Goal: Task Accomplishment & Management: Manage account settings

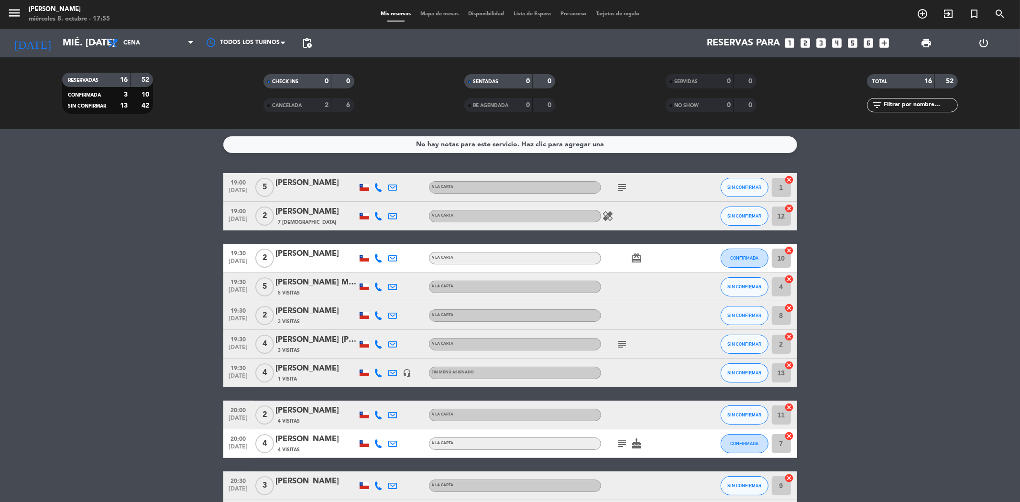
click at [626, 185] on icon "subject" at bounding box center [622, 187] width 11 height 11
click at [1020, 307] on bookings-row "19:00 [DATE] 5 [PERSON_NAME] A [PERSON_NAME] subject espacio por que vamos con …" at bounding box center [510, 436] width 1020 height 526
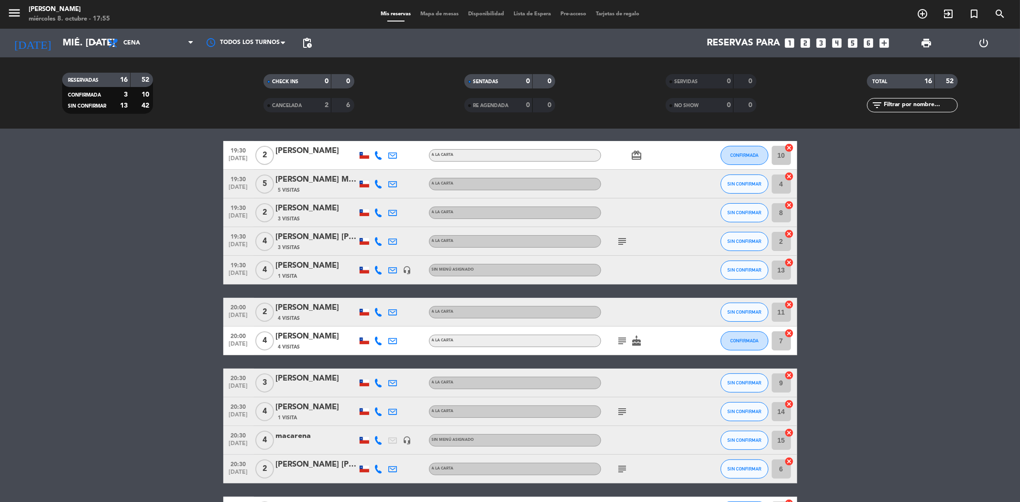
scroll to position [85, 0]
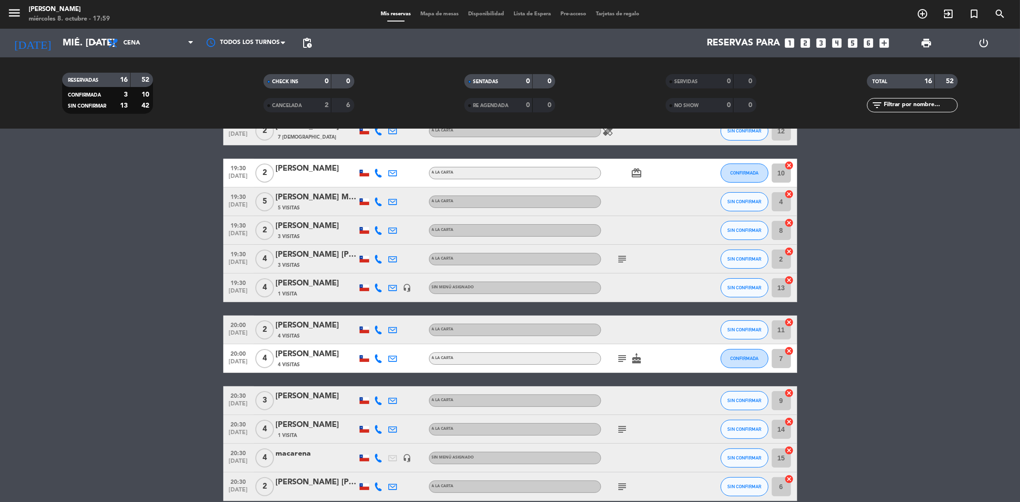
click at [527, 214] on div "19:30 [DATE] 5 [PERSON_NAME] Mulatti 5 Visitas A LA CARTA SIN CONFIRMAR 4 cancel" at bounding box center [510, 201] width 574 height 29
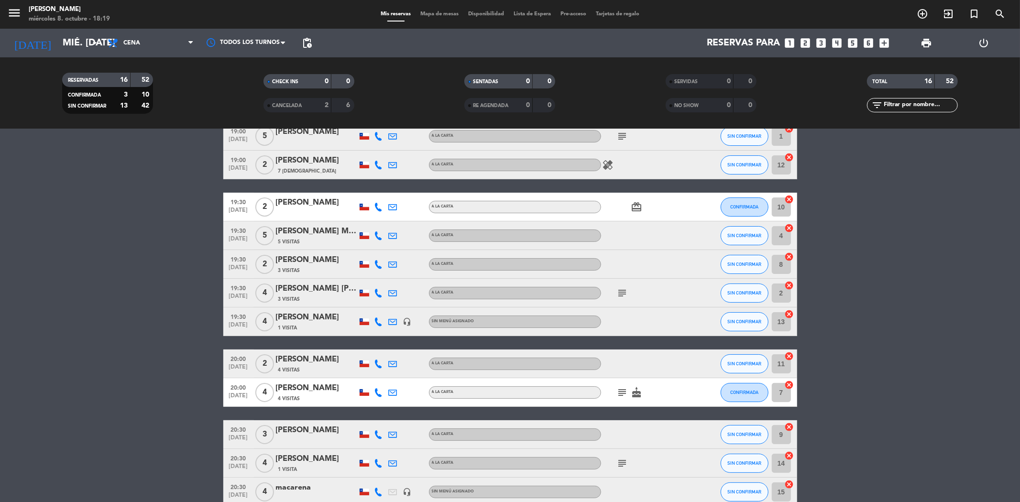
scroll to position [0, 0]
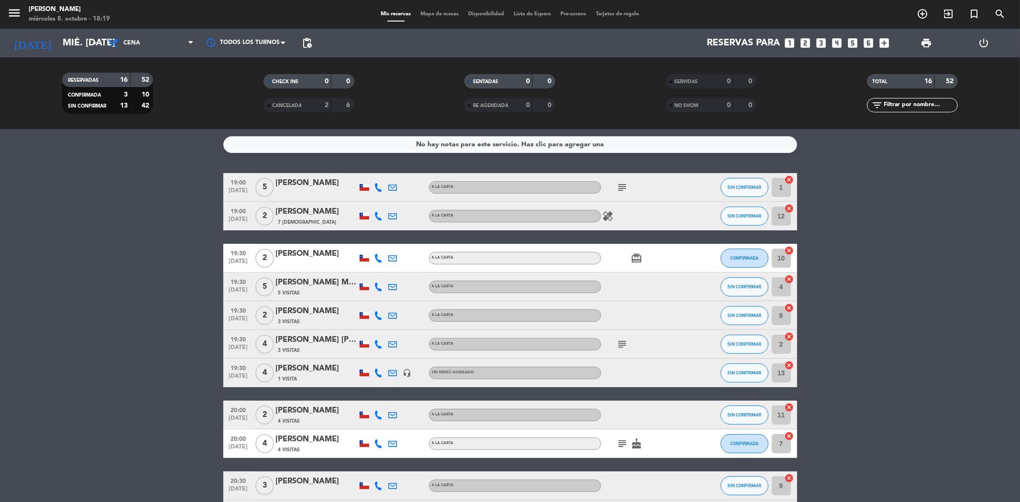
click at [179, 283] on bookings-row "19:00 [DATE] 5 [PERSON_NAME] A [PERSON_NAME] subject SIN CONFIRMAR 1 cancel 19:…" at bounding box center [510, 436] width 1020 height 526
click at [211, 350] on bookings-row "19:00 [DATE] 5 [PERSON_NAME] A [PERSON_NAME] subject SIN CONFIRMAR 1 cancel 19:…" at bounding box center [510, 436] width 1020 height 526
drag, startPoint x: 734, startPoint y: 286, endPoint x: 725, endPoint y: 283, distance: 10.1
click at [725, 283] on button "SIN CONFIRMAR" at bounding box center [745, 286] width 48 height 19
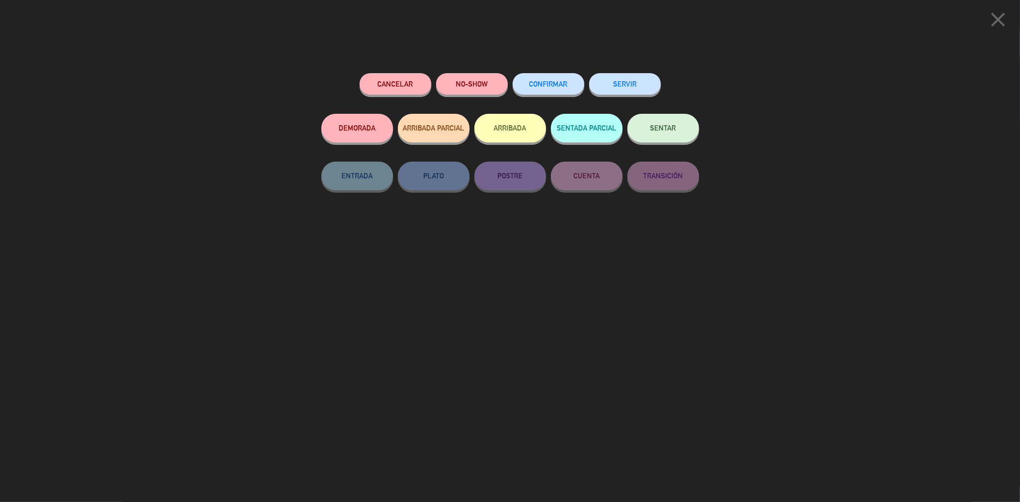
click at [991, 20] on icon "close" at bounding box center [998, 20] width 24 height 24
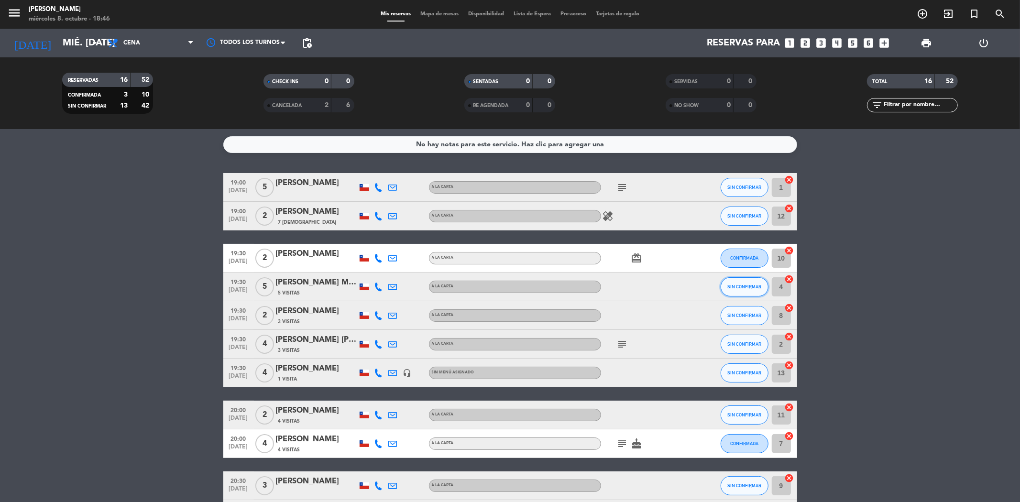
click at [738, 288] on span "SIN CONFIRMAR" at bounding box center [744, 286] width 34 height 5
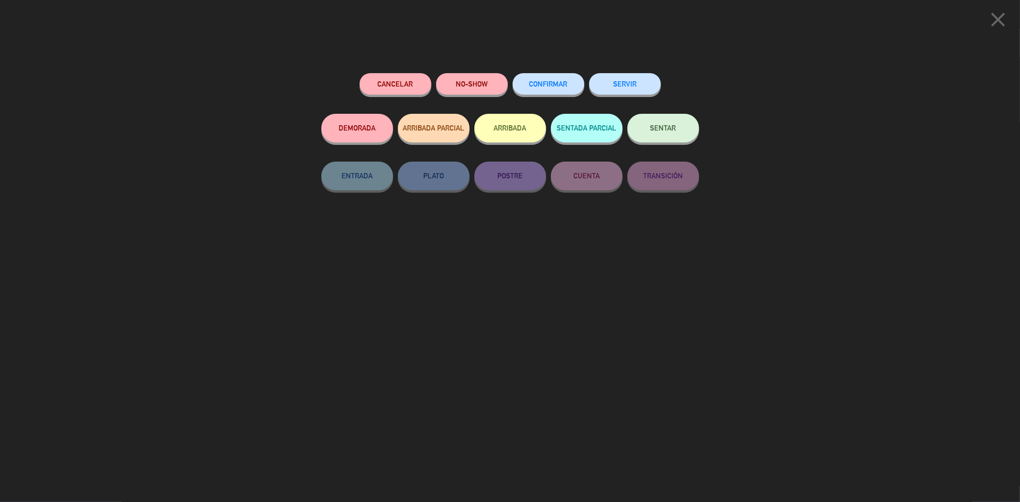
click at [998, 19] on icon "close" at bounding box center [998, 20] width 24 height 24
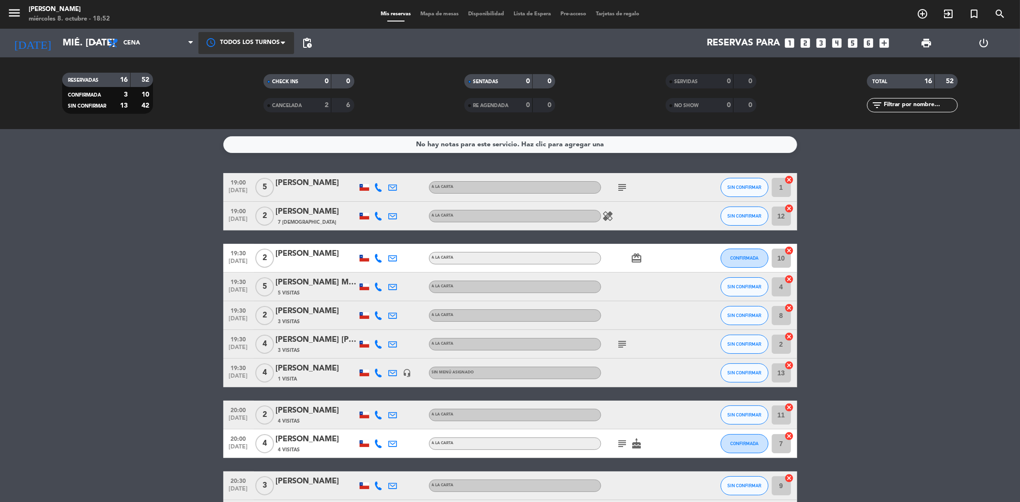
drag, startPoint x: 126, startPoint y: 181, endPoint x: 212, endPoint y: 49, distance: 157.8
click at [125, 180] on bookings-row "19:00 [DATE] 5 [PERSON_NAME] A [PERSON_NAME] subject SIN CONFIRMAR 1 cancel 19:…" at bounding box center [510, 436] width 1020 height 526
click at [66, 294] on bookings-row "19:00 [DATE] 5 [PERSON_NAME] A [PERSON_NAME] subject SIN CONFIRMAR 1 cancel 19:…" at bounding box center [510, 436] width 1020 height 526
click at [72, 281] on bookings-row "19:00 [DATE] 5 [PERSON_NAME] A [PERSON_NAME] subject SIN CONFIRMAR 1 cancel 19:…" at bounding box center [510, 436] width 1020 height 526
click at [297, 285] on div "[PERSON_NAME] Mulatti" at bounding box center [316, 282] width 81 height 12
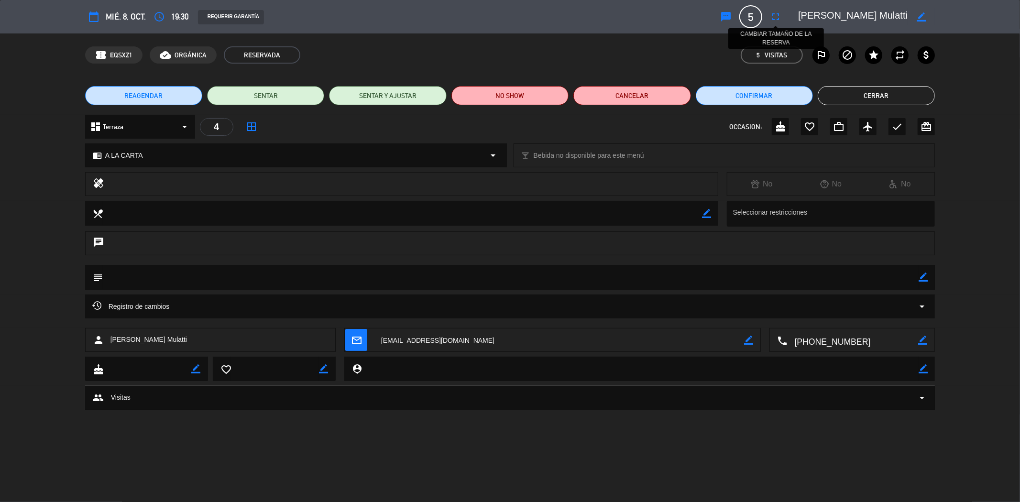
click at [772, 20] on icon "fullscreen" at bounding box center [775, 16] width 11 height 11
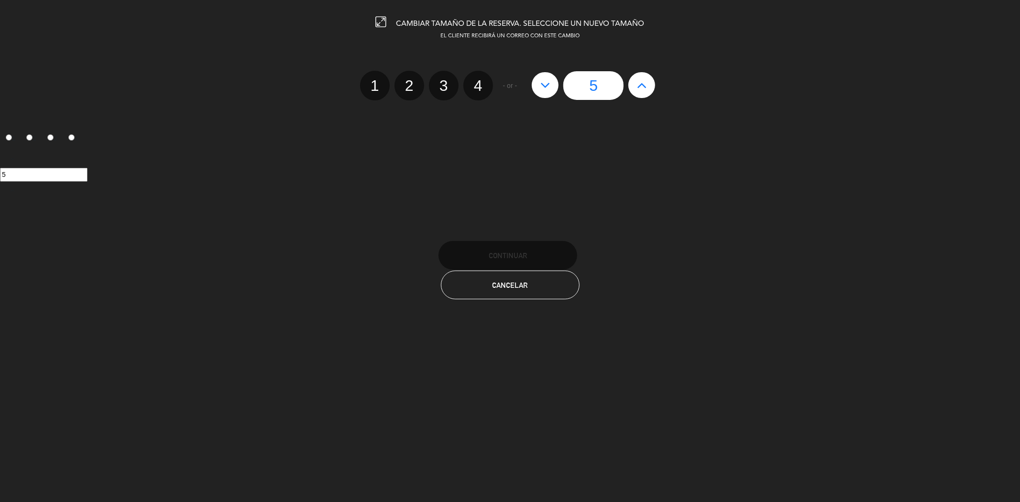
click at [552, 84] on button at bounding box center [545, 85] width 27 height 26
click at [551, 85] on button at bounding box center [545, 85] width 27 height 26
click at [414, 77] on label "2" at bounding box center [410, 86] width 30 height 30
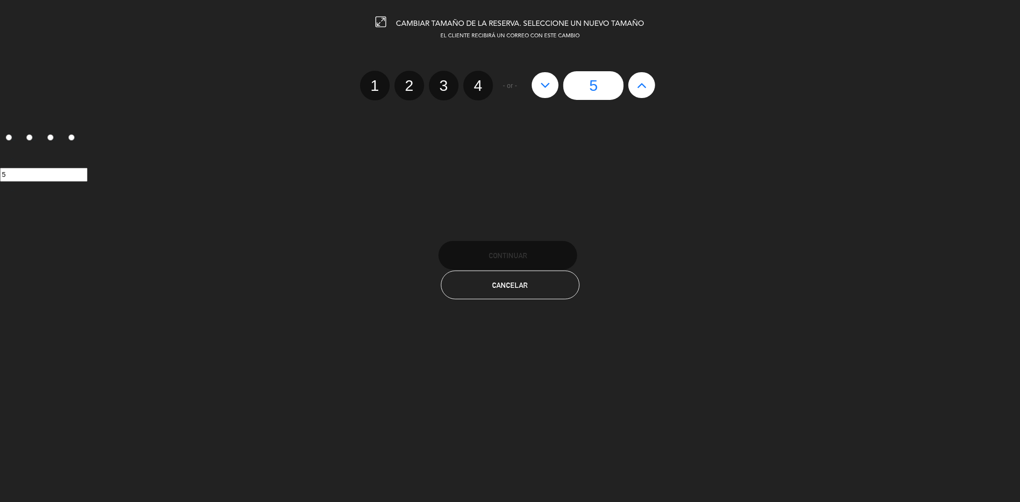
click at [411, 77] on input "2" at bounding box center [408, 77] width 6 height 6
radio input "true"
radio input "false"
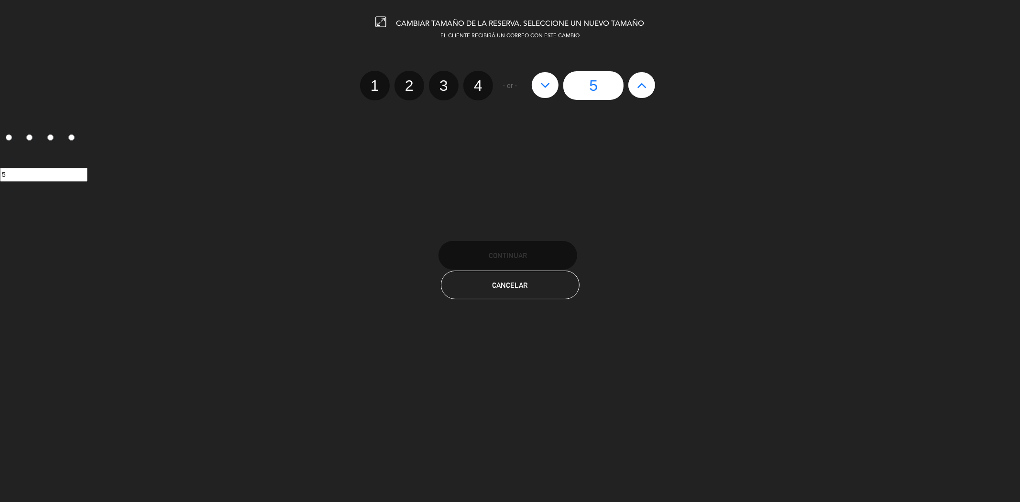
radio input "false"
radio input "true"
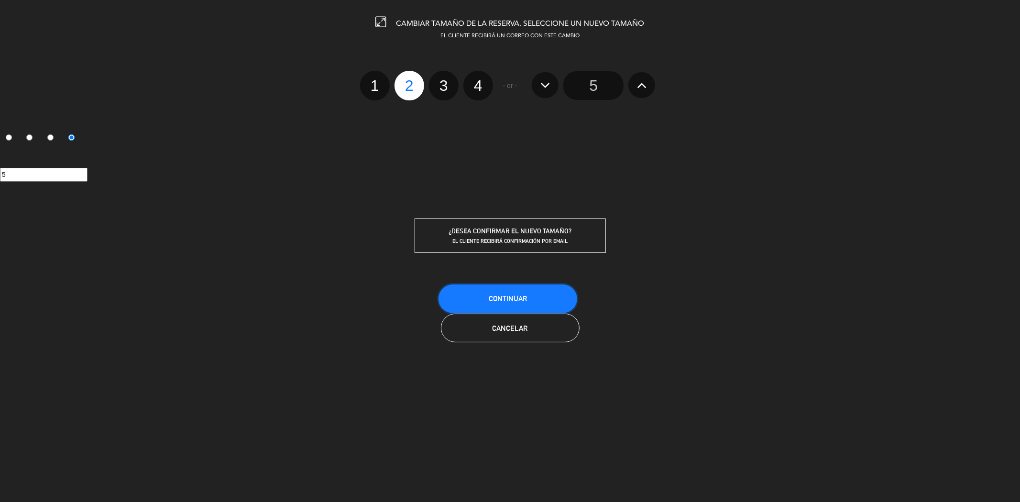
click at [509, 295] on span "Continuar" at bounding box center [508, 299] width 38 height 8
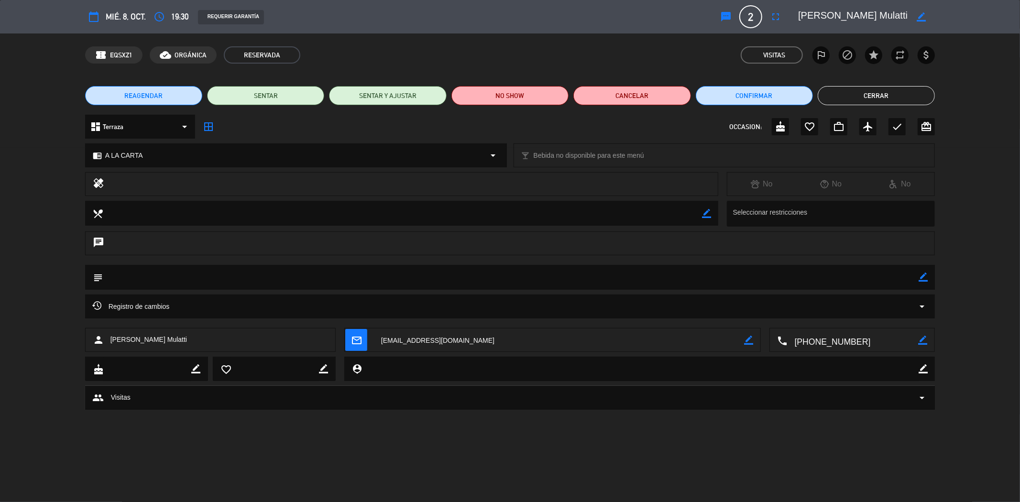
drag, startPoint x: 847, startPoint y: 96, endPoint x: 831, endPoint y: 116, distance: 26.1
click at [842, 99] on button "Cerrar" at bounding box center [876, 95] width 117 height 19
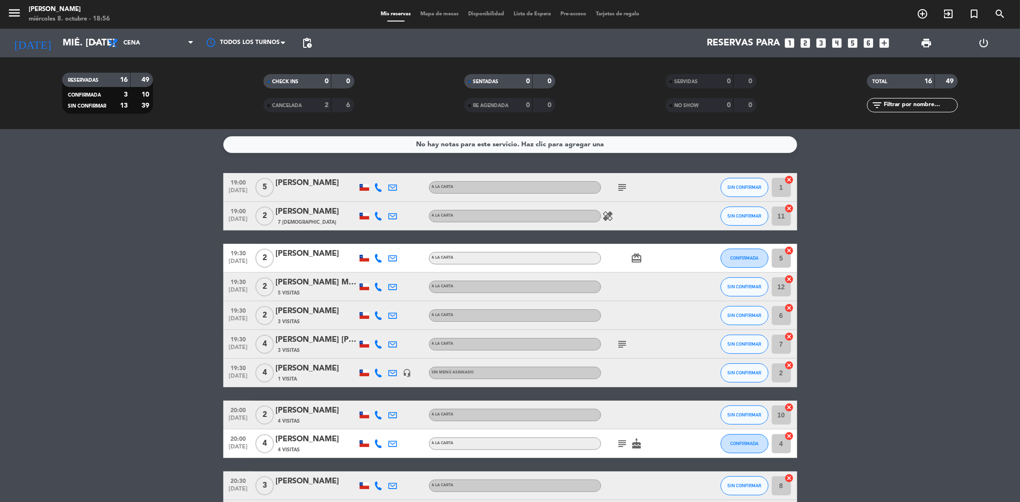
drag, startPoint x: 558, startPoint y: -46, endPoint x: 340, endPoint y: -46, distance: 218.1
click at [340, 0] on html "close × Sumoku Nikkei × chrome_reader_mode Listado de Reservas account_box Clie…" at bounding box center [510, 251] width 1020 height 502
click at [980, 247] on bookings-row "19:00 [DATE] 5 [PERSON_NAME] A [PERSON_NAME] subject SIN CONFIRMAR 1 cancel 19:…" at bounding box center [510, 436] width 1020 height 526
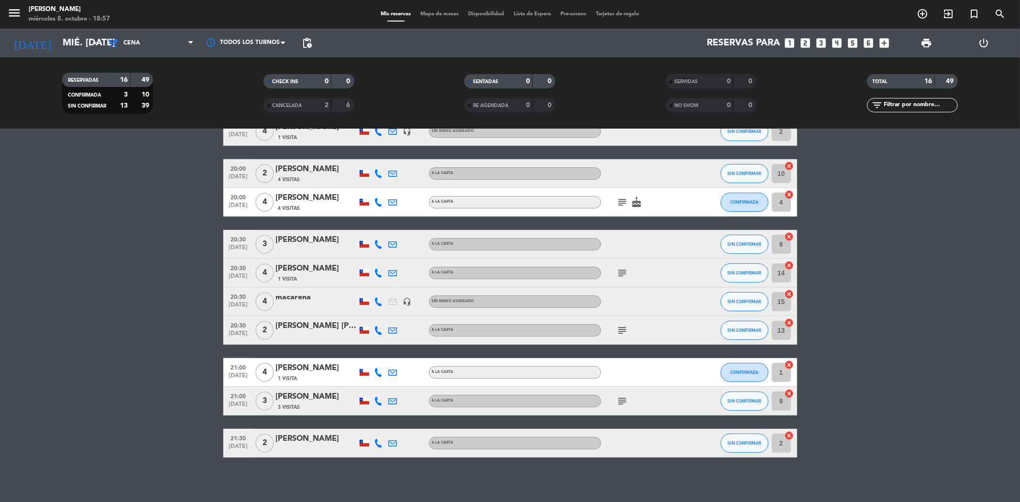
scroll to position [245, 0]
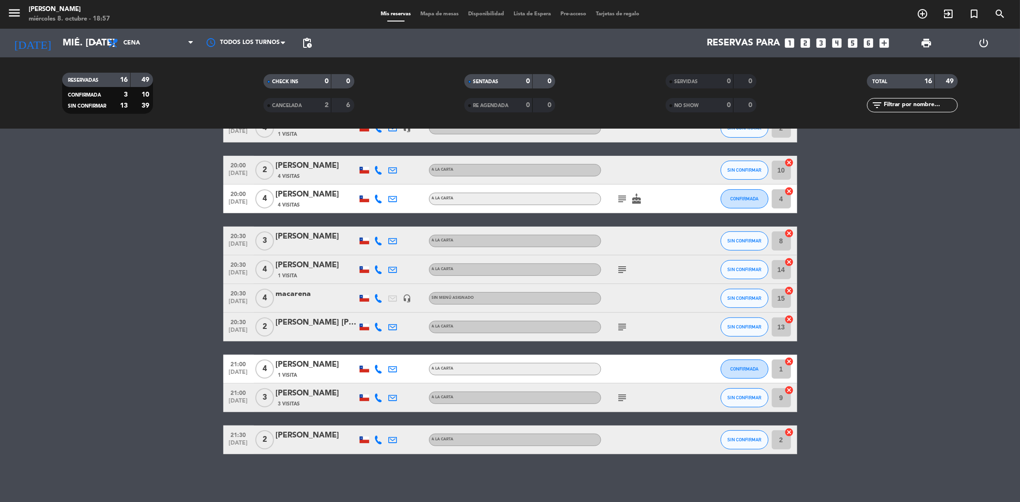
click at [621, 399] on icon "subject" at bounding box center [622, 397] width 11 height 11
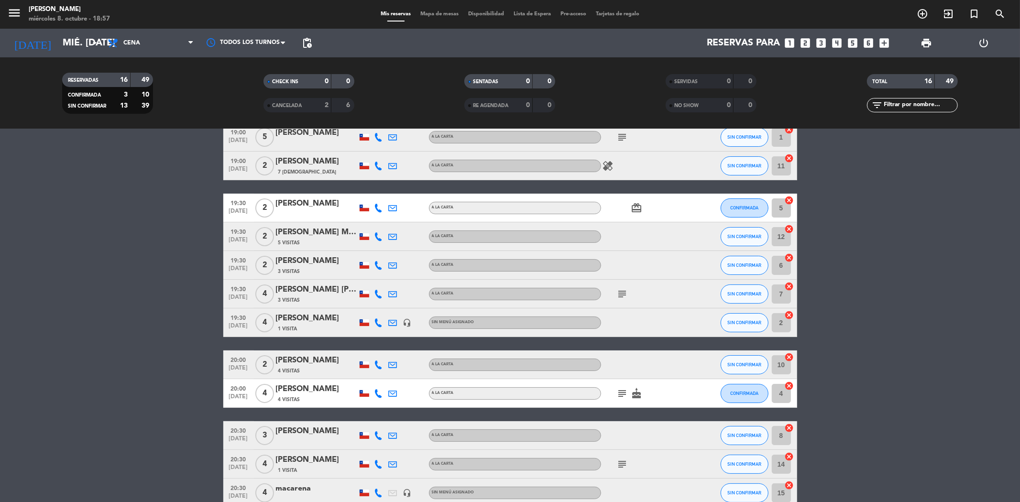
scroll to position [32, 0]
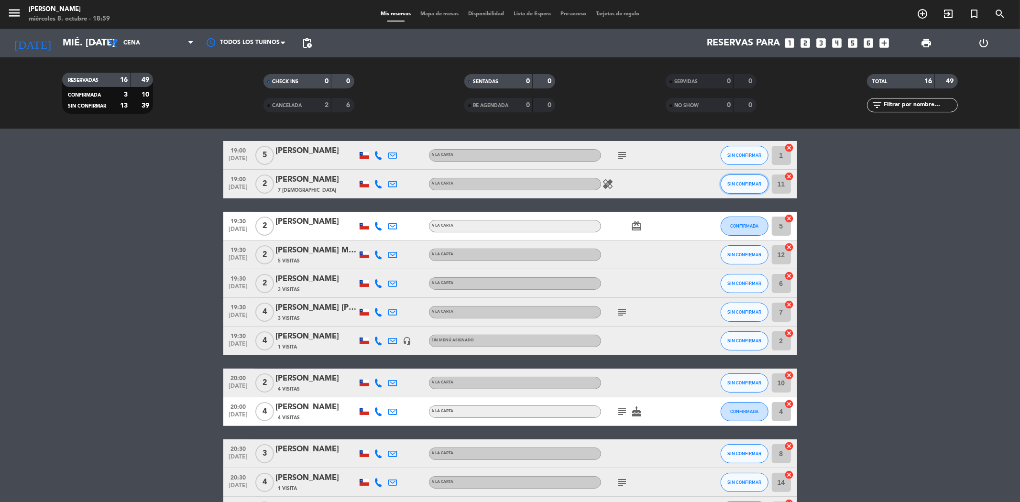
click at [747, 184] on span "SIN CONFIRMAR" at bounding box center [744, 183] width 34 height 5
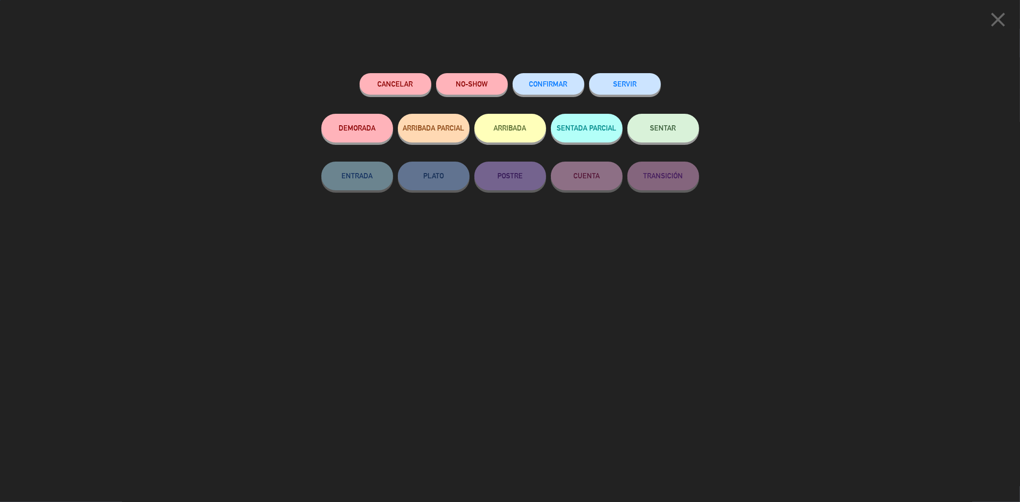
click at [667, 128] on span "SENTAR" at bounding box center [663, 128] width 26 height 8
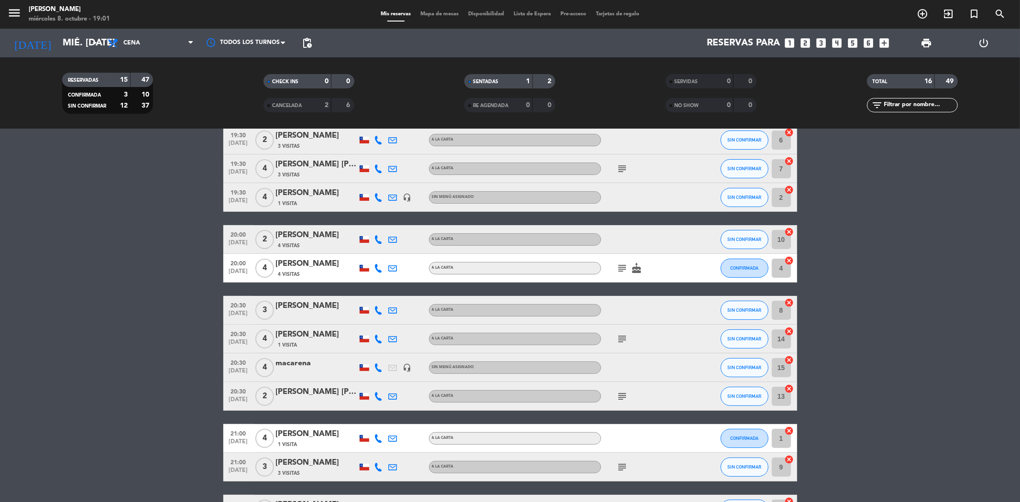
scroll to position [106, 0]
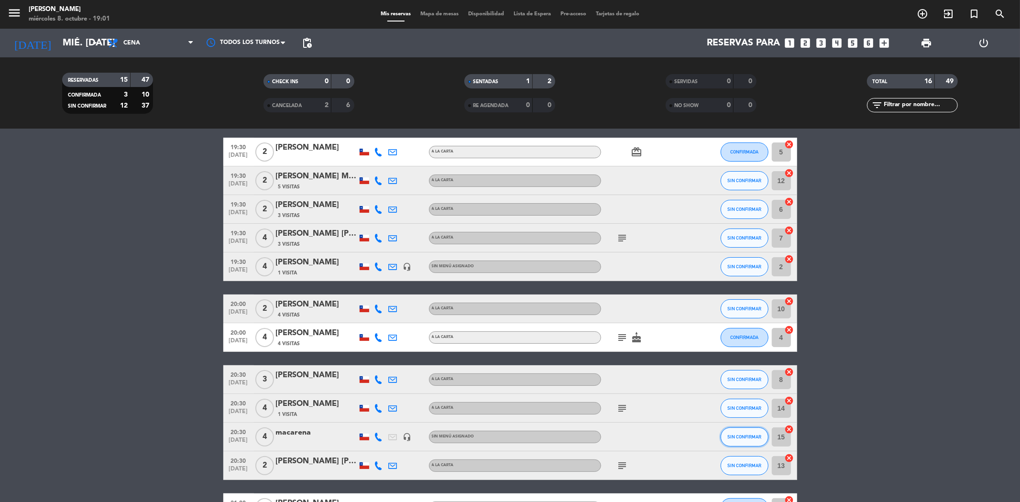
click at [731, 436] on span "SIN CONFIRMAR" at bounding box center [744, 436] width 34 height 5
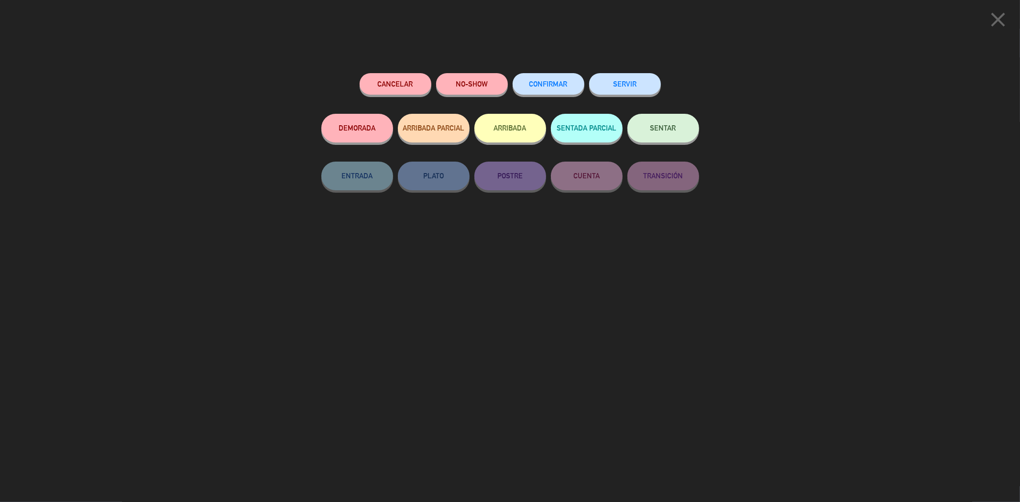
click at [533, 78] on button "CONFIRMAR" at bounding box center [549, 84] width 72 height 22
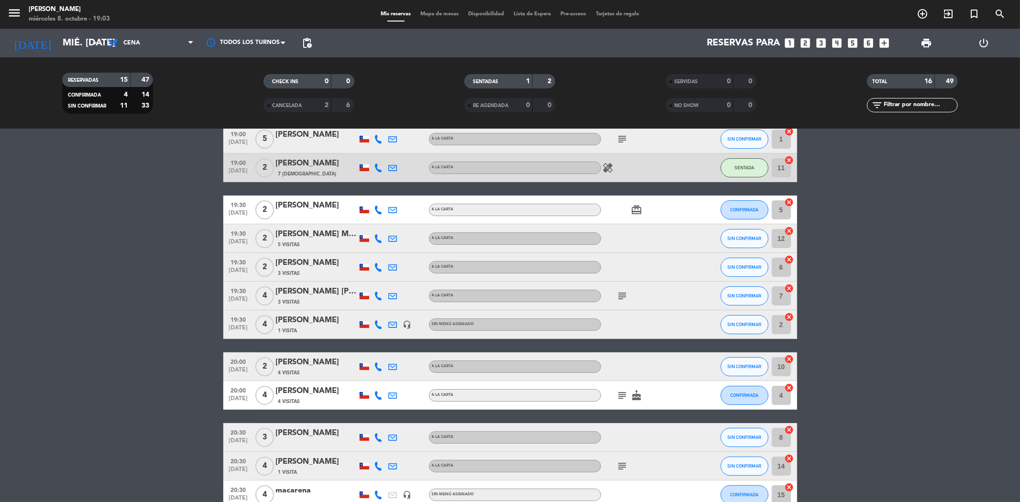
scroll to position [0, 0]
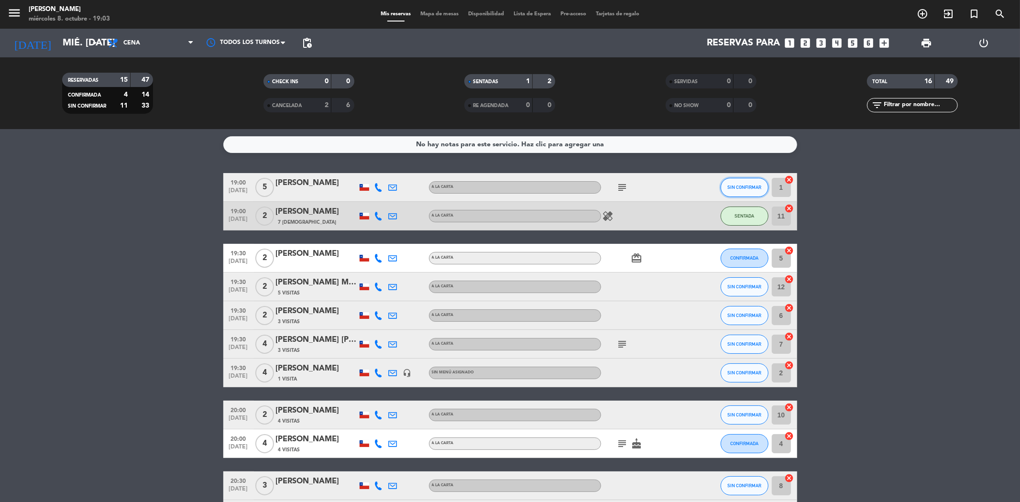
click at [732, 192] on button "SIN CONFIRMAR" at bounding box center [745, 187] width 48 height 19
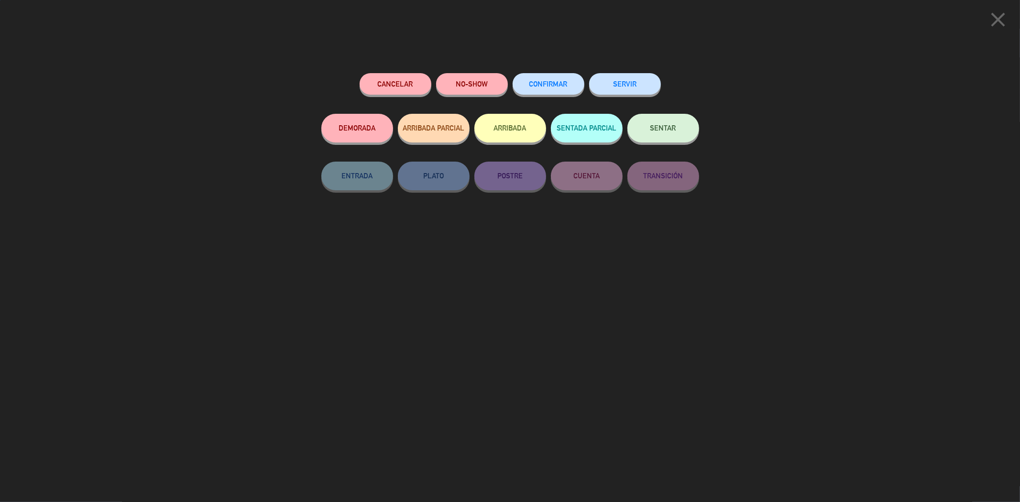
click at [677, 131] on button "SENTAR" at bounding box center [663, 128] width 72 height 29
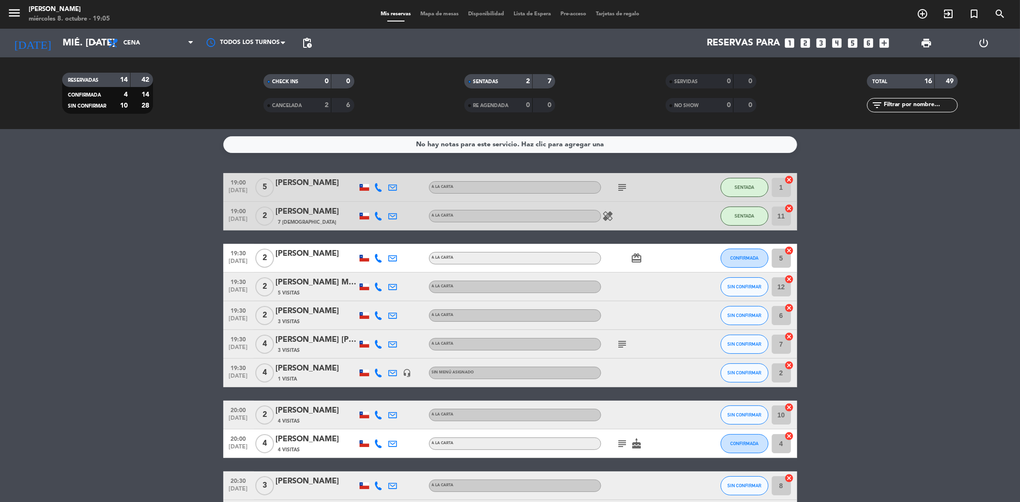
click at [808, 39] on icon "looks_two" at bounding box center [806, 43] width 12 height 12
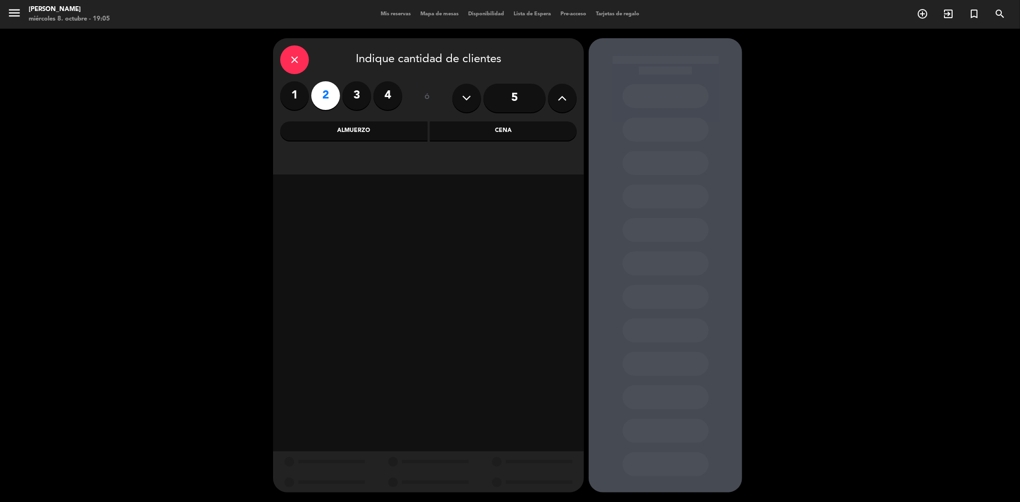
click at [455, 129] on div "Cena" at bounding box center [503, 130] width 147 height 19
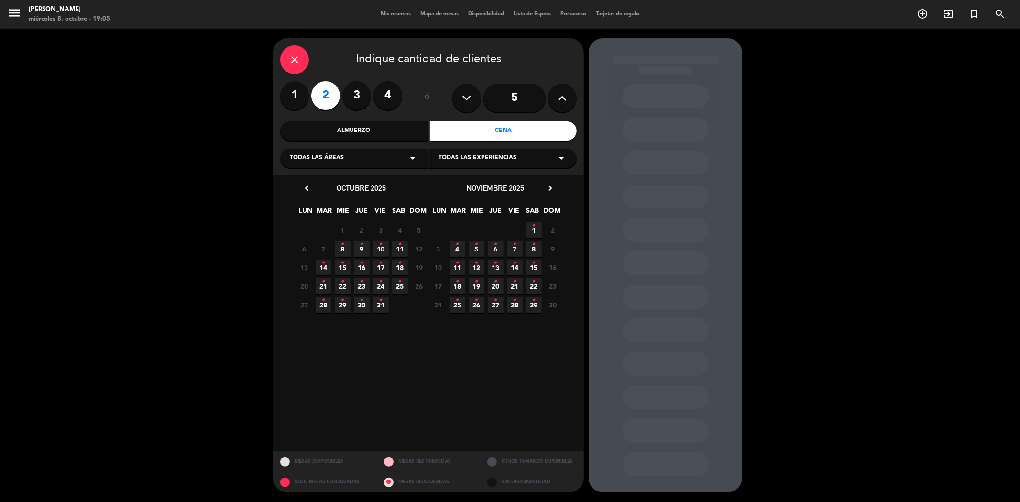
click at [335, 252] on span "8 •" at bounding box center [343, 249] width 16 height 16
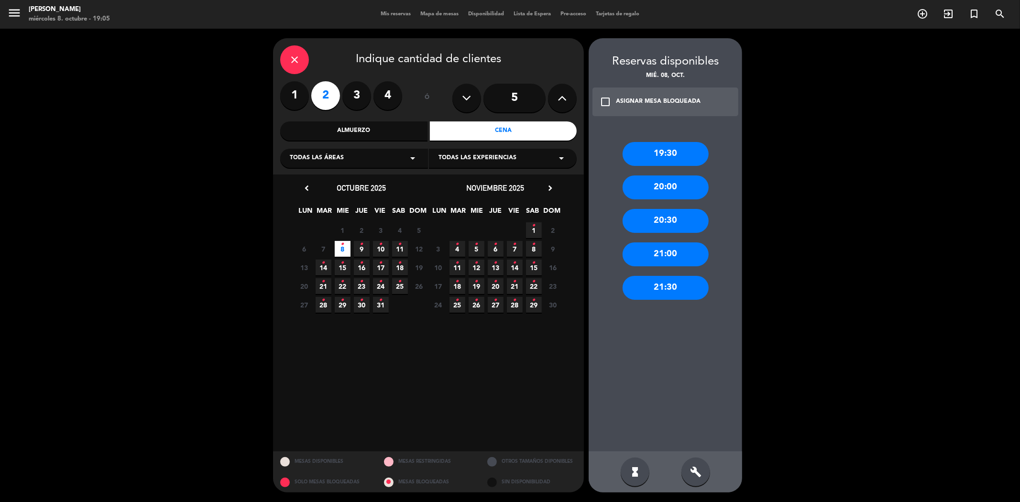
click at [682, 155] on div "19:30" at bounding box center [666, 154] width 86 height 24
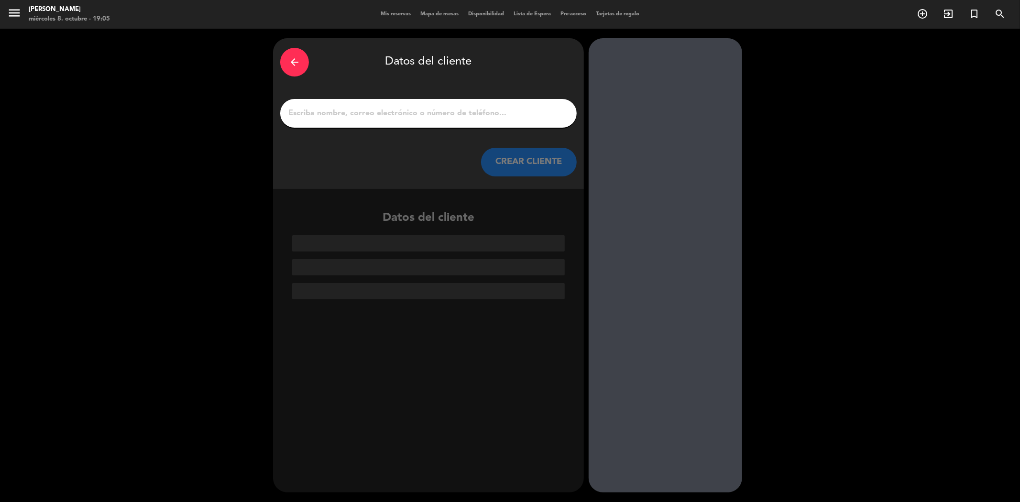
click at [534, 97] on div "arrow_back Datos del cliente CREAR CLIENTE" at bounding box center [428, 113] width 311 height 151
click at [545, 108] on input "1" at bounding box center [428, 113] width 282 height 13
click at [544, 112] on input "1" at bounding box center [428, 113] width 282 height 13
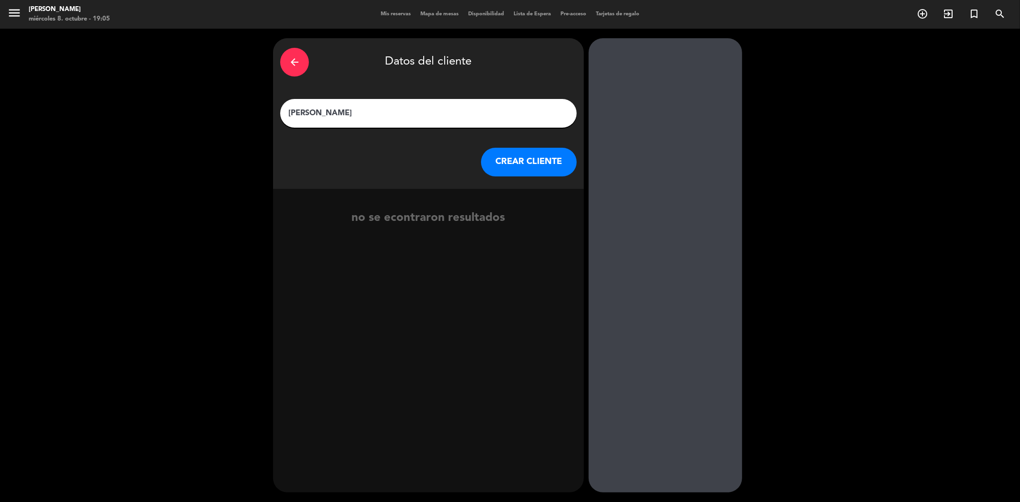
type input "[PERSON_NAME]"
click at [514, 167] on button "CREAR CLIENTE" at bounding box center [529, 162] width 96 height 29
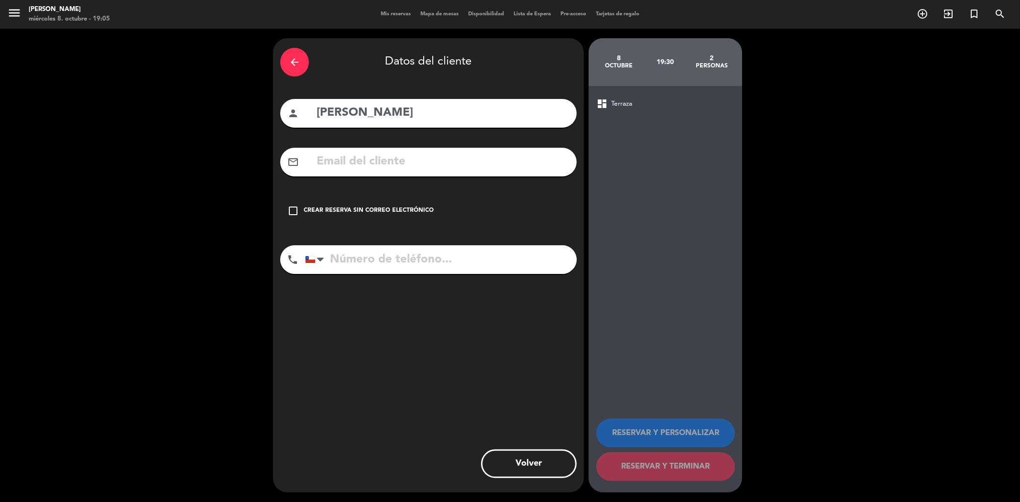
click at [407, 165] on input "text" at bounding box center [443, 162] width 254 height 20
type input "camiloesterio"
click at [391, 116] on input "[PERSON_NAME]" at bounding box center [443, 113] width 254 height 20
type input "[PERSON_NAME]"
click at [430, 167] on input "camiloesterio" at bounding box center [443, 162] width 254 height 20
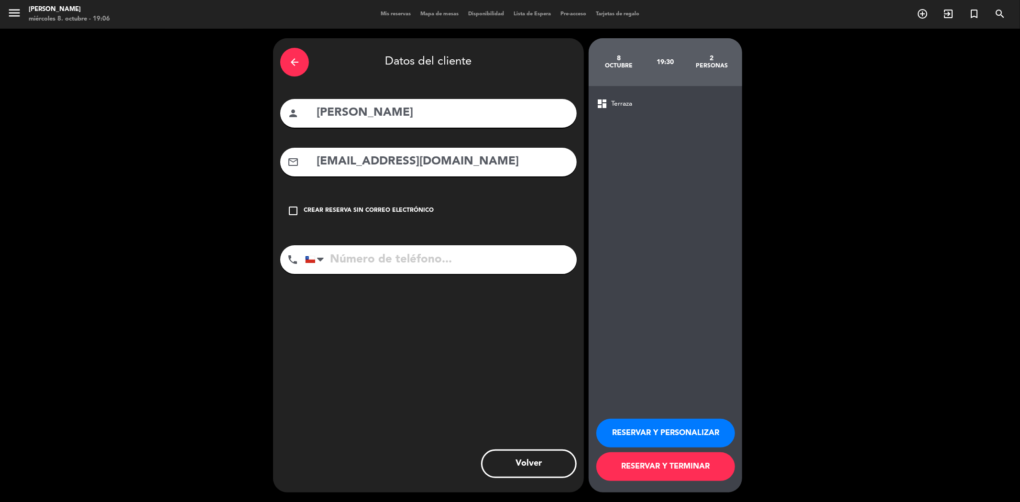
type input "[EMAIL_ADDRESS][DOMAIN_NAME]"
click at [452, 254] on input "tel" at bounding box center [441, 259] width 272 height 29
click at [452, 256] on input "tel" at bounding box center [441, 259] width 272 height 29
type input "973937240"
click at [323, 115] on input "[PERSON_NAME]" at bounding box center [443, 113] width 254 height 20
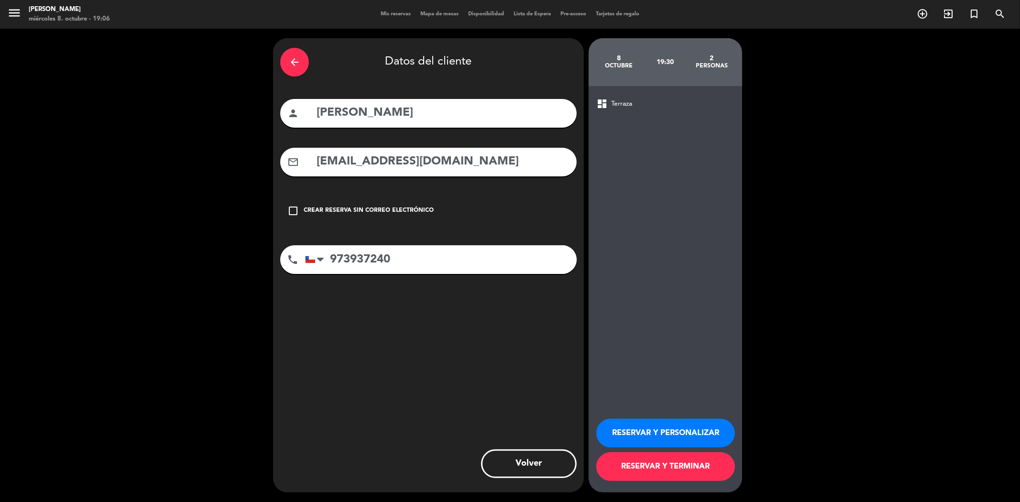
click at [362, 115] on input "[PERSON_NAME]" at bounding box center [443, 113] width 254 height 20
type input "[PERSON_NAME]"
click at [666, 462] on button "RESERVAR Y TERMINAR" at bounding box center [665, 466] width 139 height 29
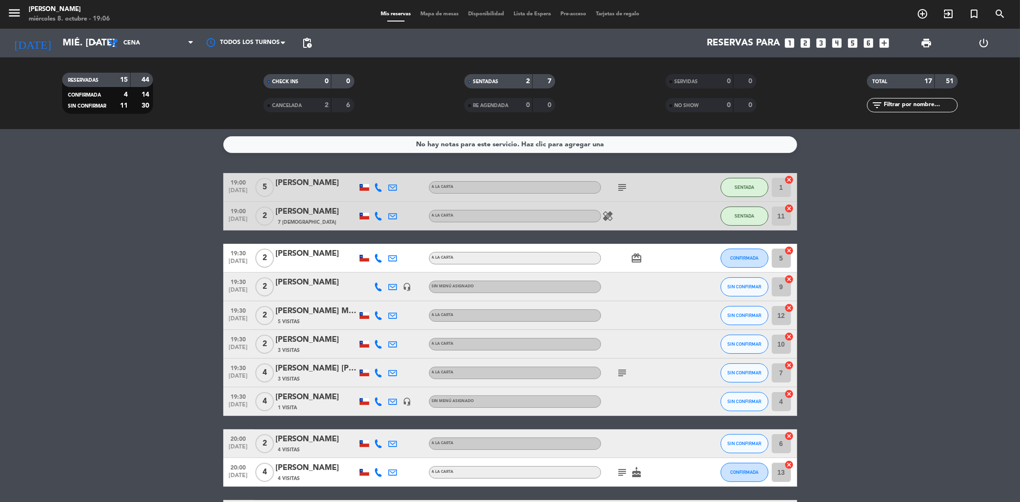
click at [518, 78] on div "2" at bounding box center [520, 81] width 19 height 11
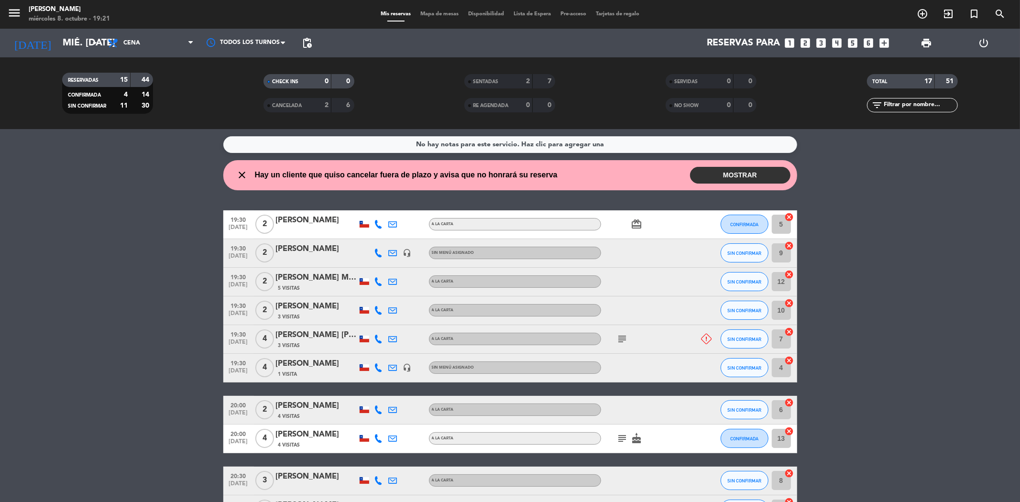
click at [692, 171] on button "MOSTRAR" at bounding box center [740, 175] width 100 height 17
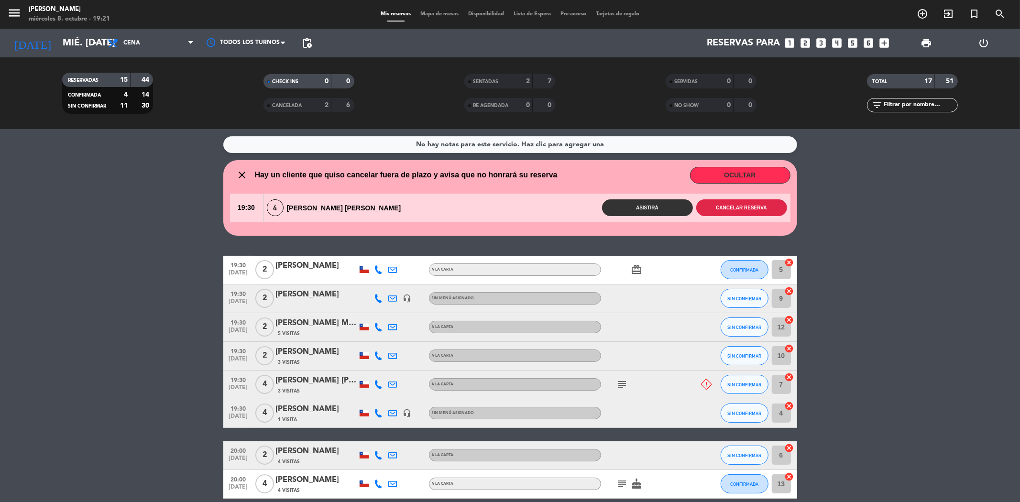
click at [707, 214] on button "Cancelar reserva" at bounding box center [741, 207] width 91 height 17
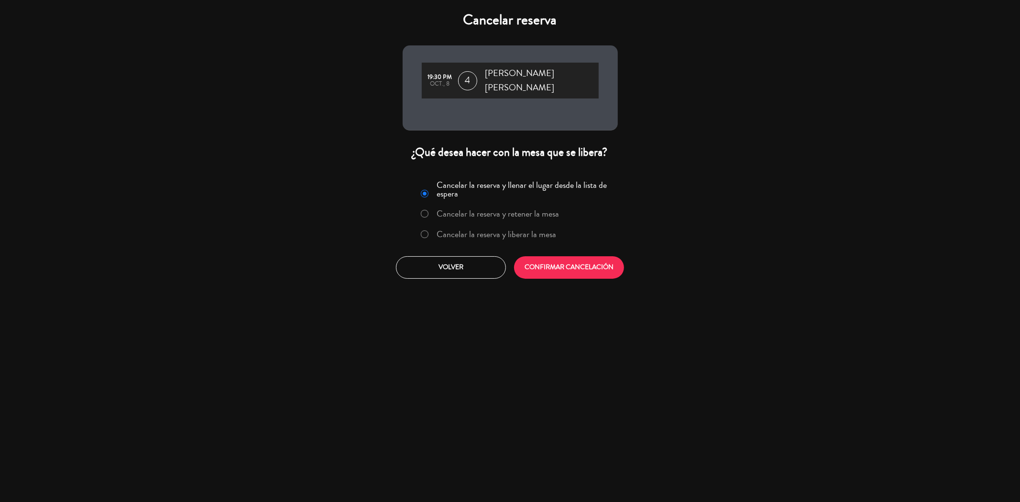
click at [507, 230] on label "Cancelar la reserva y liberar la mesa" at bounding box center [497, 234] width 120 height 9
click at [540, 260] on button "CONFIRMAR CANCELACIÓN" at bounding box center [569, 267] width 110 height 22
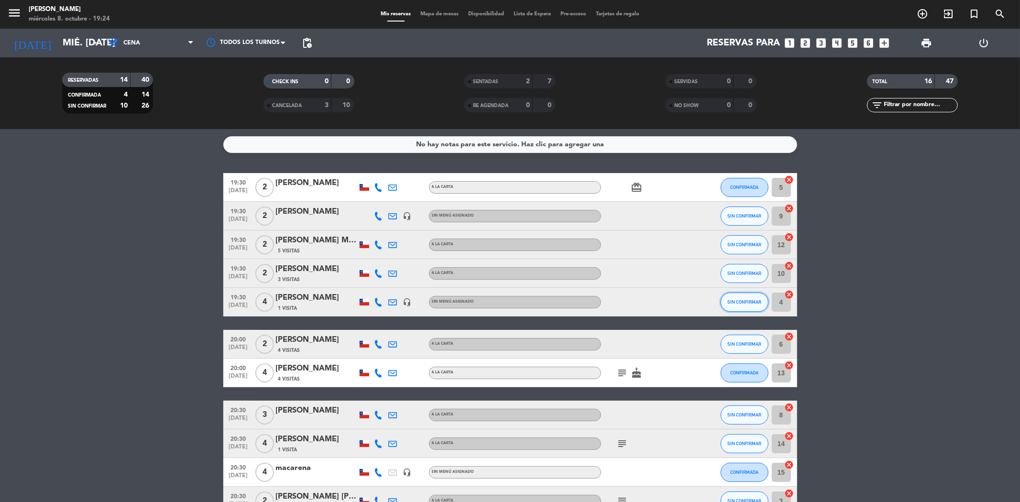
click at [744, 300] on span "SIN CONFIRMAR" at bounding box center [744, 301] width 34 height 5
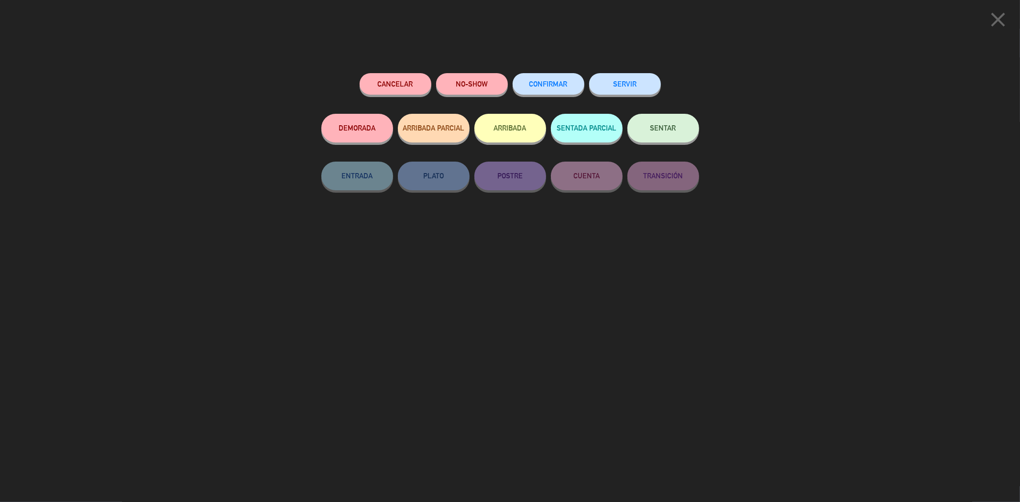
click at [694, 130] on button "SENTAR" at bounding box center [663, 128] width 72 height 29
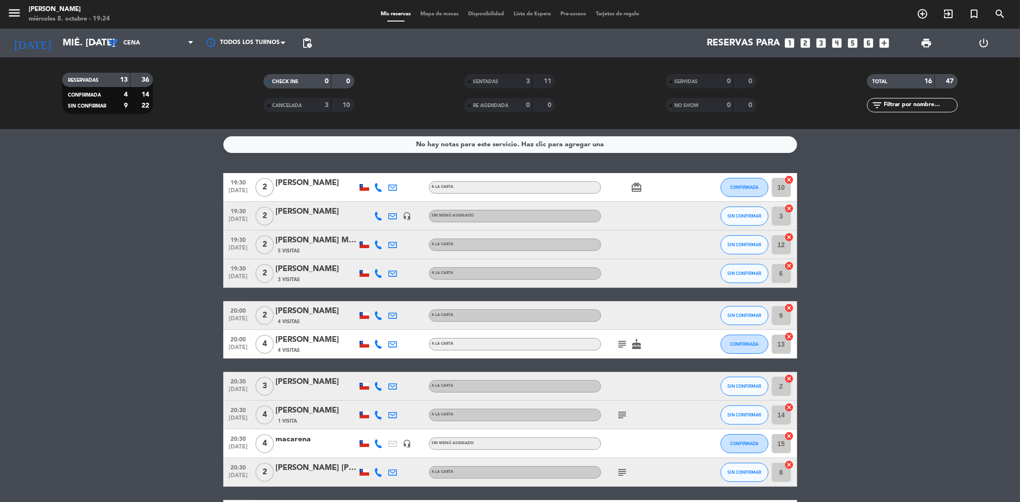
click at [538, 78] on div "11" at bounding box center [544, 81] width 18 height 11
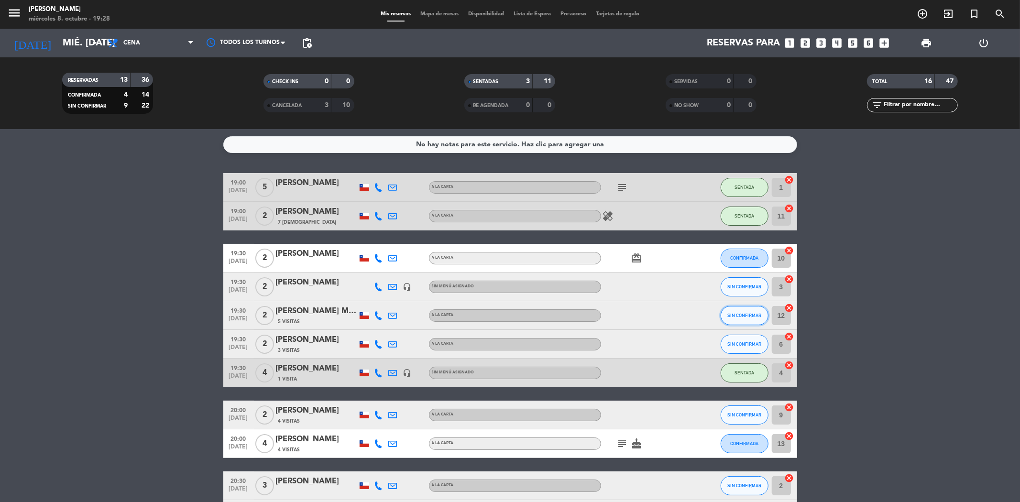
click at [729, 313] on span "SIN CONFIRMAR" at bounding box center [744, 315] width 34 height 5
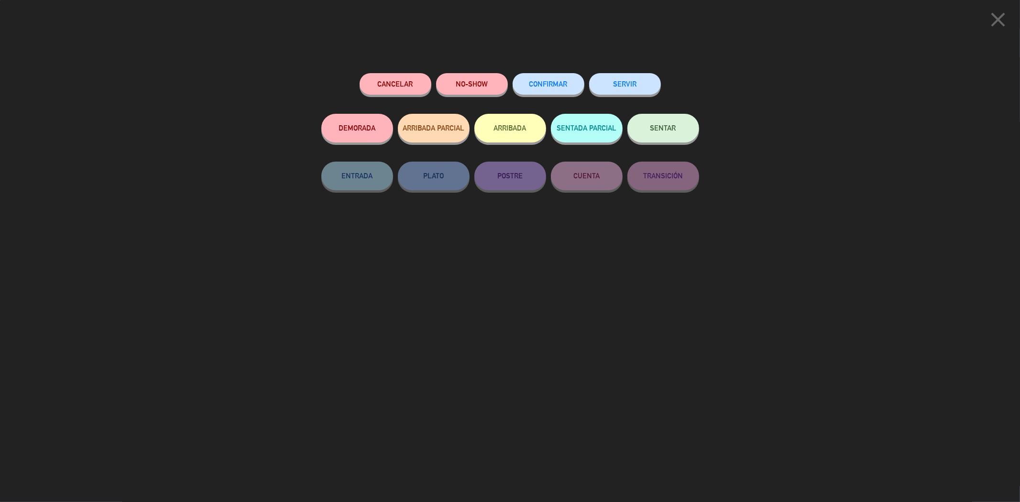
drag, startPoint x: 647, startPoint y: 148, endPoint x: 646, endPoint y: 141, distance: 7.2
click at [647, 147] on div "SENTAR" at bounding box center [663, 138] width 72 height 48
click at [633, 127] on button "SENTAR" at bounding box center [663, 128] width 72 height 29
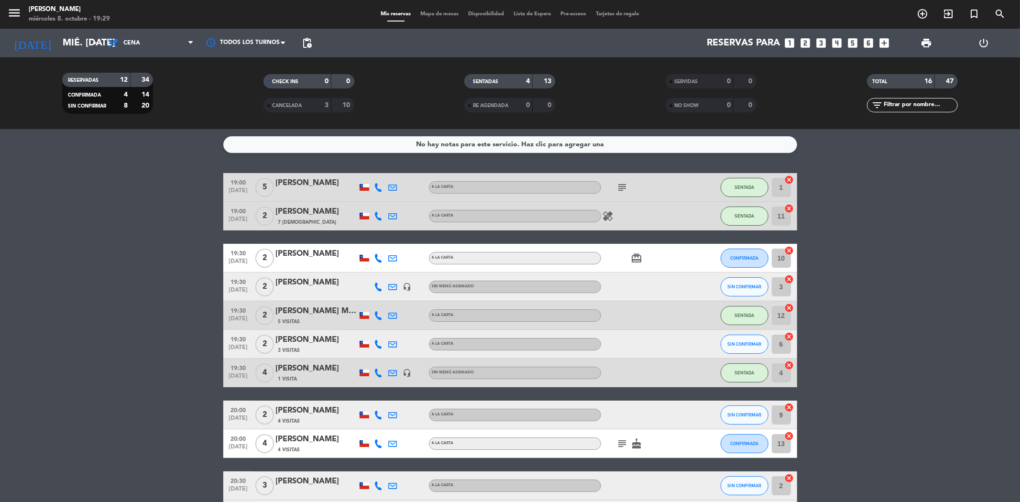
click at [805, 43] on icon "looks_two" at bounding box center [806, 43] width 12 height 12
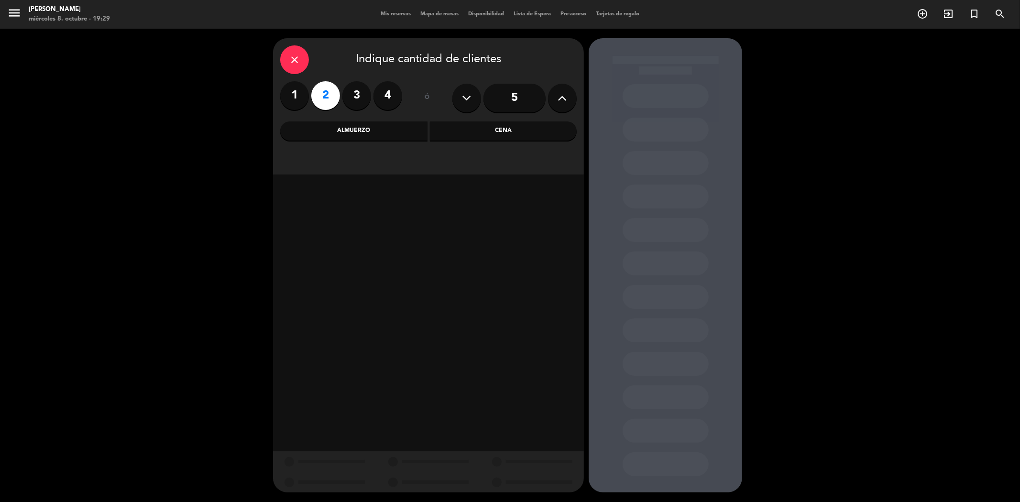
click at [494, 137] on div "Cena" at bounding box center [503, 130] width 147 height 19
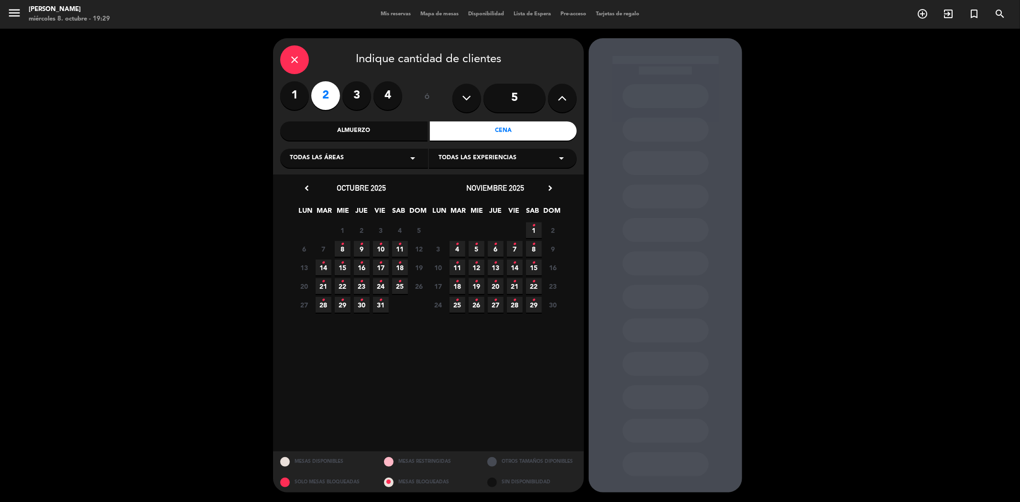
click at [342, 249] on icon "•" at bounding box center [342, 244] width 3 height 15
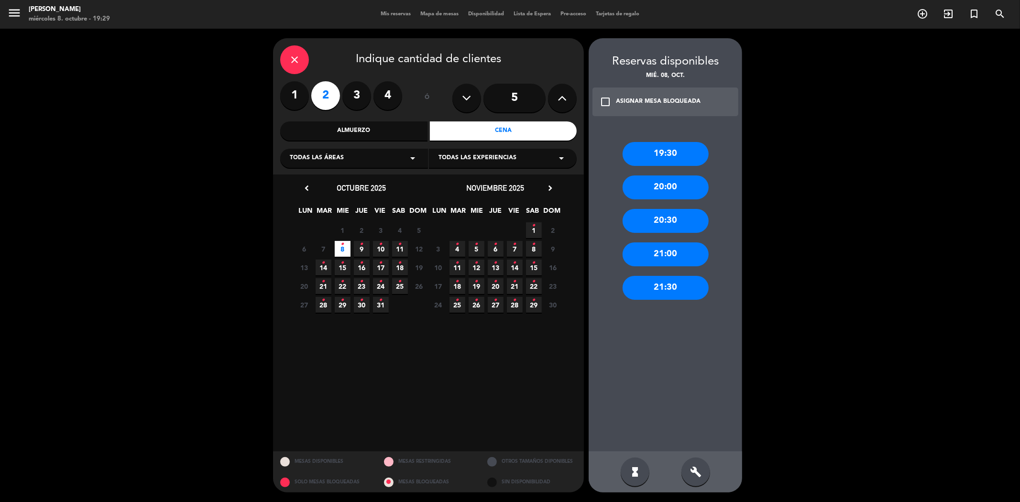
click at [304, 64] on div "close" at bounding box center [294, 59] width 29 height 29
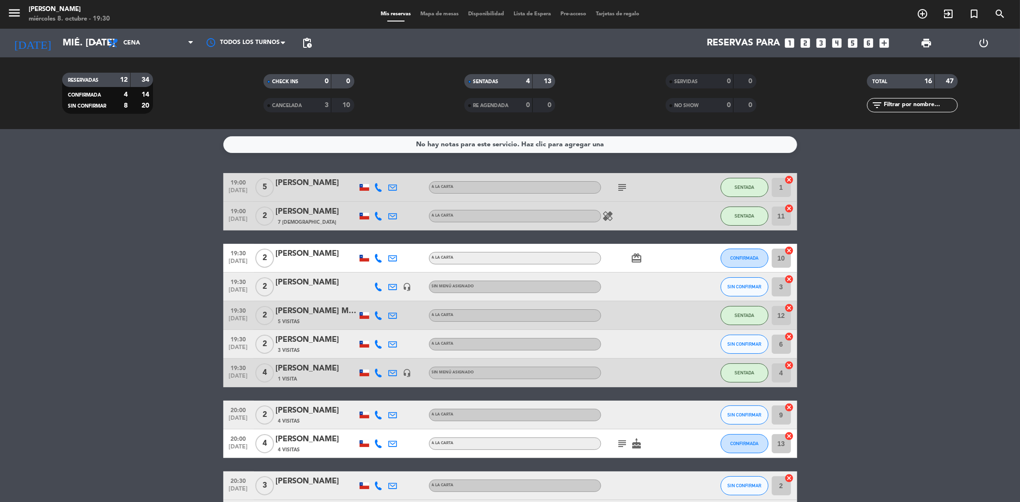
click at [804, 41] on icon "looks_two" at bounding box center [806, 43] width 12 height 12
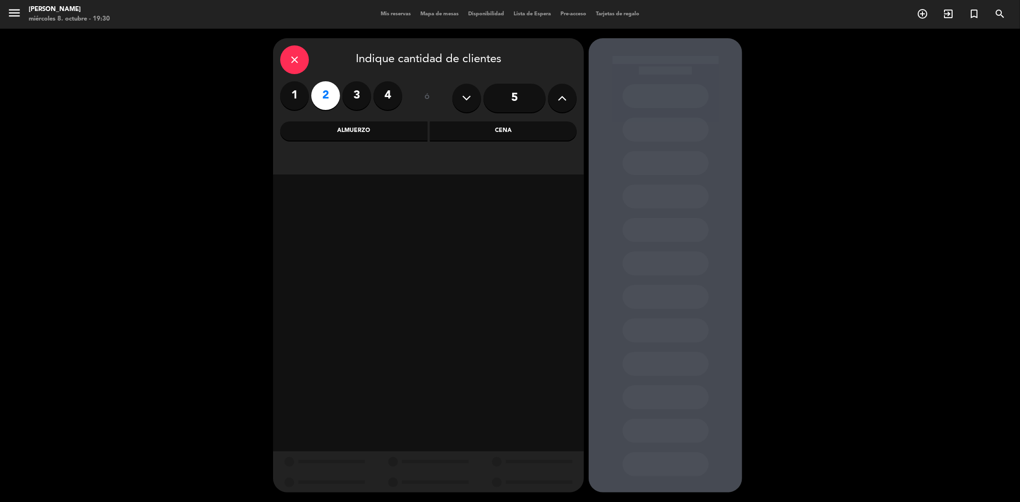
click at [493, 127] on div "Cena" at bounding box center [503, 130] width 147 height 19
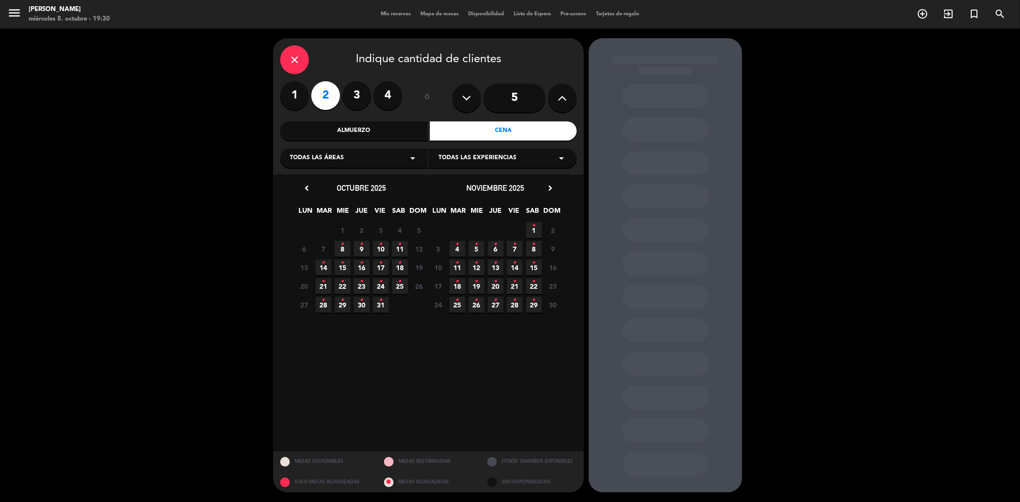
click at [336, 255] on span "8 •" at bounding box center [343, 249] width 16 height 16
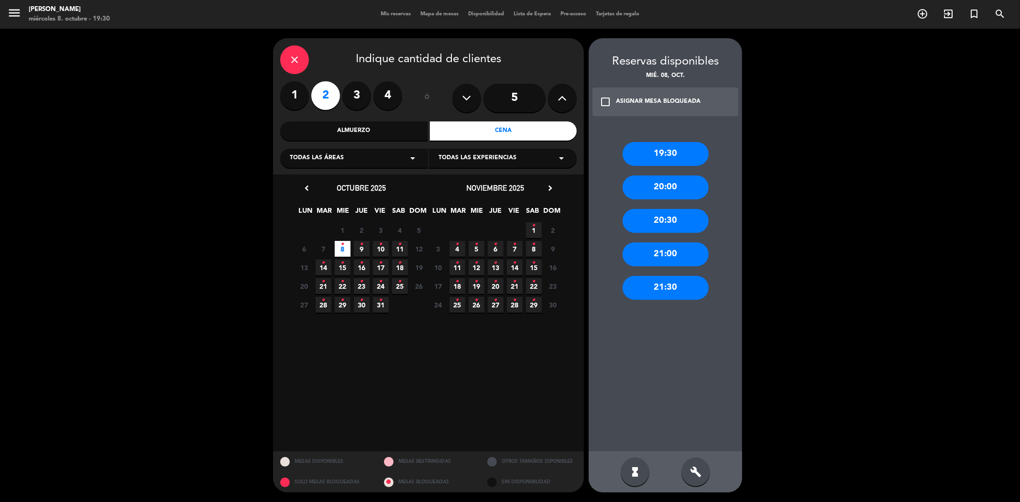
click at [643, 181] on div "20:00" at bounding box center [666, 188] width 86 height 24
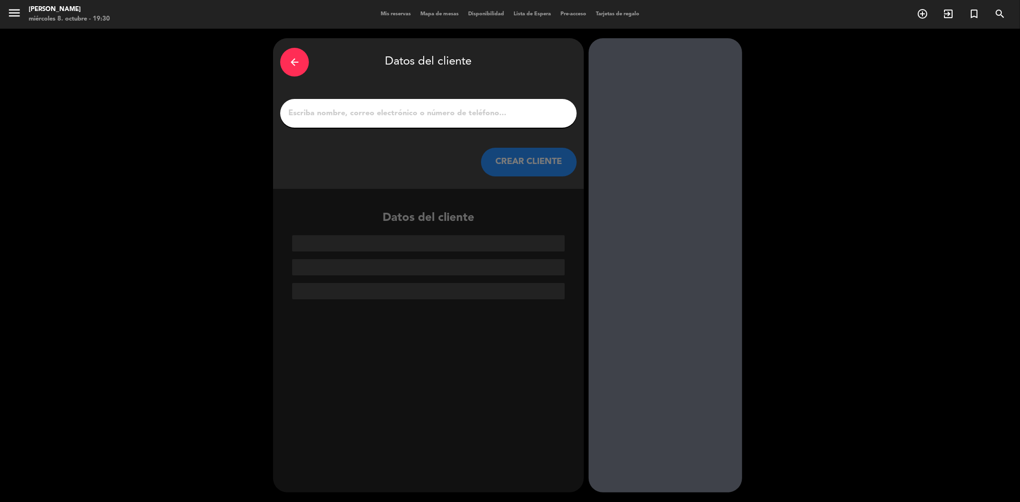
click at [492, 105] on div at bounding box center [428, 113] width 297 height 29
click at [498, 111] on input "1" at bounding box center [428, 113] width 282 height 13
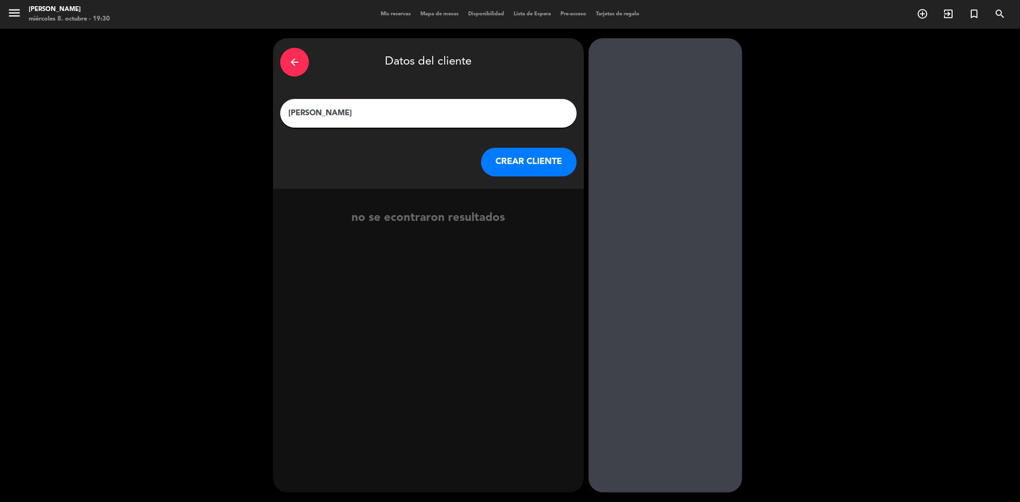
type input "[PERSON_NAME]"
click at [522, 159] on button "CREAR CLIENTE" at bounding box center [529, 162] width 96 height 29
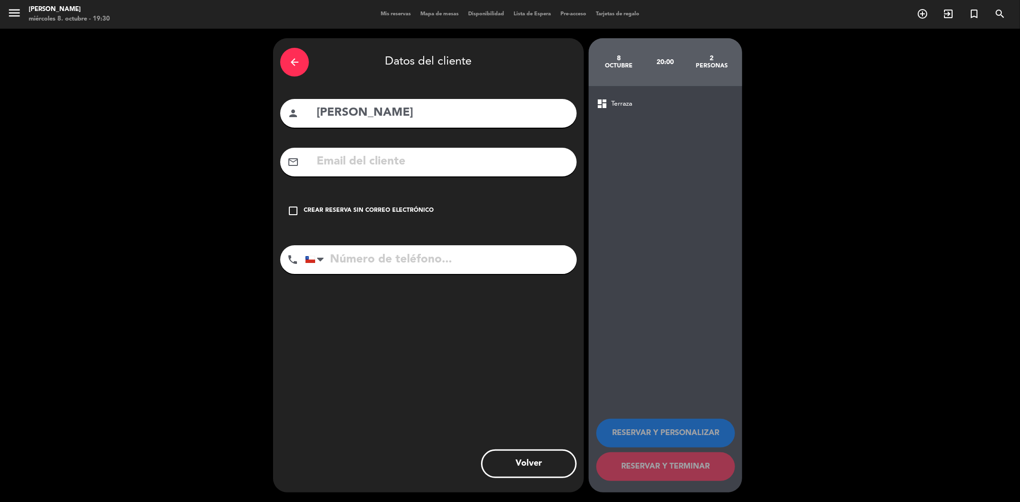
click at [390, 159] on input "text" at bounding box center [443, 162] width 254 height 20
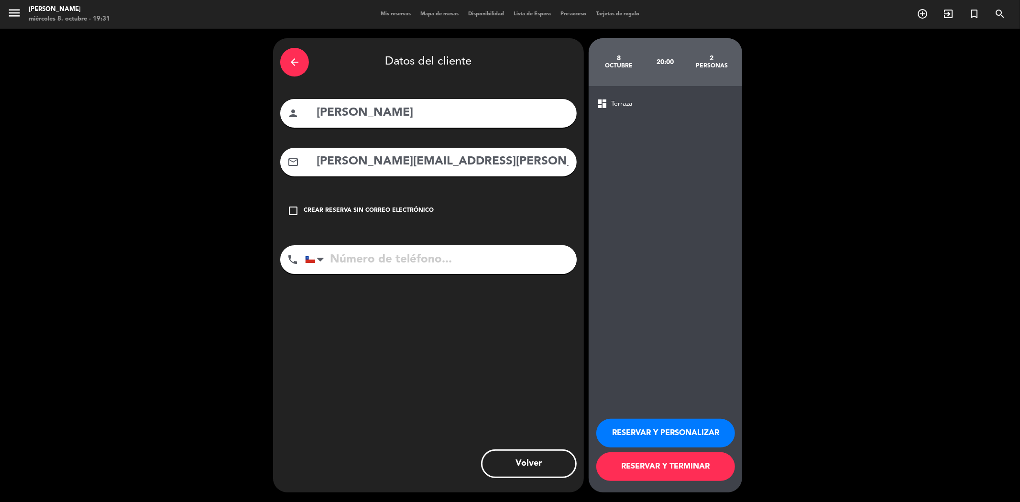
type input "[PERSON_NAME][EMAIL_ADDRESS][PERSON_NAME][DOMAIN_NAME]"
click at [371, 264] on input "tel" at bounding box center [441, 259] width 272 height 29
type input "982511179"
click at [701, 461] on button "RESERVAR Y TERMINAR" at bounding box center [665, 466] width 139 height 29
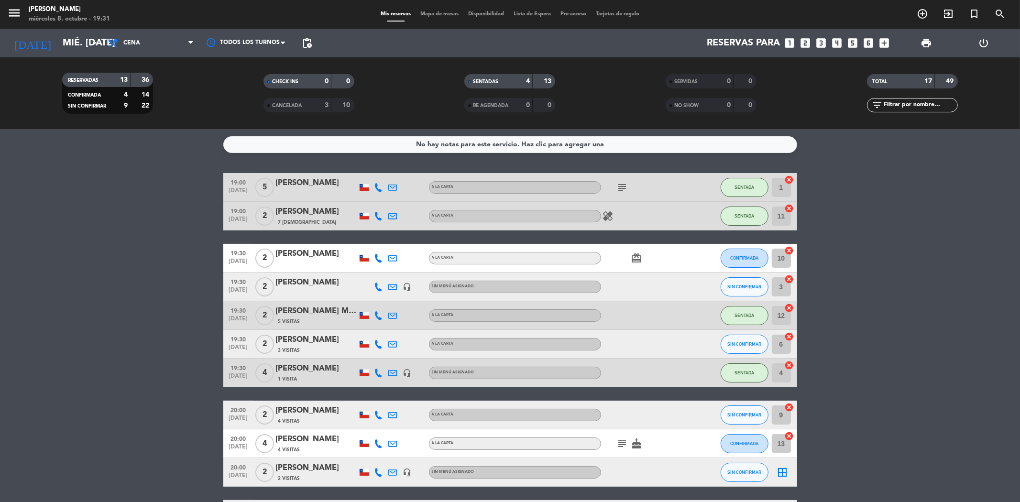
click at [513, 78] on div "4" at bounding box center [520, 81] width 19 height 11
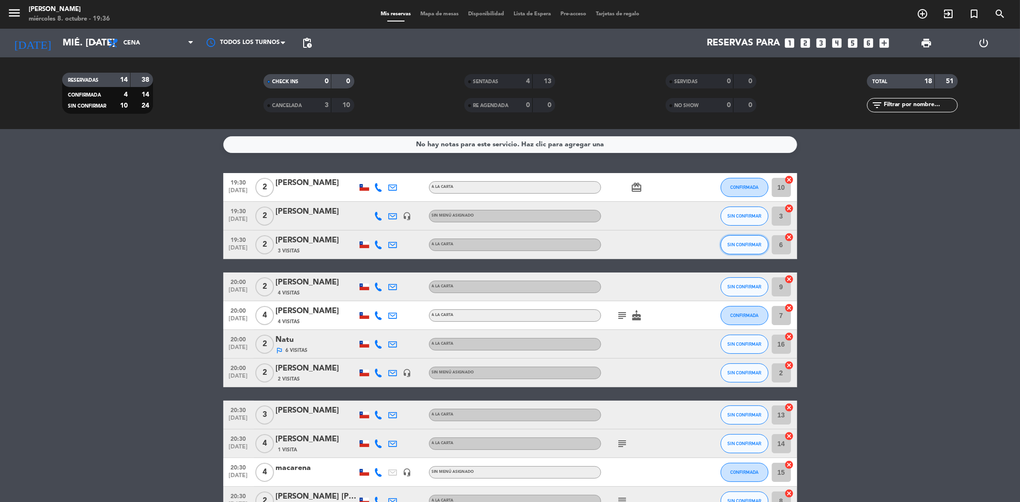
click at [744, 253] on button "SIN CONFIRMAR" at bounding box center [745, 244] width 48 height 19
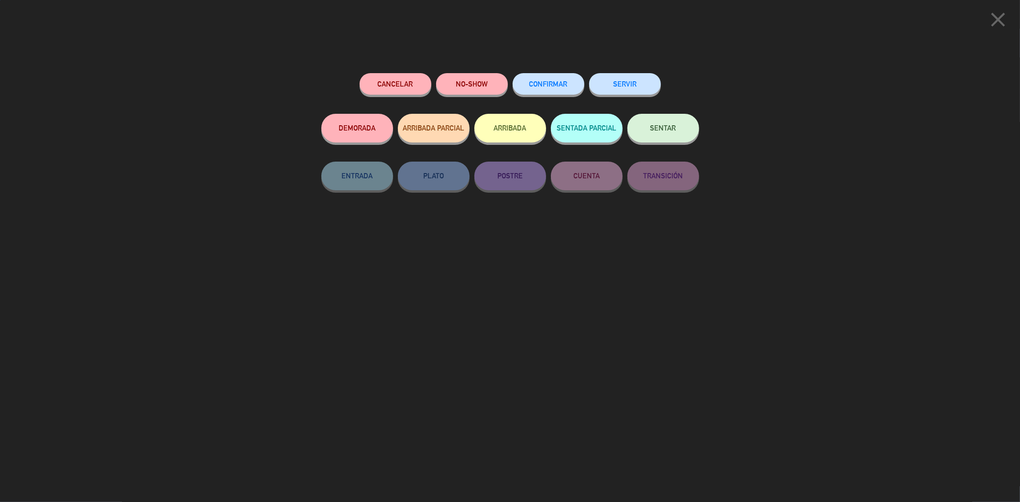
drag, startPoint x: 747, startPoint y: 249, endPoint x: 725, endPoint y: 209, distance: 45.8
click at [747, 249] on div "close Cancelar NO-SHOW CONFIRMAR SERVIR DEMORADA ARRIBADA PARCIAL ARRIBADA SENT…" at bounding box center [510, 251] width 1020 height 502
click at [1001, 24] on icon "close" at bounding box center [998, 20] width 24 height 24
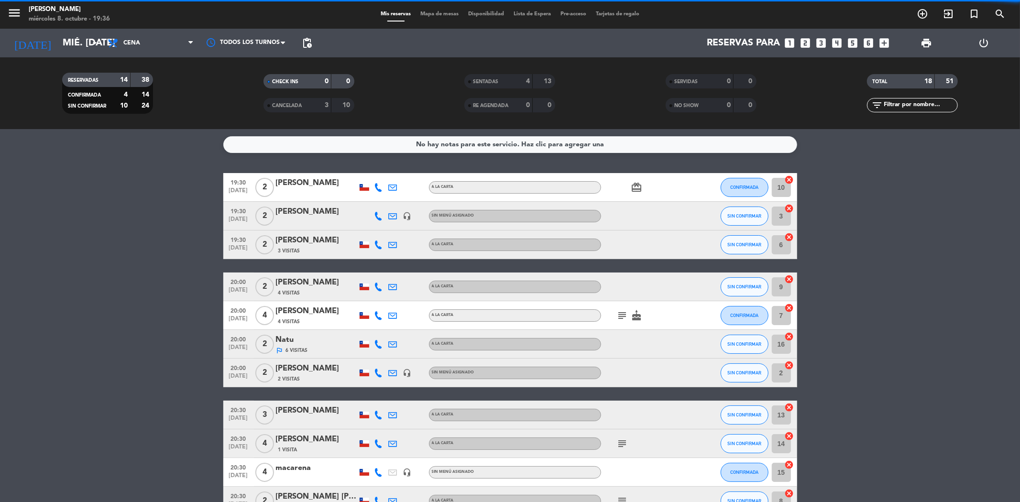
click at [489, 79] on span "SENTADAS" at bounding box center [485, 81] width 25 height 5
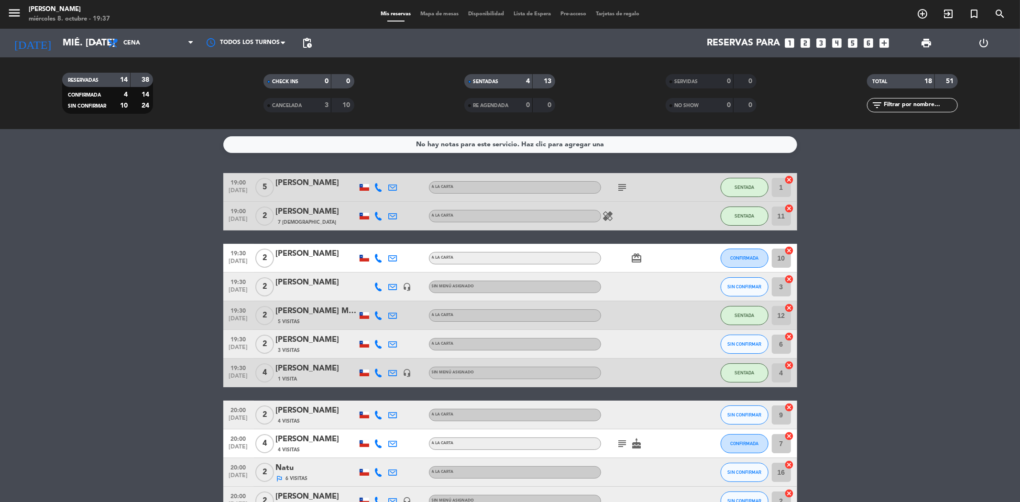
click at [489, 87] on div "SENTADAS" at bounding box center [489, 81] width 44 height 11
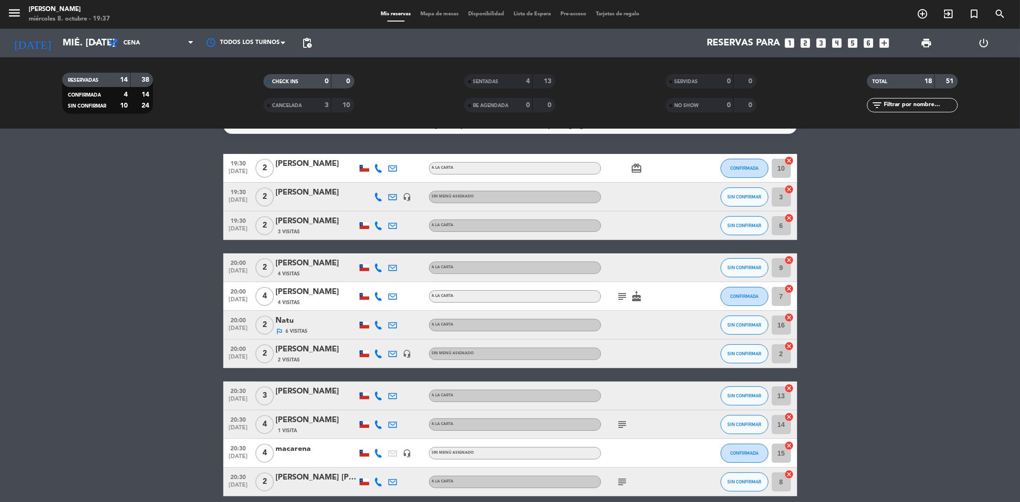
scroll to position [15, 0]
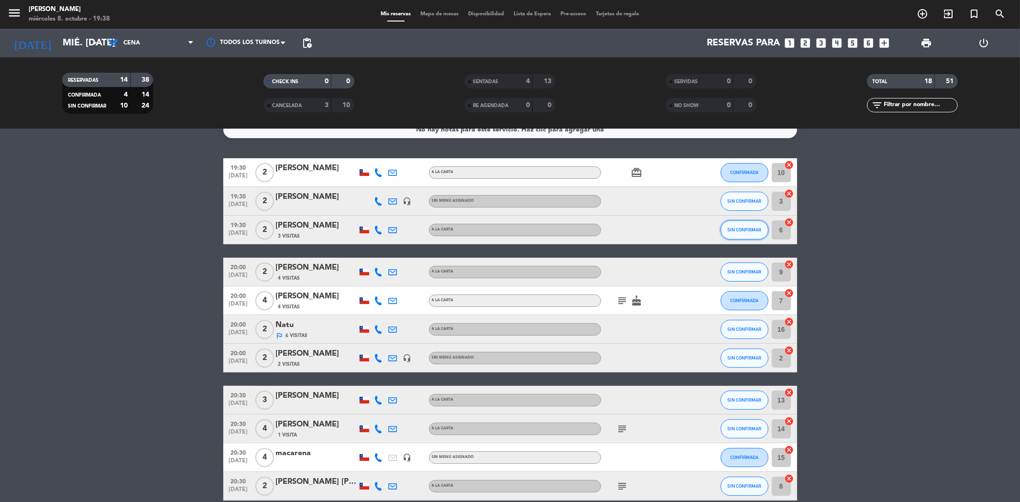
click at [753, 227] on span "SIN CONFIRMAR" at bounding box center [744, 229] width 34 height 5
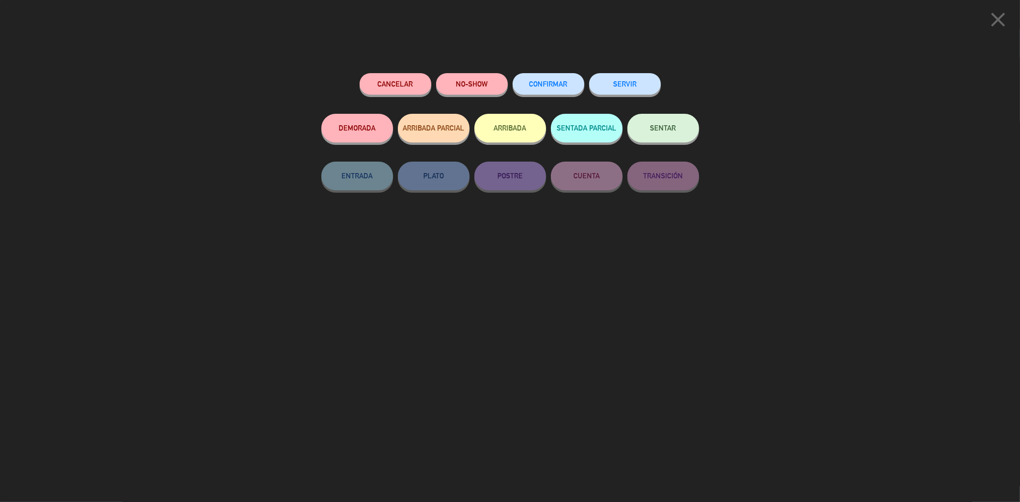
click at [676, 134] on button "SENTAR" at bounding box center [663, 128] width 72 height 29
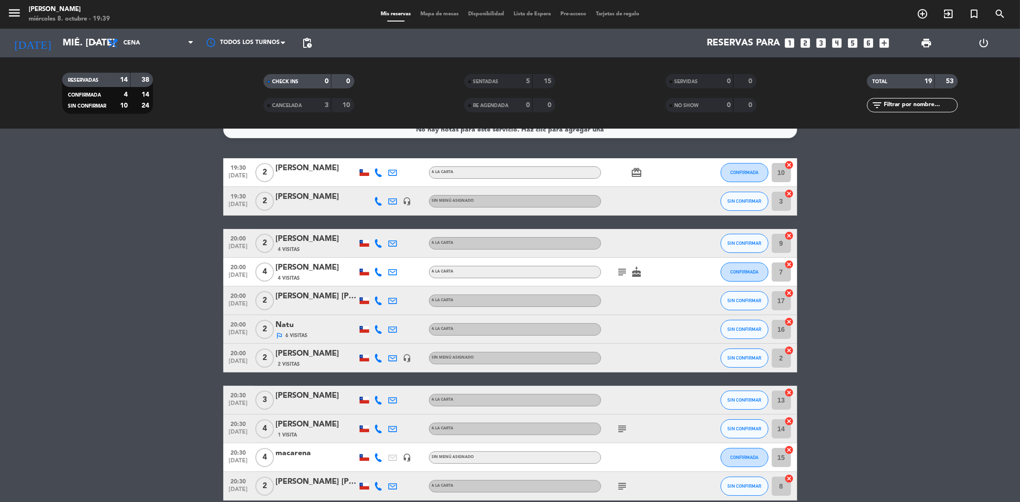
scroll to position [0, 0]
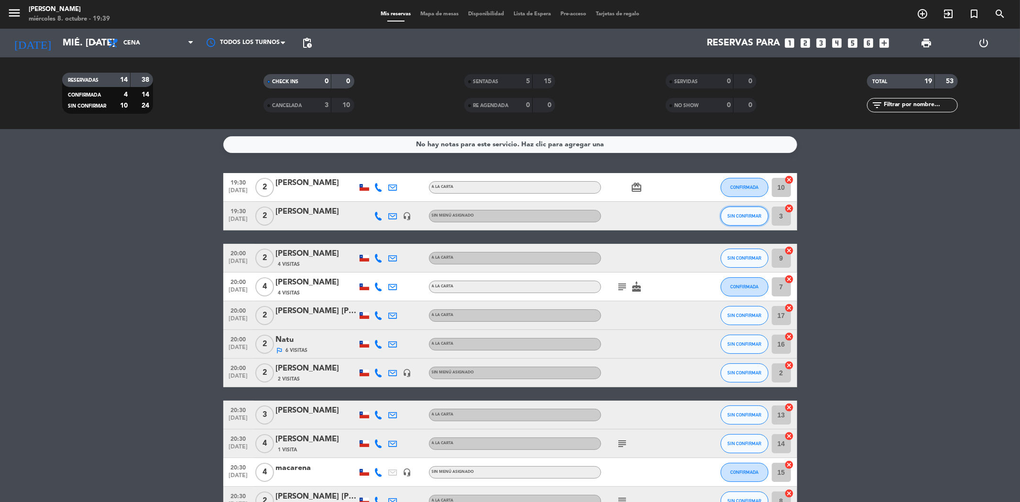
click at [733, 213] on span "SIN CONFIRMAR" at bounding box center [744, 215] width 34 height 5
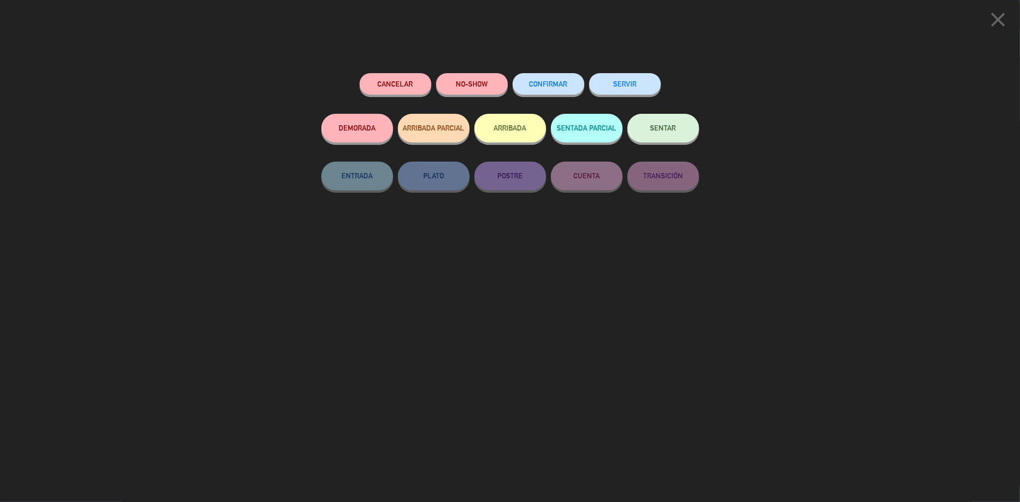
click at [676, 141] on button "SENTAR" at bounding box center [663, 128] width 72 height 29
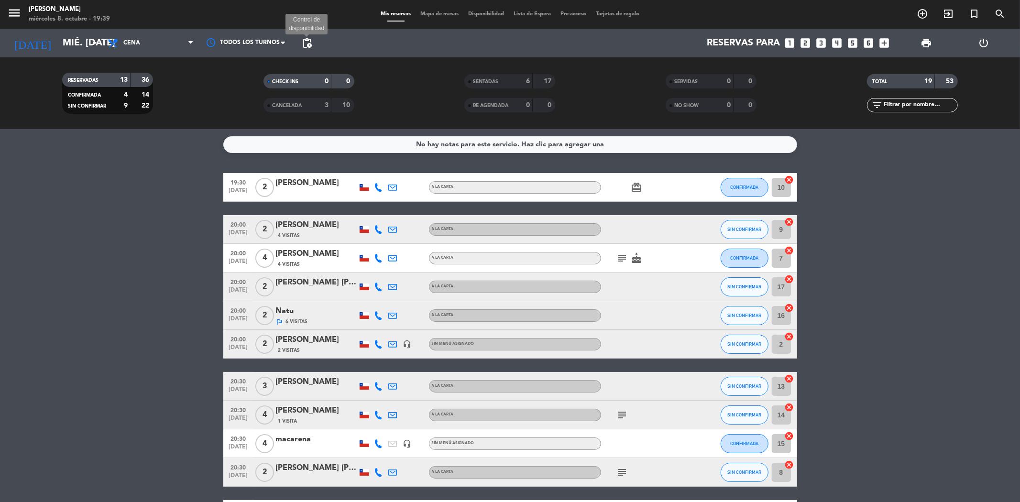
click at [304, 34] on span "pending_actions Control de disponibilidad" at bounding box center [306, 42] width 19 height 19
click at [312, 44] on span "pending_actions" at bounding box center [306, 42] width 11 height 11
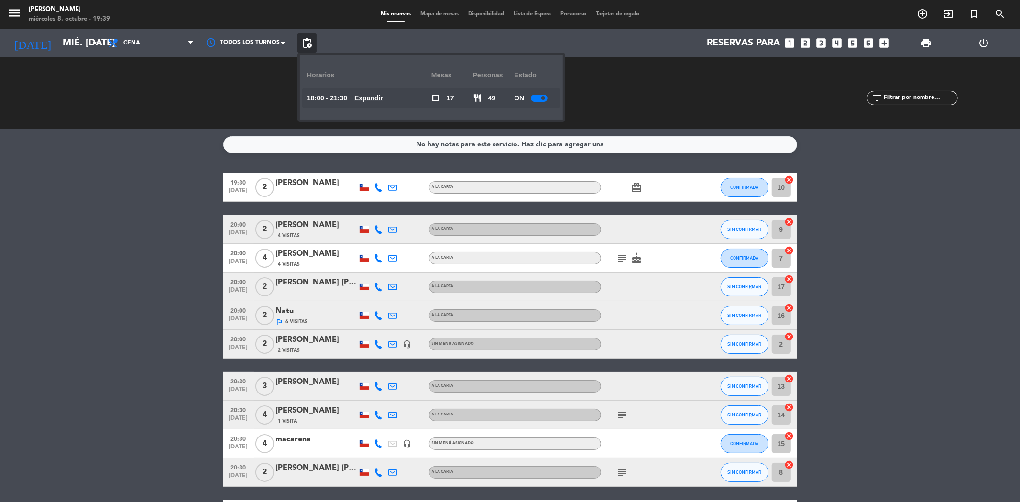
click at [371, 107] on div "18:00 - 21:30 Expandir" at bounding box center [369, 97] width 124 height 19
click at [375, 99] on u "Expandir" at bounding box center [368, 98] width 29 height 8
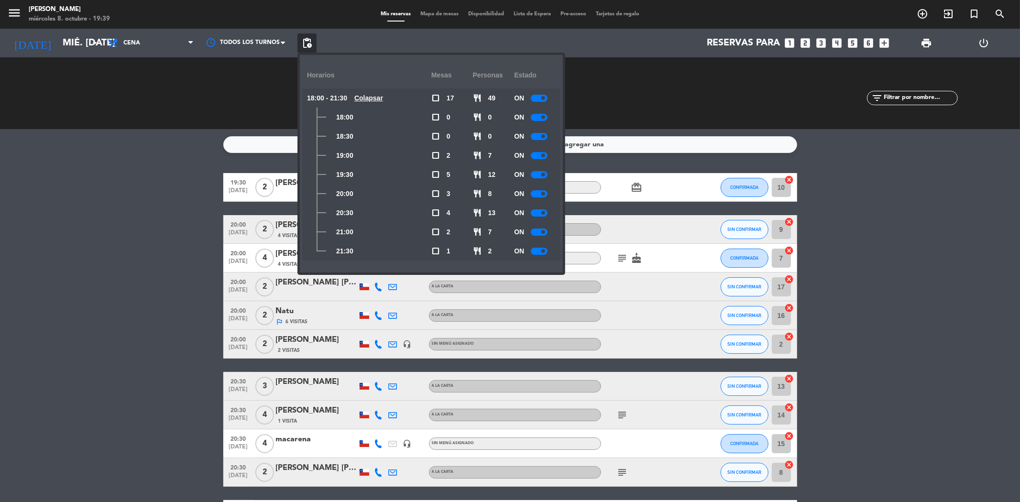
click at [534, 197] on div at bounding box center [539, 193] width 17 height 7
click at [542, 214] on div at bounding box center [539, 212] width 17 height 7
click at [857, 351] on bookings-row "19:30 [DATE] 2 [PERSON_NAME] A [PERSON_NAME] card_giftcard CONFIRMADA 10 cancel…" at bounding box center [510, 386] width 1020 height 427
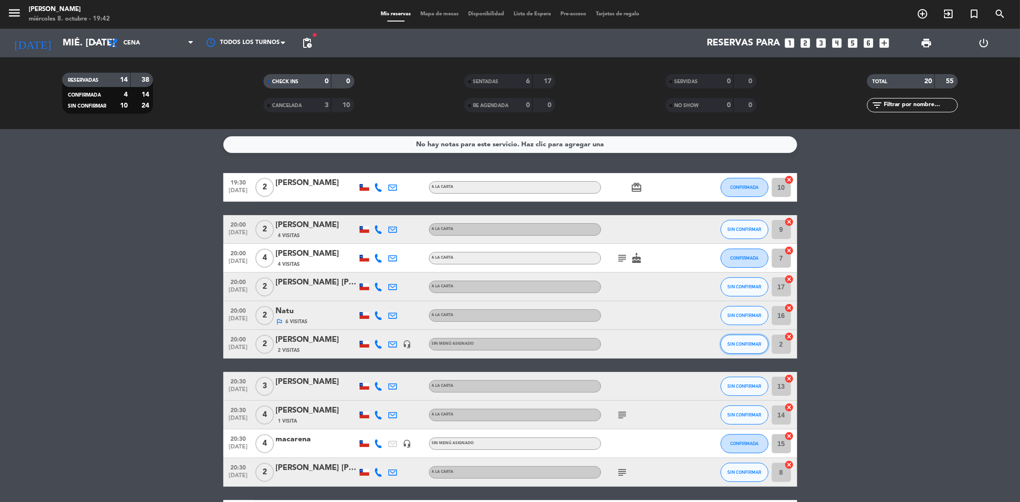
click at [752, 341] on span "SIN CONFIRMAR" at bounding box center [744, 343] width 34 height 5
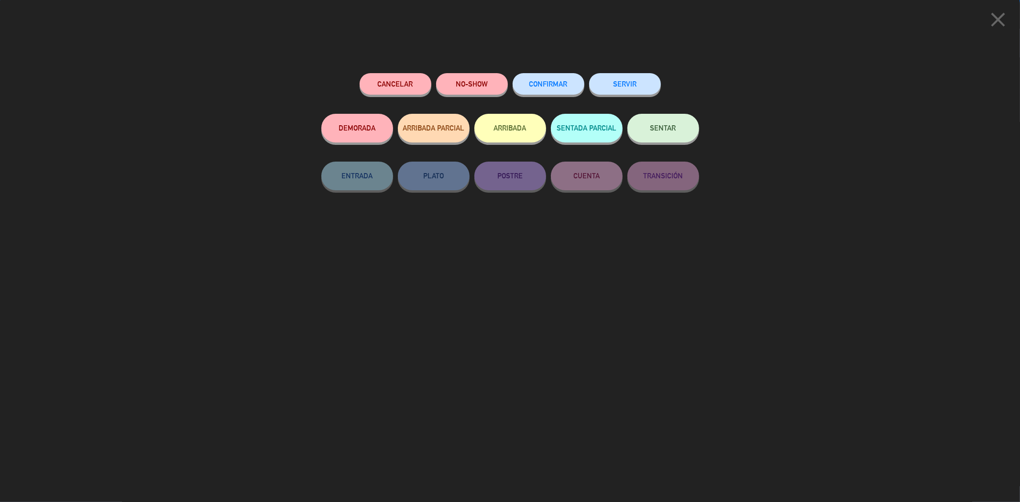
click at [672, 134] on button "SENTAR" at bounding box center [663, 128] width 72 height 29
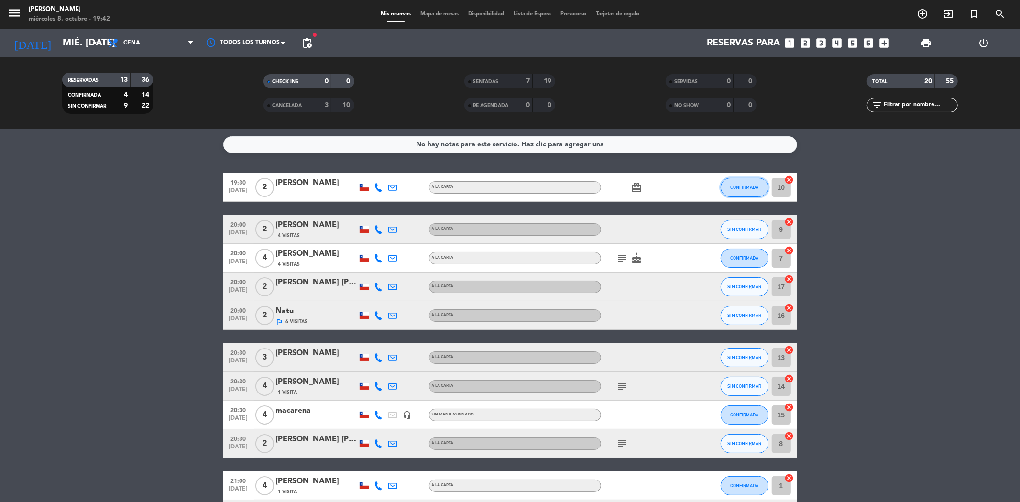
click at [744, 192] on button "CONFIRMADA" at bounding box center [745, 187] width 48 height 19
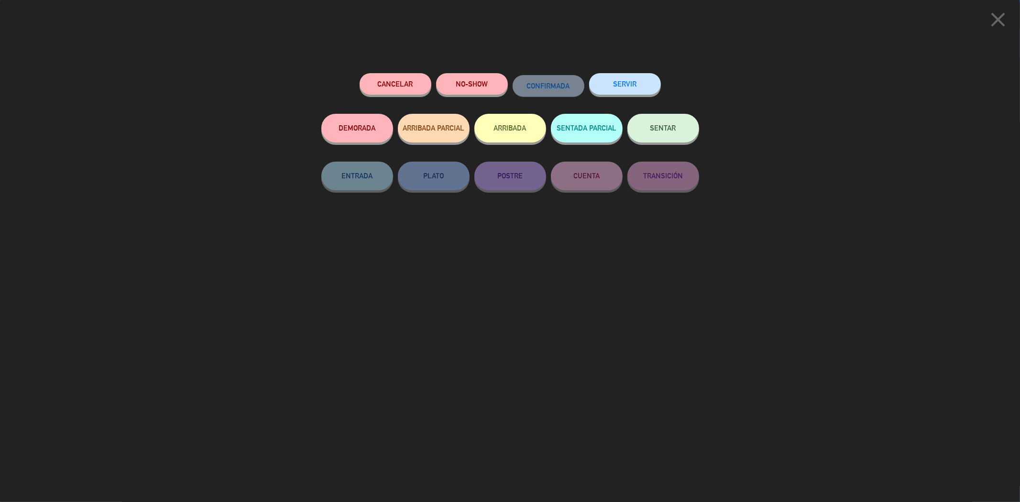
click at [353, 137] on button "DEMORADA" at bounding box center [357, 128] width 72 height 29
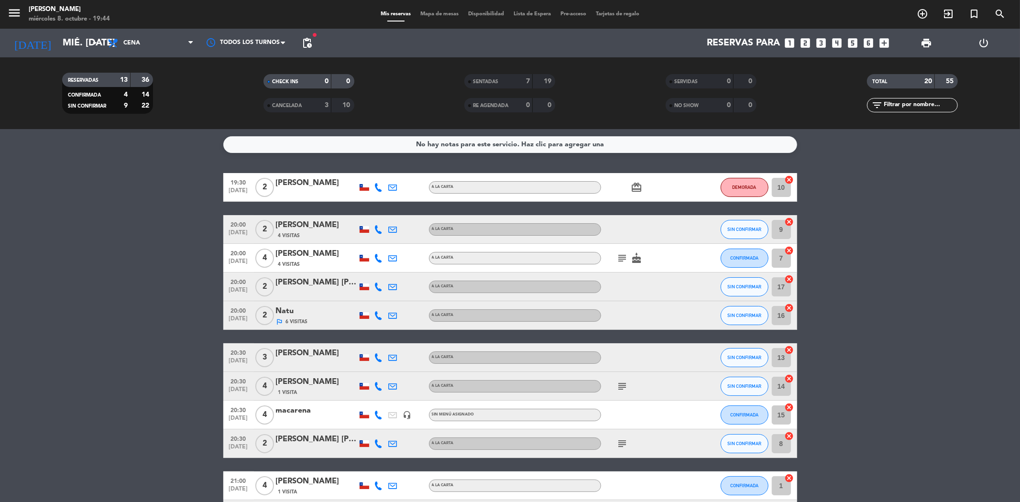
click at [621, 254] on icon "subject" at bounding box center [622, 258] width 11 height 11
click at [835, 261] on bookings-row "19:30 [DATE] 2 [PERSON_NAME] A [PERSON_NAME] card_giftcard DEMORADA 10 cancel 2…" at bounding box center [510, 386] width 1020 height 427
click at [744, 260] on button "CONFIRMADA" at bounding box center [745, 258] width 48 height 19
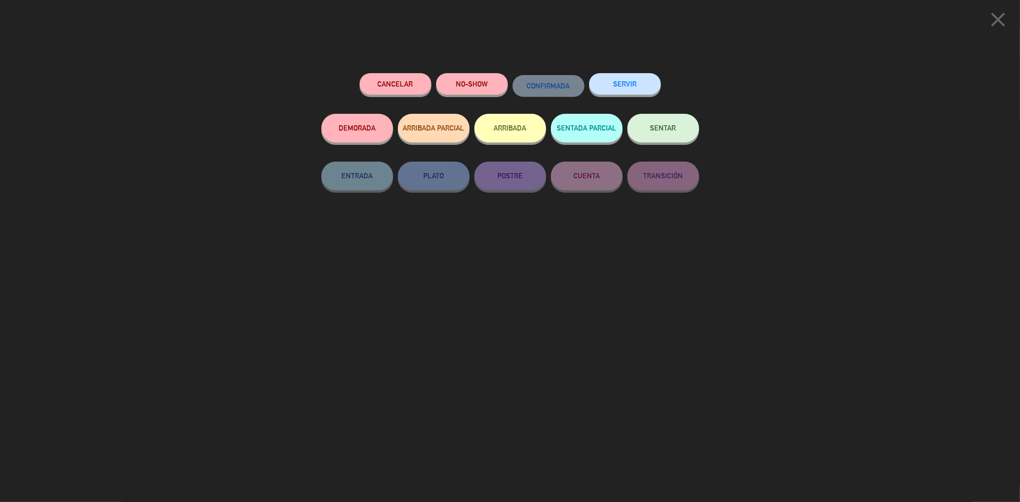
click at [689, 139] on div "SENTAR" at bounding box center [663, 138] width 72 height 48
click at [689, 138] on button "SENTAR" at bounding box center [663, 128] width 72 height 29
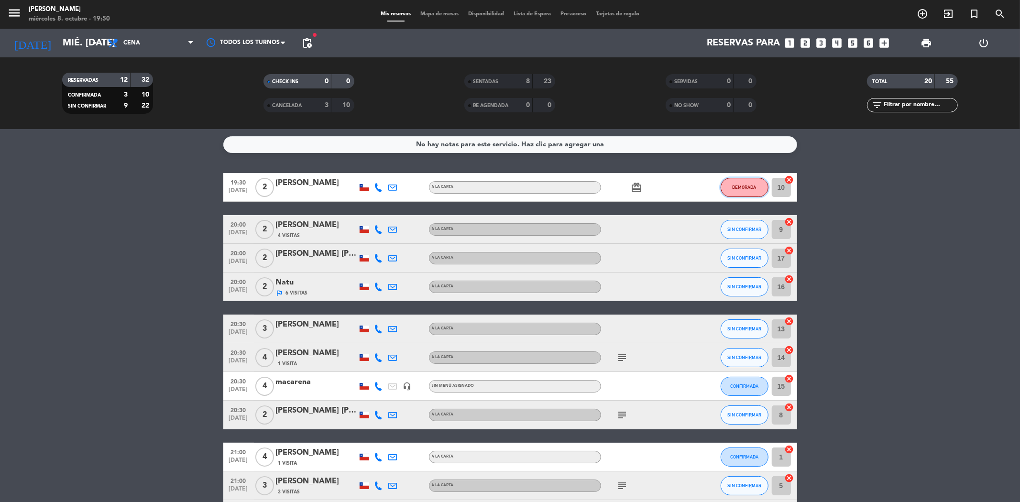
click at [759, 192] on button "DEMORADA" at bounding box center [745, 187] width 48 height 19
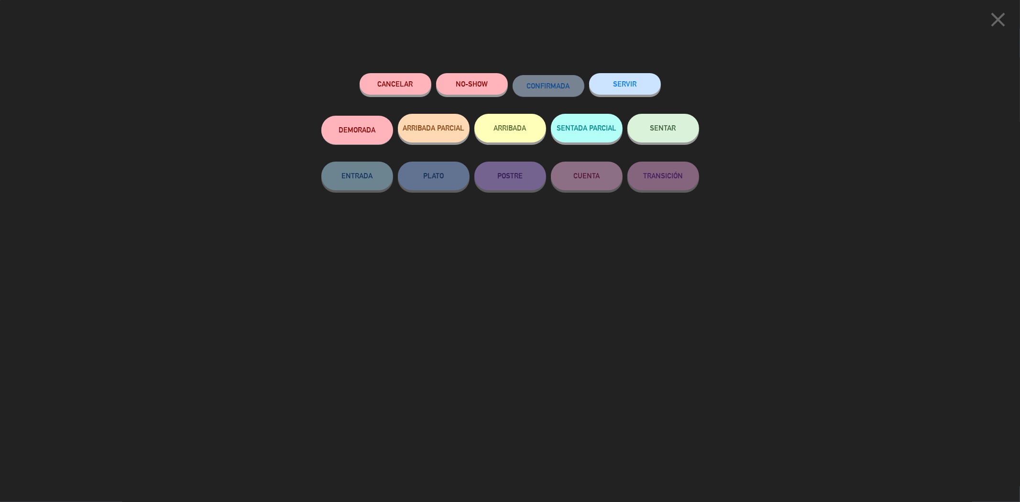
drag, startPoint x: 500, startPoint y: 104, endPoint x: 491, endPoint y: 94, distance: 13.2
click at [494, 97] on div "NO-SHOW" at bounding box center [472, 93] width 72 height 41
click at [487, 89] on button "NO-SHOW" at bounding box center [472, 84] width 72 height 22
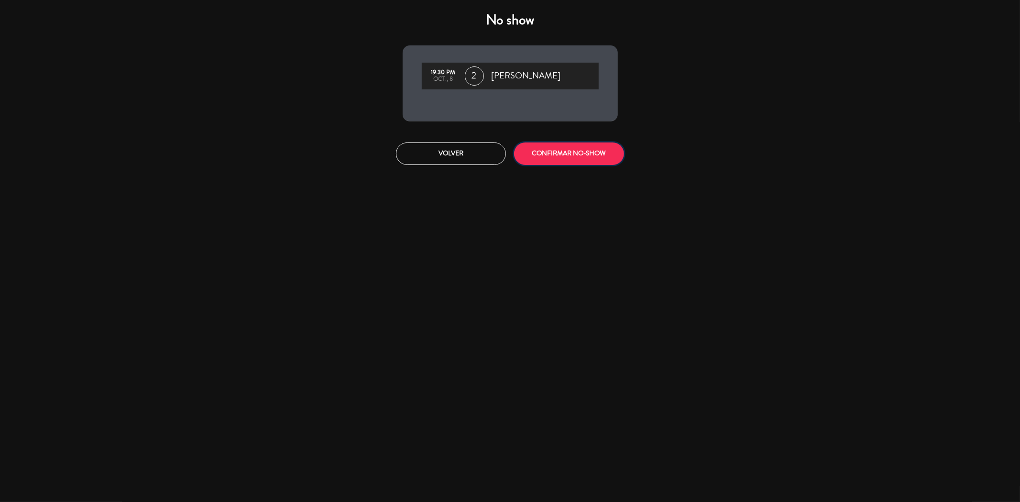
click at [543, 155] on button "CONFIRMAR NO-SHOW" at bounding box center [569, 154] width 110 height 22
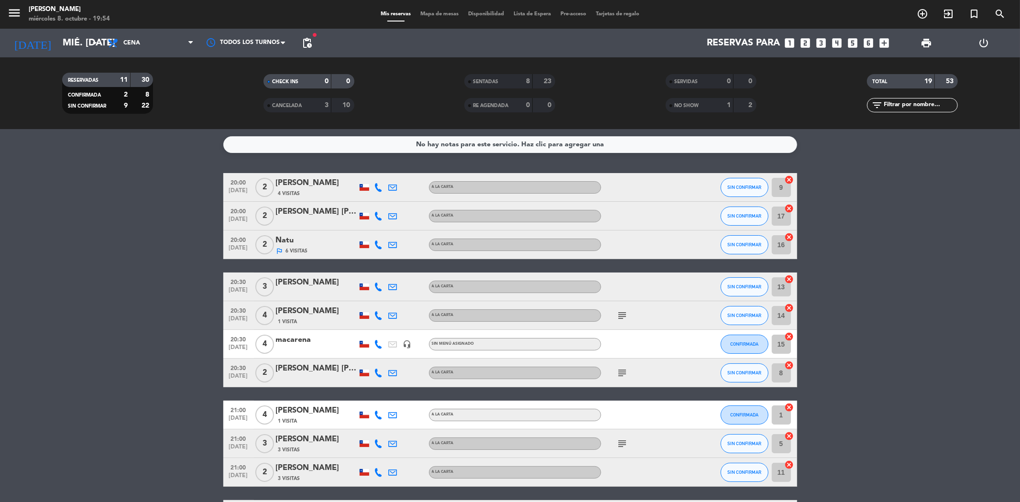
click at [482, 83] on span "SENTADAS" at bounding box center [485, 81] width 25 height 5
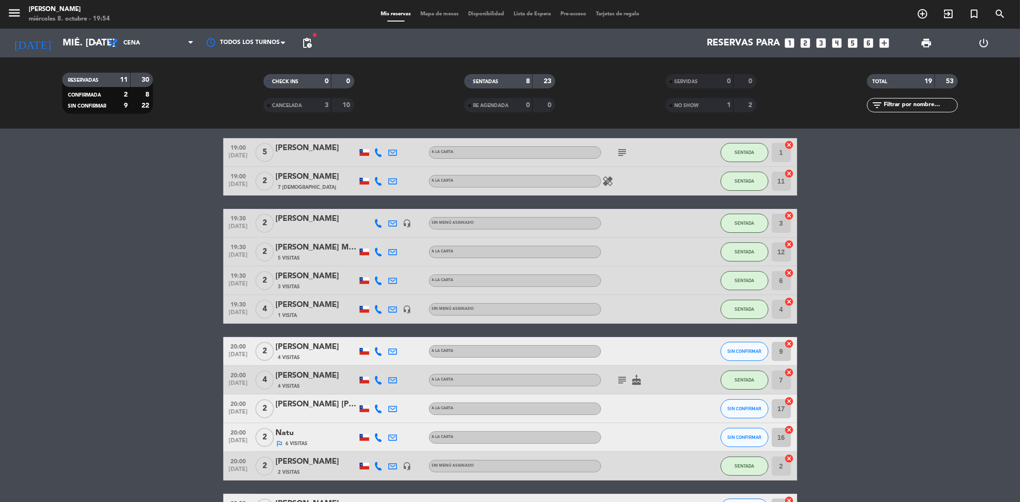
scroll to position [53, 0]
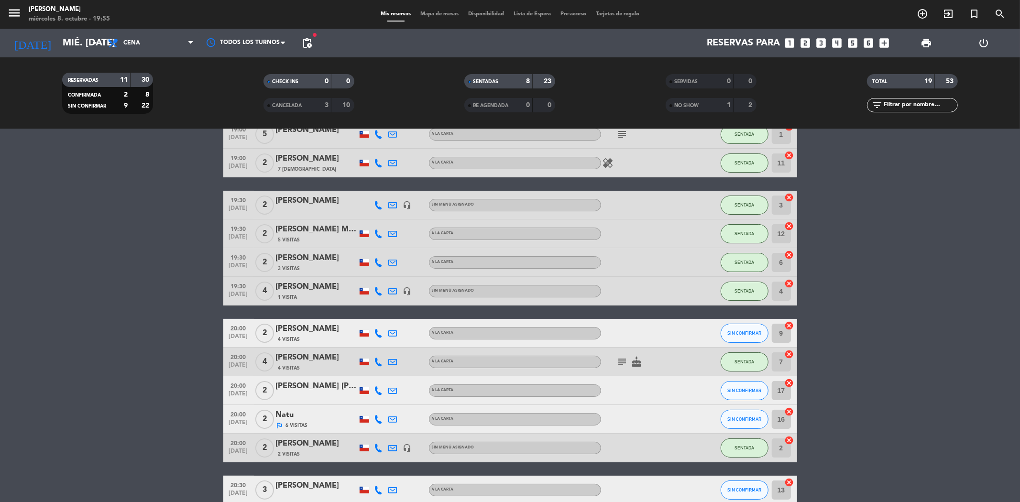
click at [505, 75] on div "SENTADAS 8 23" at bounding box center [509, 81] width 91 height 14
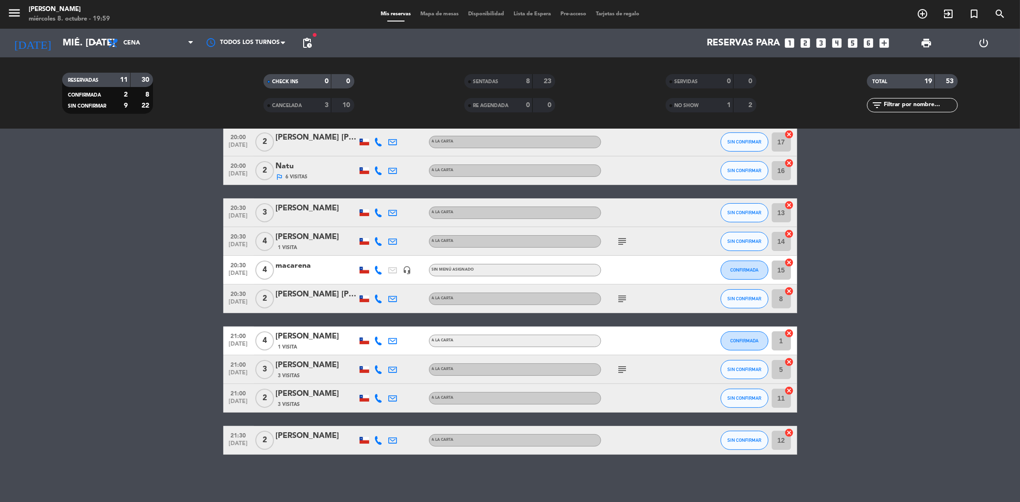
scroll to position [0, 0]
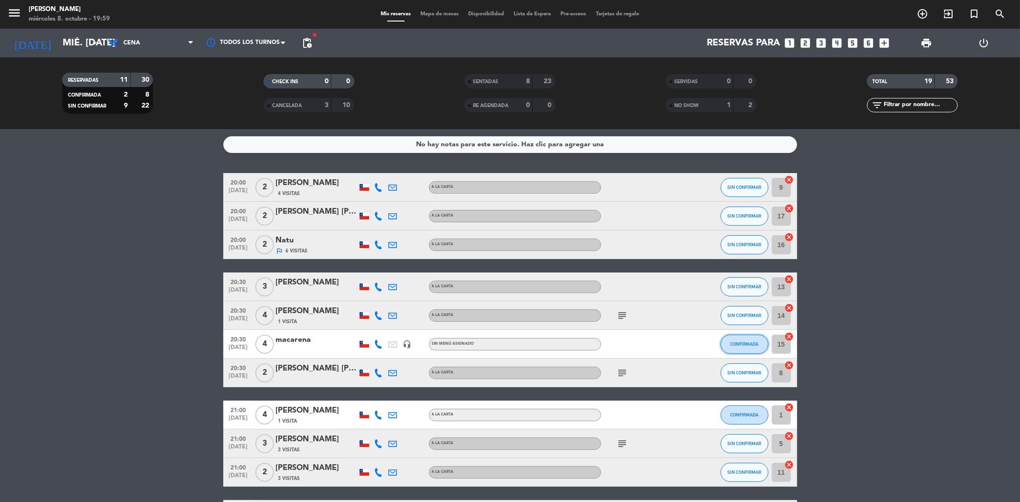
click at [747, 350] on button "CONFIRMADA" at bounding box center [745, 344] width 48 height 19
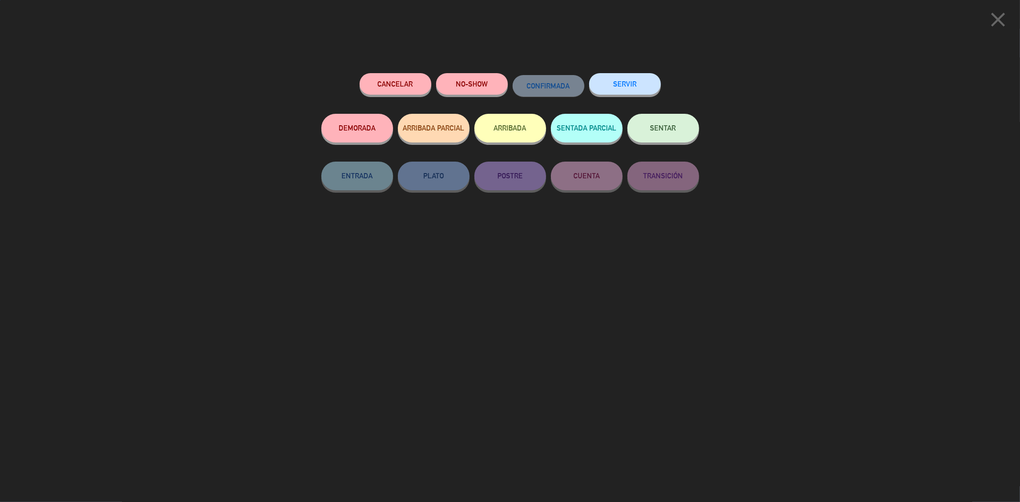
click at [682, 136] on button "SENTAR" at bounding box center [663, 128] width 72 height 29
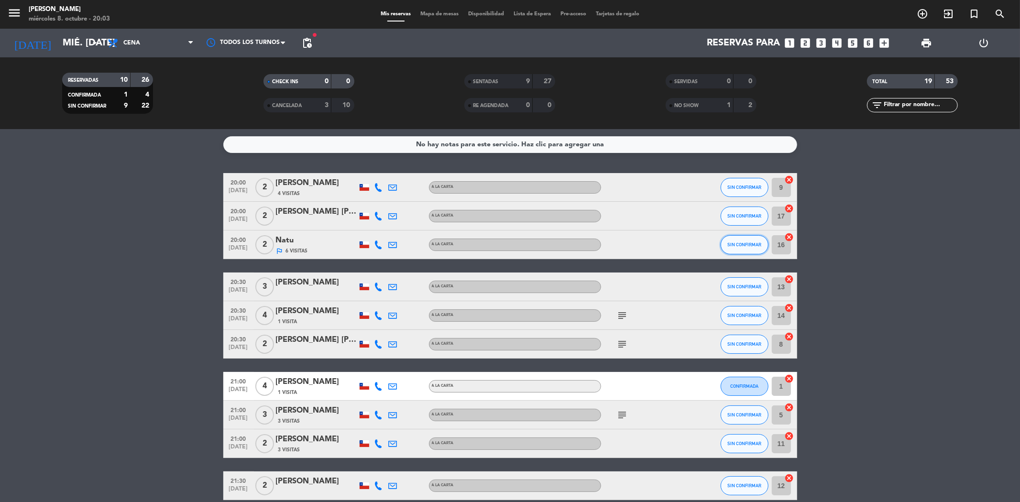
click at [736, 244] on span "SIN CONFIRMAR" at bounding box center [744, 244] width 34 height 5
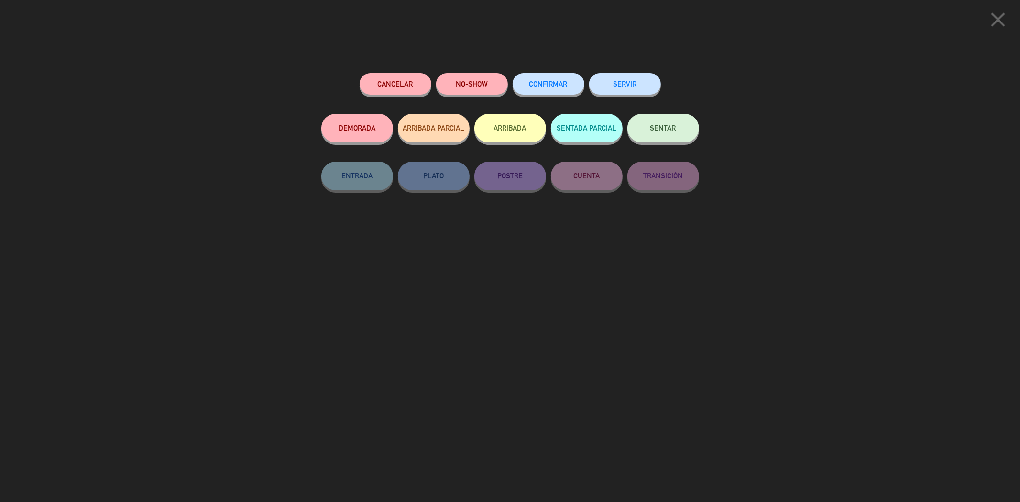
click at [661, 115] on div "SENTAR" at bounding box center [663, 138] width 72 height 48
click at [670, 126] on span "SENTAR" at bounding box center [663, 128] width 26 height 8
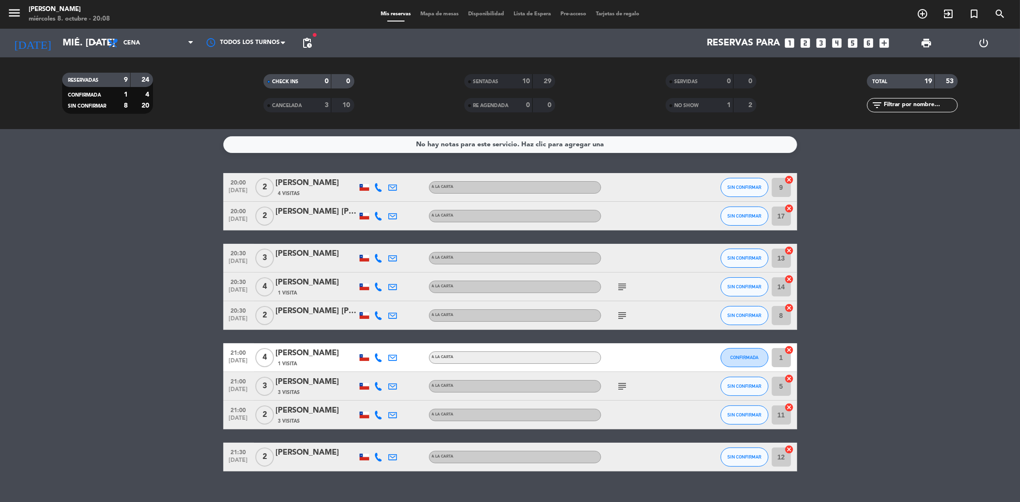
click at [620, 385] on icon "subject" at bounding box center [622, 386] width 11 height 11
click at [624, 311] on icon "subject" at bounding box center [622, 315] width 11 height 11
click at [618, 287] on icon "subject" at bounding box center [622, 286] width 11 height 11
click at [839, 264] on bookings-row "20:00 [DATE] 2 [PERSON_NAME] 4 Visitas A LA CARTA SIN CONFIRMAR 9 cancel 20:00 …" at bounding box center [510, 322] width 1020 height 298
click at [308, 42] on span "pending_actions" at bounding box center [306, 42] width 11 height 11
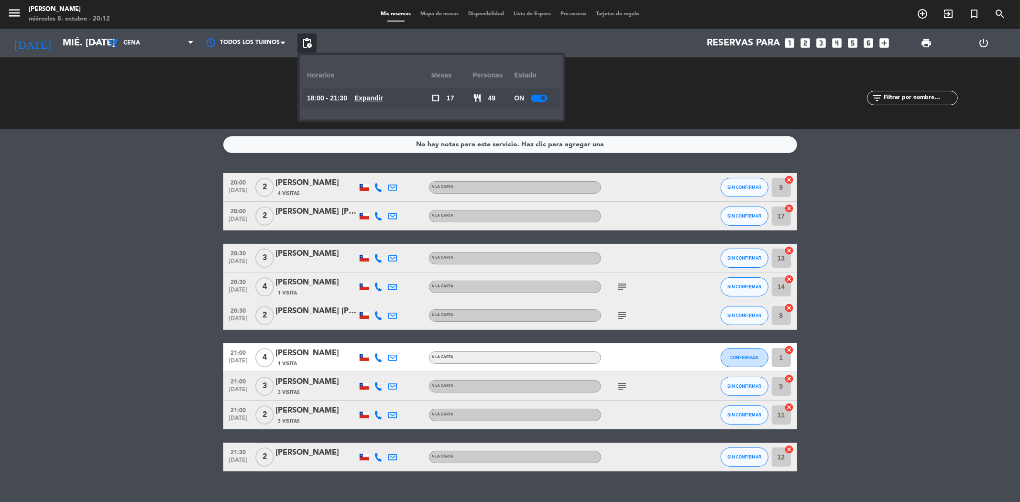
click at [380, 99] on u "Expandir" at bounding box center [368, 98] width 29 height 8
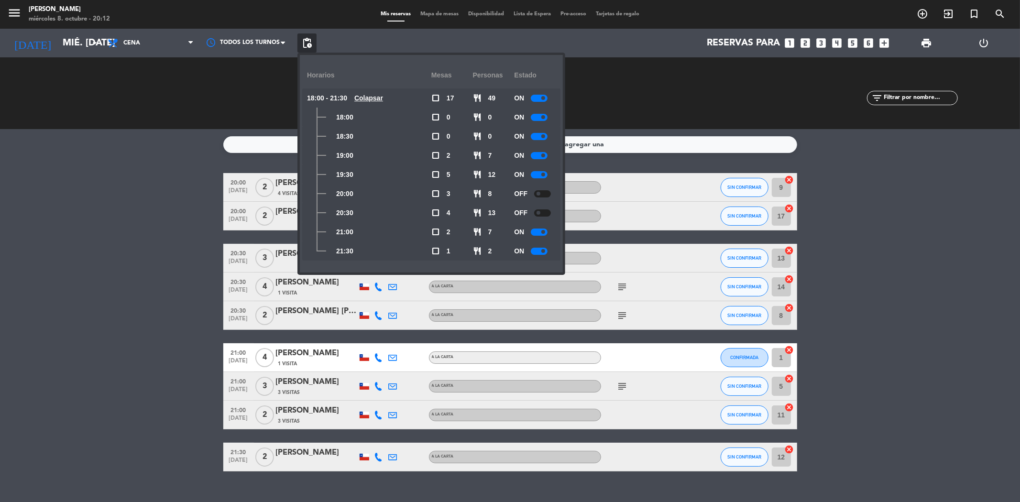
click at [542, 193] on div at bounding box center [542, 193] width 17 height 7
click at [925, 322] on bookings-row "20:00 [DATE] 2 [PERSON_NAME] 4 Visitas A LA CARTA SIN CONFIRMAR 9 cancel 20:00 …" at bounding box center [510, 322] width 1020 height 298
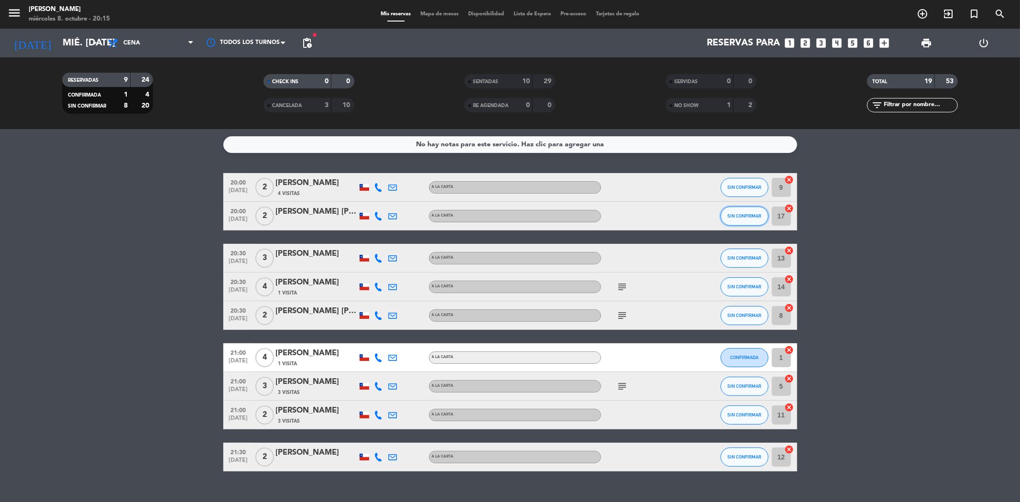
click at [742, 221] on button "SIN CONFIRMAR" at bounding box center [745, 216] width 48 height 19
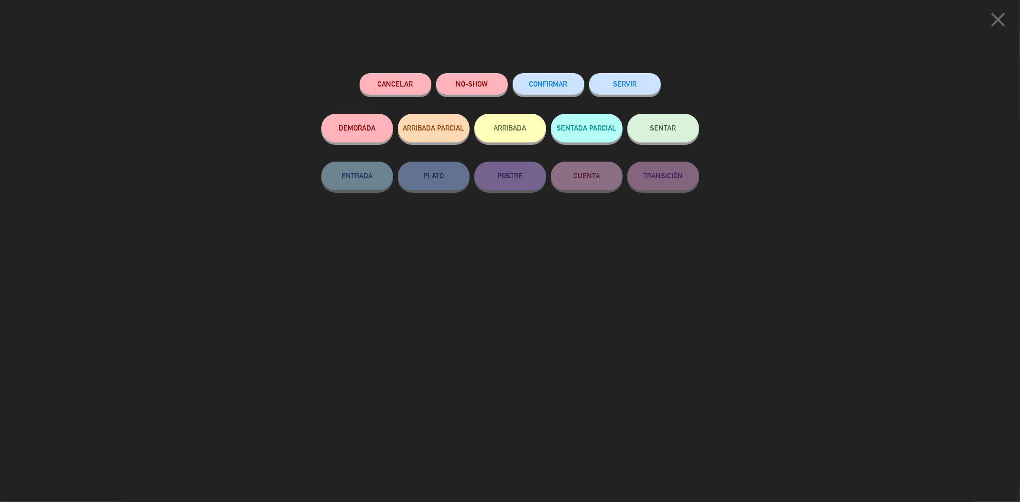
click at [688, 141] on button "SENTAR" at bounding box center [663, 128] width 72 height 29
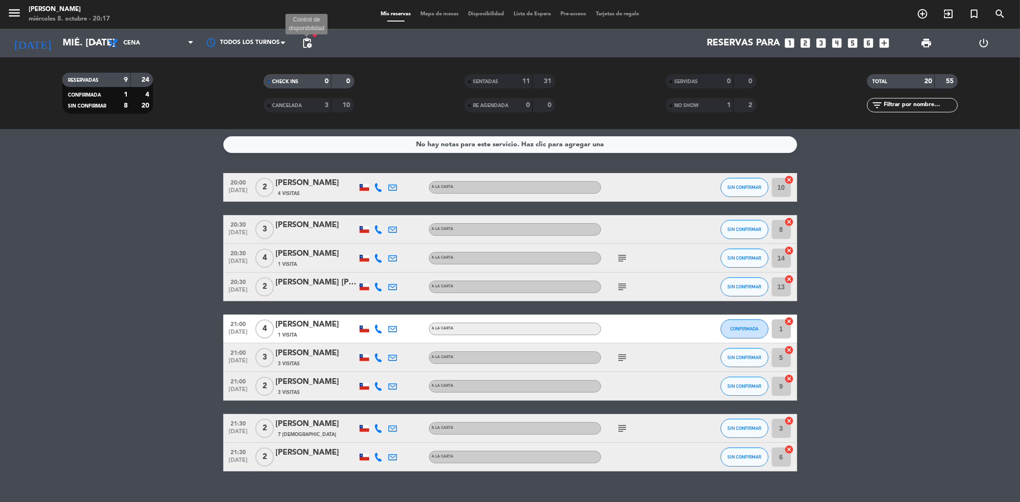
click at [304, 46] on span "pending_actions" at bounding box center [306, 42] width 11 height 11
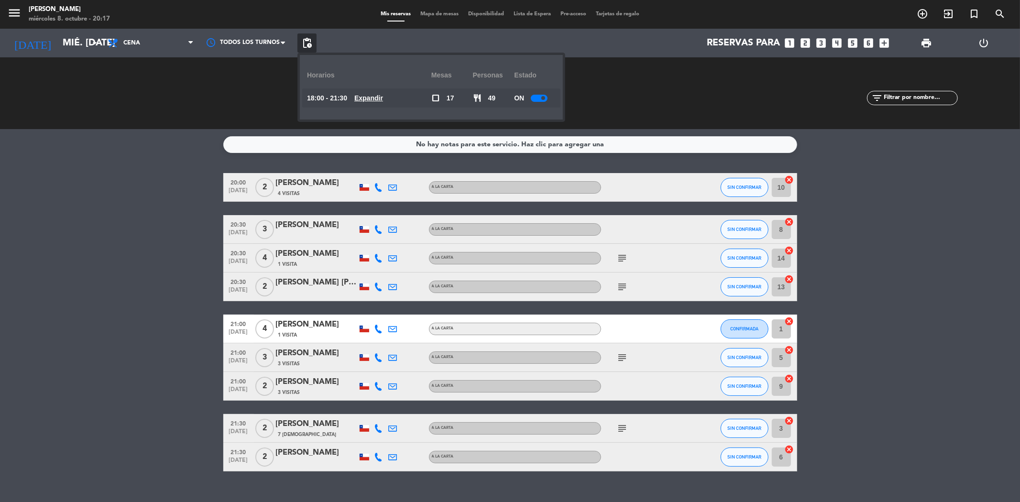
click at [369, 88] on div "18:00 - 21:30 Expandir" at bounding box center [369, 97] width 124 height 19
click at [379, 96] on u "Expandir" at bounding box center [368, 98] width 29 height 8
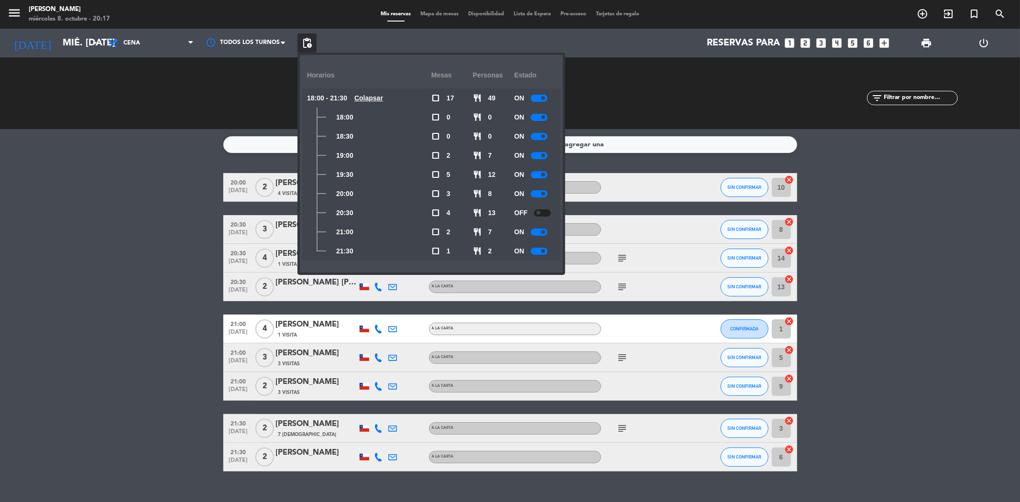
click at [534, 236] on div "ON" at bounding box center [535, 231] width 42 height 19
click at [539, 231] on div at bounding box center [539, 232] width 17 height 7
click at [843, 271] on bookings-row "20:00 [DATE] 2 [PERSON_NAME] 4 Visitas A LA CARTA SIN CONFIRMAR 10 cancel 20:30…" at bounding box center [510, 322] width 1020 height 298
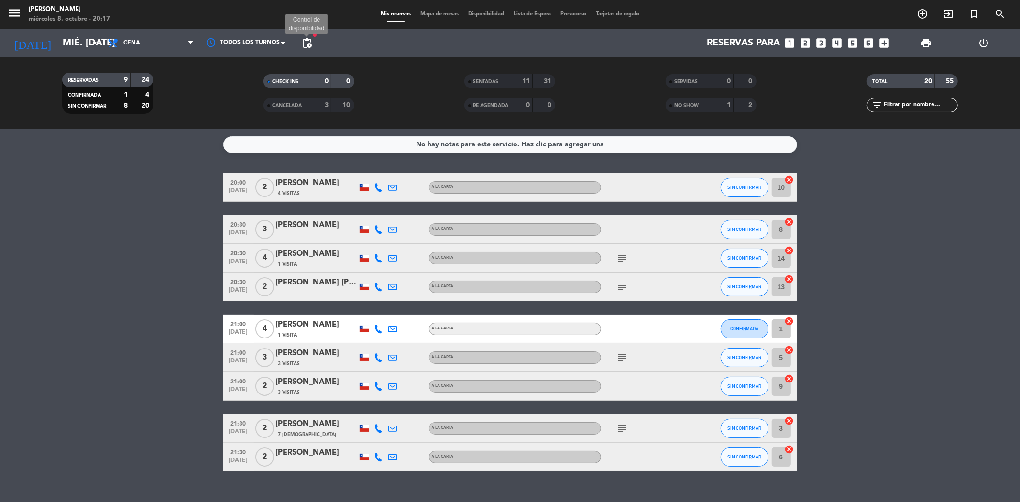
click at [309, 47] on span "pending_actions" at bounding box center [306, 42] width 11 height 11
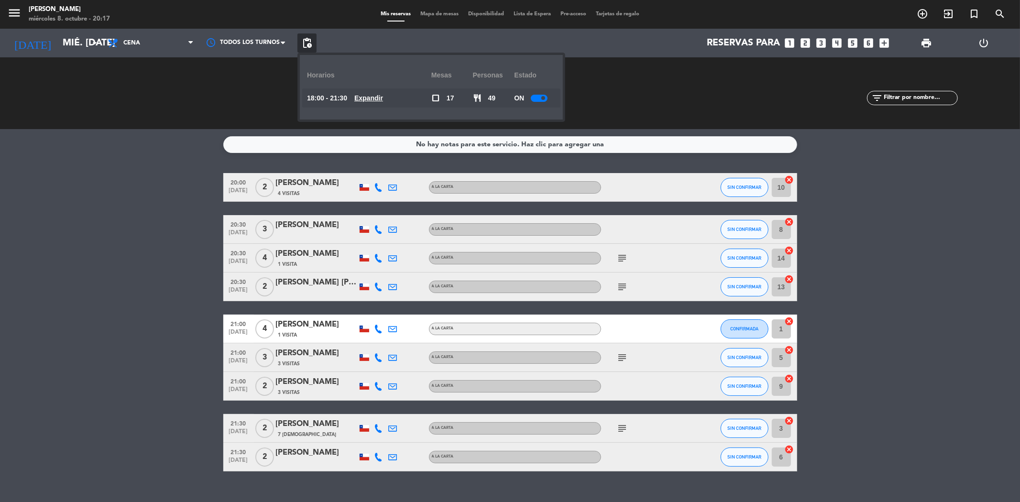
click at [842, 166] on div "No hay notas para este servicio. Haz clic para agregar una 20:00 [DATE] 2 [PERS…" at bounding box center [510, 315] width 1020 height 373
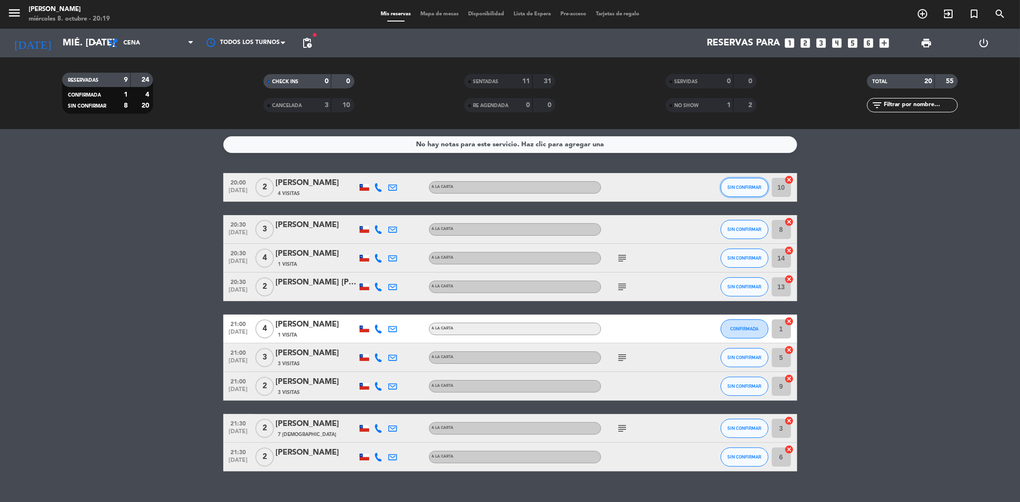
click at [746, 185] on span "SIN CONFIRMAR" at bounding box center [744, 187] width 34 height 5
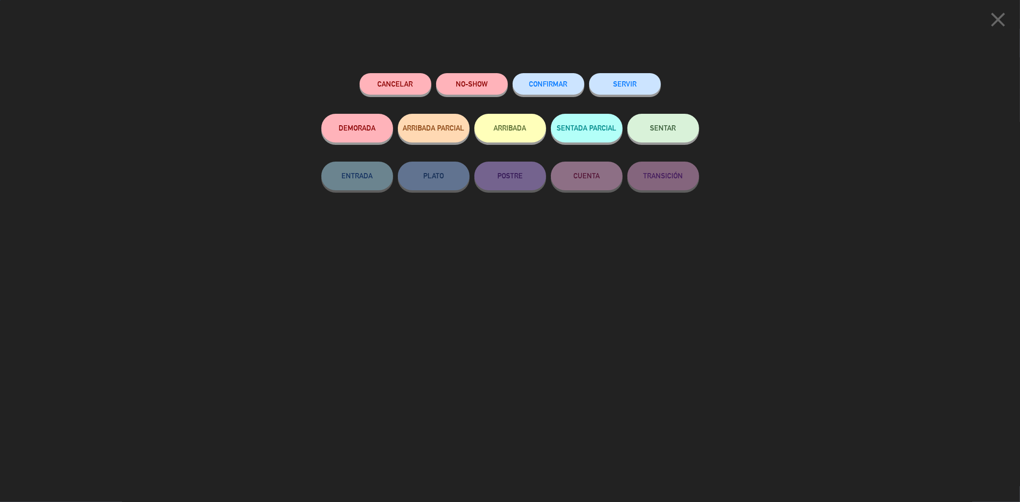
click at [483, 80] on button "NO-SHOW" at bounding box center [472, 84] width 72 height 22
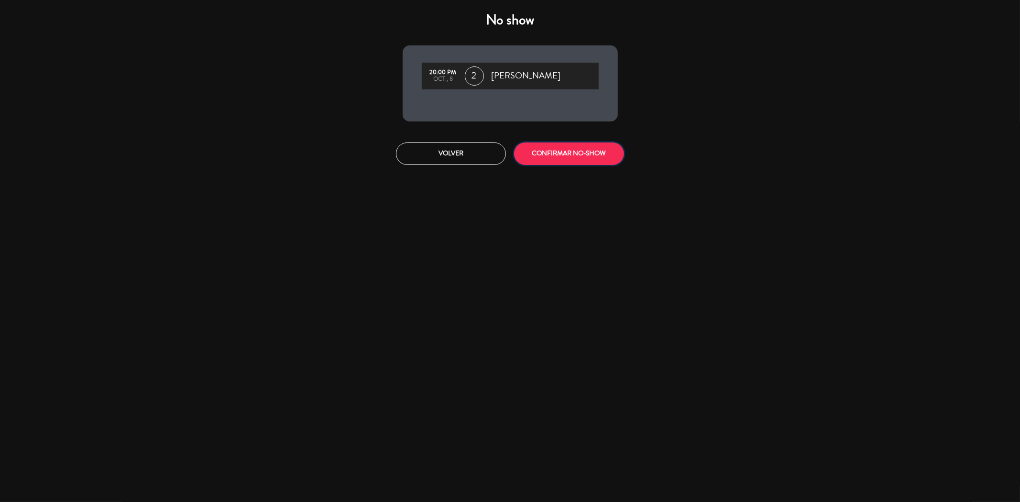
click at [574, 150] on button "CONFIRMAR NO-SHOW" at bounding box center [569, 154] width 110 height 22
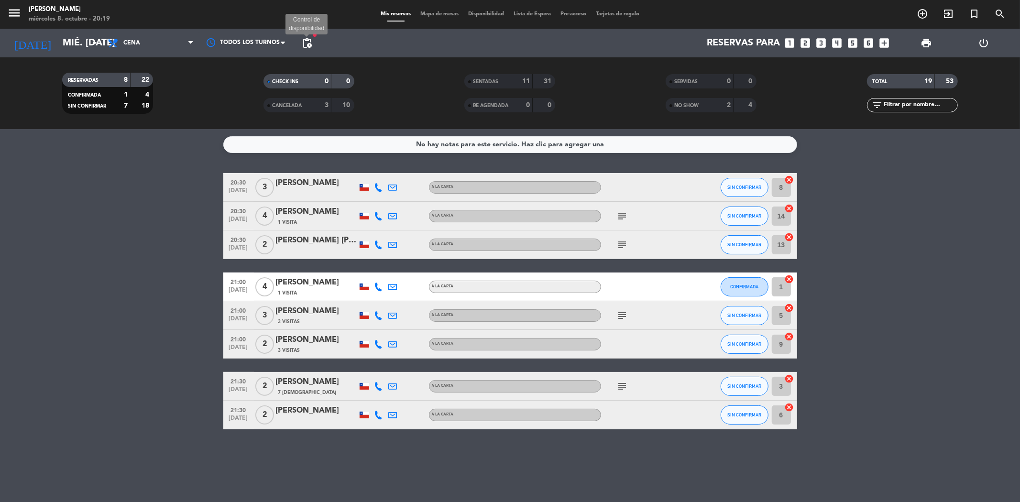
click at [303, 40] on span "pending_actions" at bounding box center [306, 42] width 11 height 11
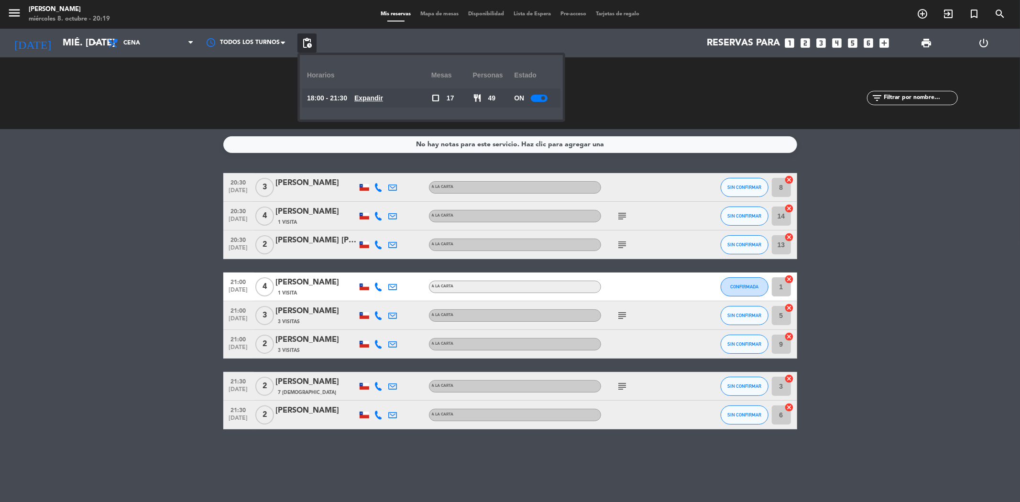
click at [371, 94] on u "Expandir" at bounding box center [368, 98] width 29 height 8
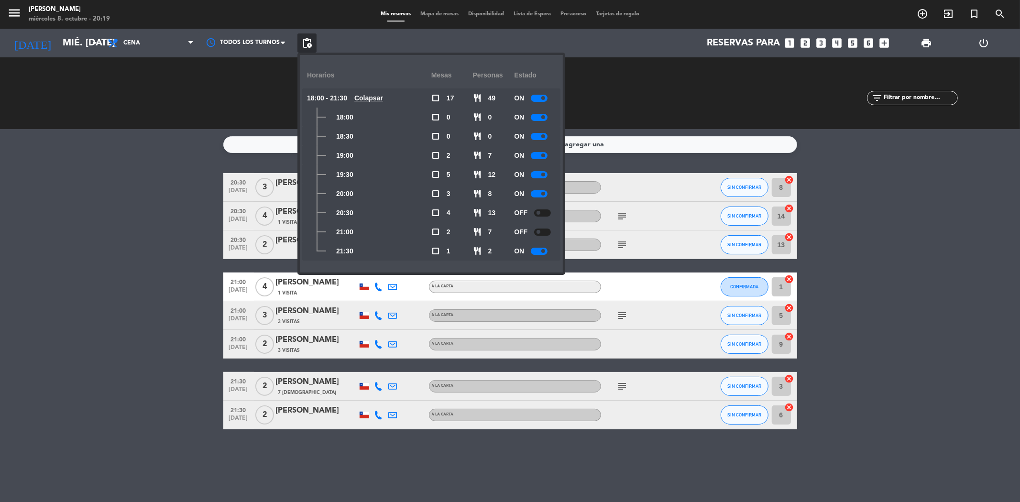
click at [938, 298] on bookings-row "20:30 [DATE] 3 [PERSON_NAME] A [PERSON_NAME] SIN CONFIRMAR 8 cancel 20:30 [DATE…" at bounding box center [510, 301] width 1020 height 256
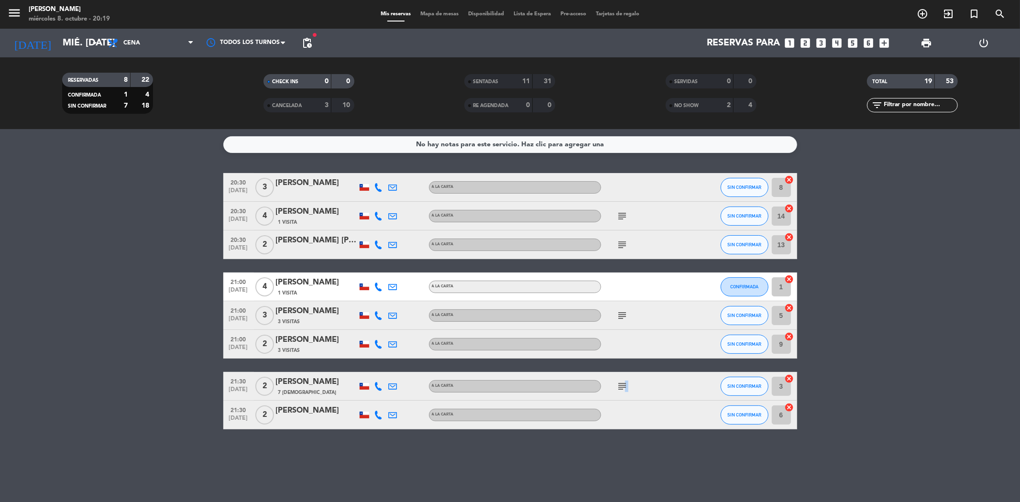
click at [626, 386] on icon "subject" at bounding box center [622, 386] width 11 height 11
click at [840, 320] on bookings-row "20:30 [DATE] 3 [PERSON_NAME] A [PERSON_NAME] SIN CONFIRMAR 8 cancel 20:30 [DATE…" at bounding box center [510, 301] width 1020 height 256
click at [312, 44] on span "pending_actions" at bounding box center [306, 42] width 11 height 11
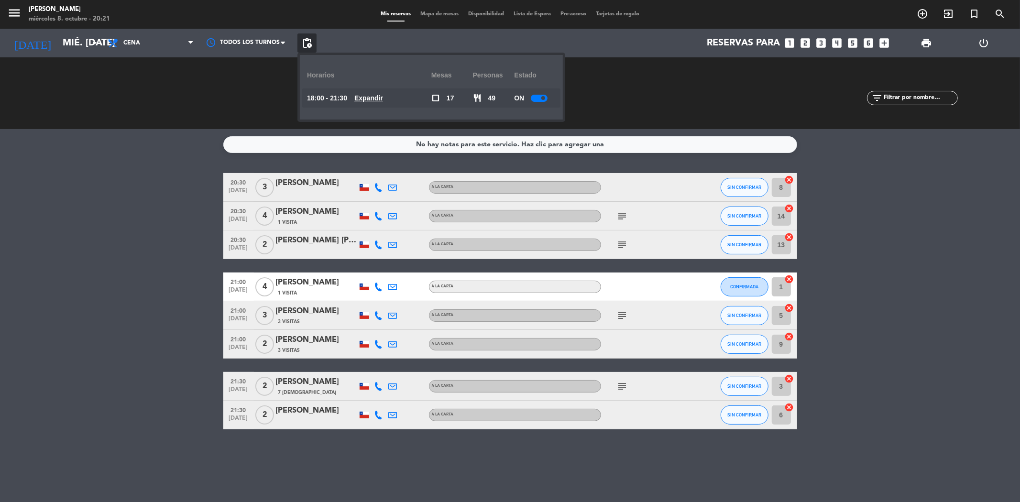
click at [359, 99] on div "18:00 - 21:30 Expandir" at bounding box center [369, 97] width 124 height 19
click at [366, 96] on u "Expandir" at bounding box center [368, 98] width 29 height 8
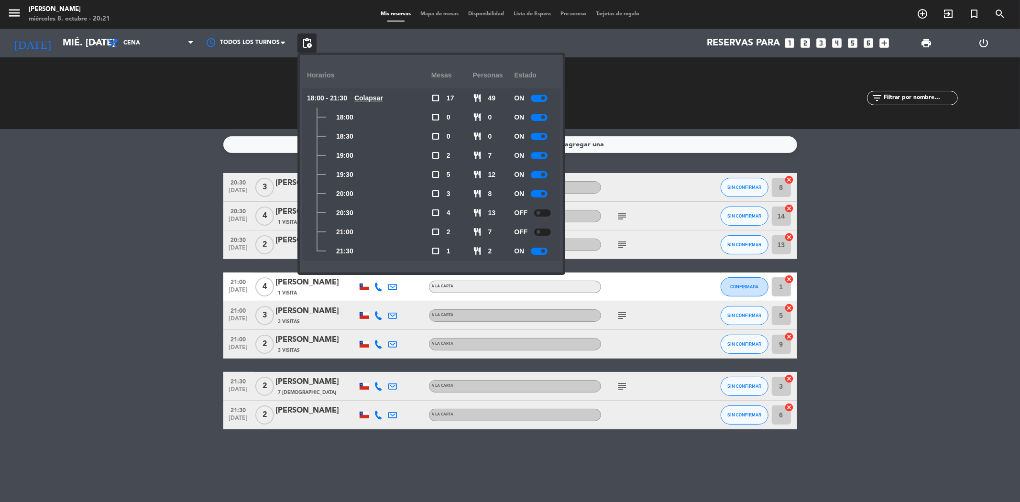
click at [931, 389] on bookings-row "20:30 [DATE] 3 [PERSON_NAME] A [PERSON_NAME] SIN CONFIRMAR 8 cancel 20:30 [DATE…" at bounding box center [510, 301] width 1020 height 256
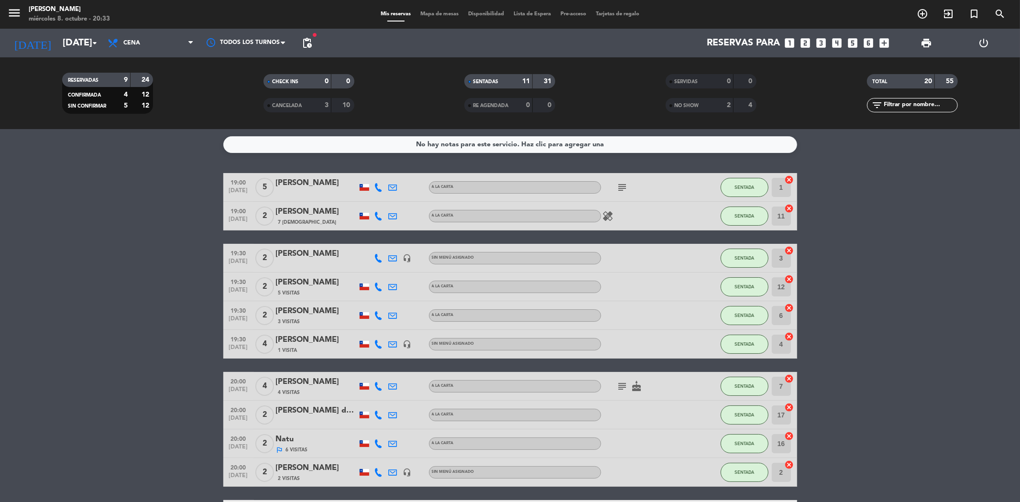
click at [504, 83] on div "SENTADAS" at bounding box center [489, 81] width 44 height 11
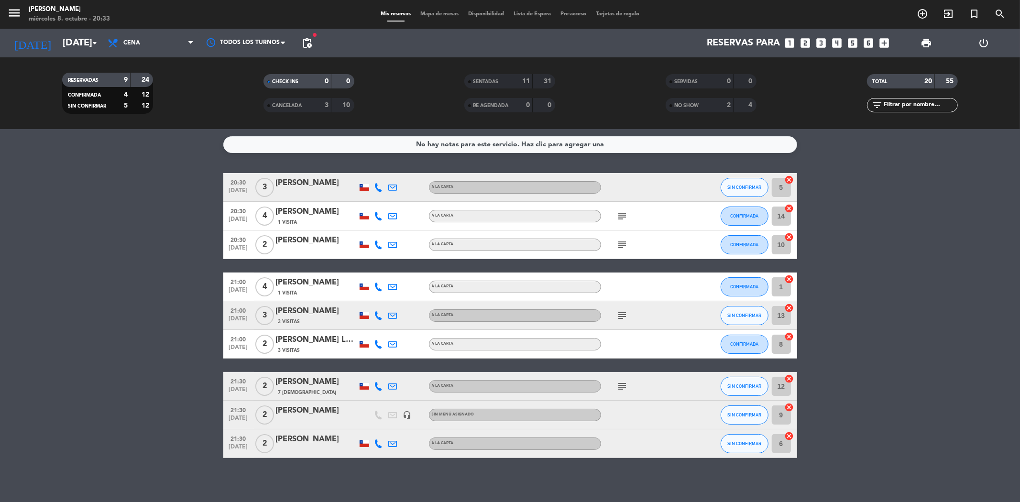
click at [170, 256] on bookings-row "20:30 [DATE] 3 [PERSON_NAME] A LA CARTA SIN CONFIRMAR 5 cancel 20:30 [DATE] 4 […" at bounding box center [510, 315] width 1020 height 285
click at [378, 189] on icon at bounding box center [378, 187] width 9 height 9
click at [725, 188] on button "SIN CONFIRMAR" at bounding box center [745, 187] width 48 height 19
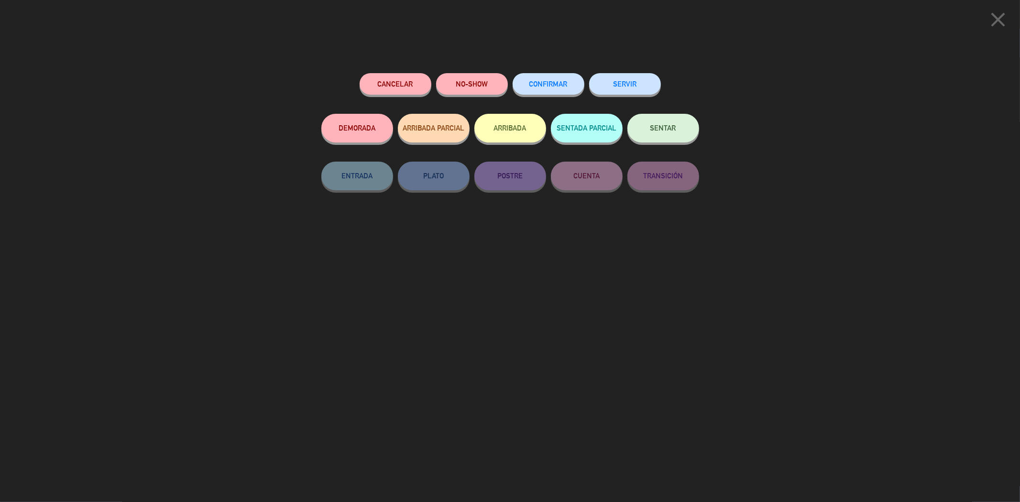
click at [521, 85] on button "CONFIRMAR" at bounding box center [549, 84] width 72 height 22
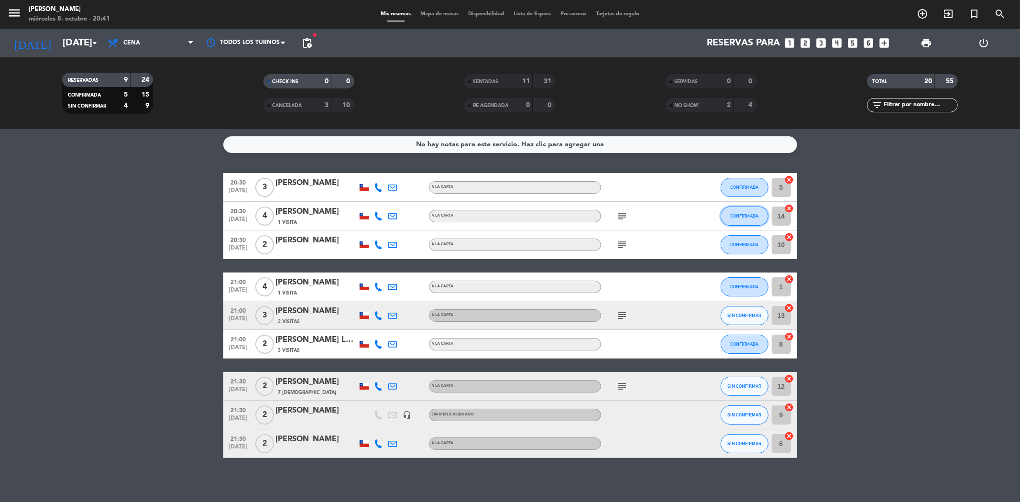
click at [733, 213] on span "CONFIRMADA" at bounding box center [744, 215] width 28 height 5
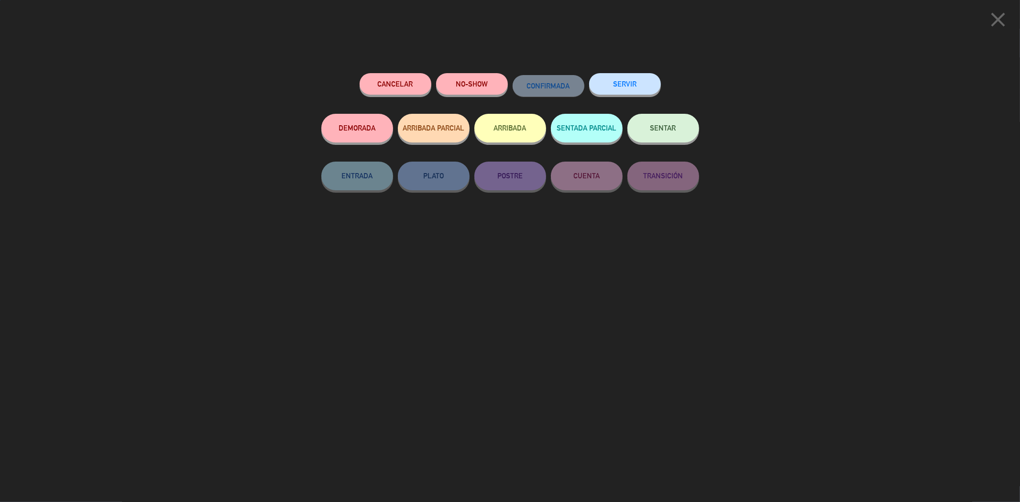
click at [649, 135] on button "SENTAR" at bounding box center [663, 128] width 72 height 29
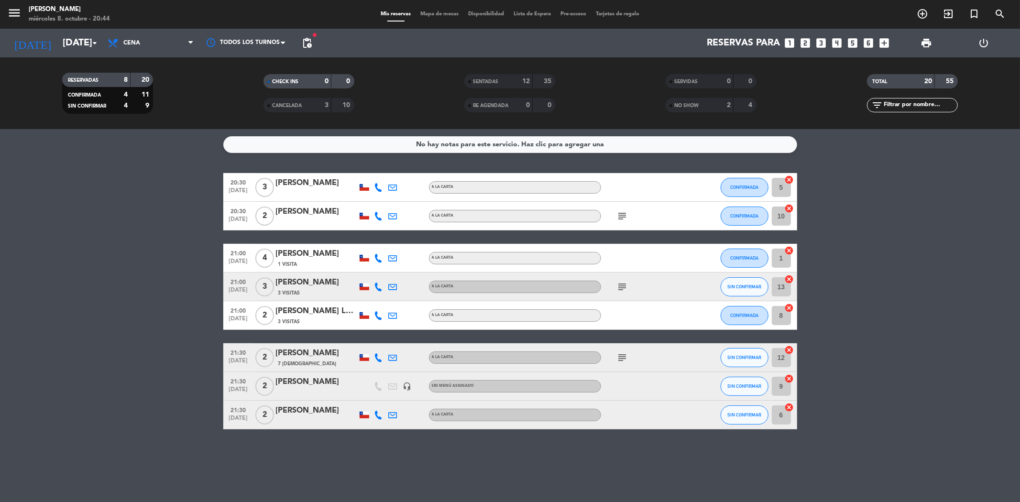
click at [522, 81] on strong "12" at bounding box center [526, 81] width 8 height 7
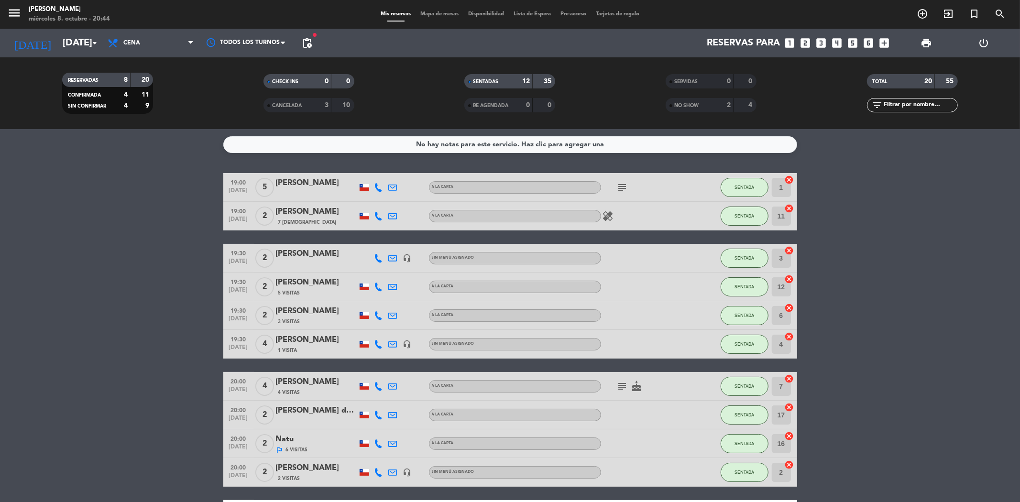
scroll to position [212, 0]
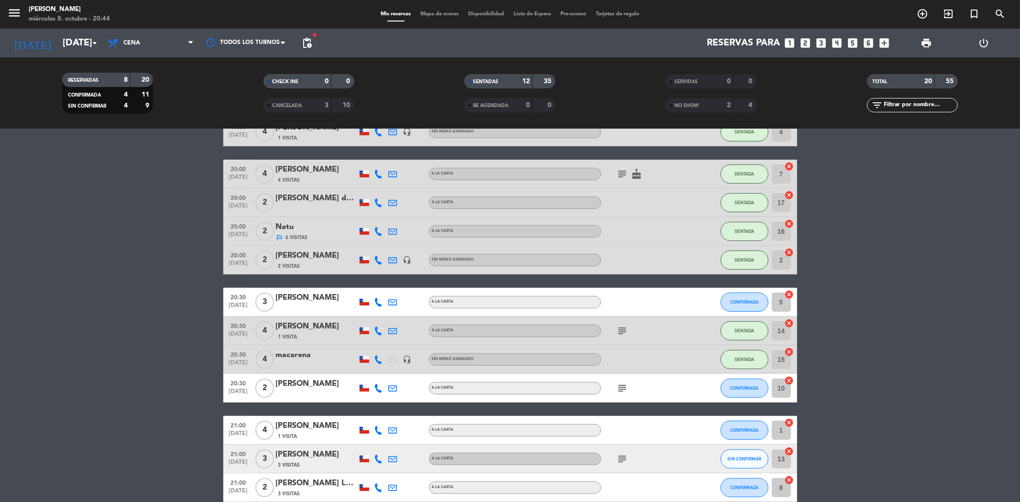
click at [519, 79] on div "12" at bounding box center [520, 81] width 19 height 11
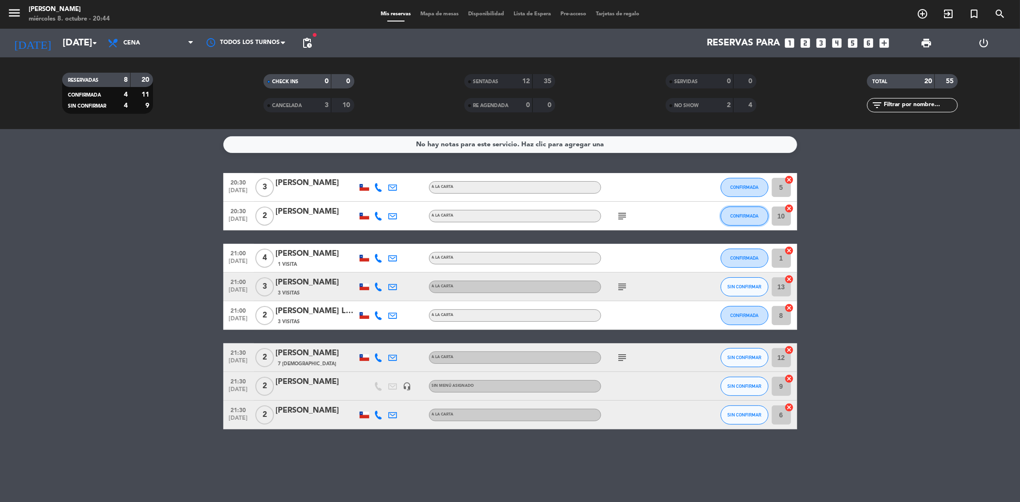
click at [759, 218] on button "CONFIRMADA" at bounding box center [745, 216] width 48 height 19
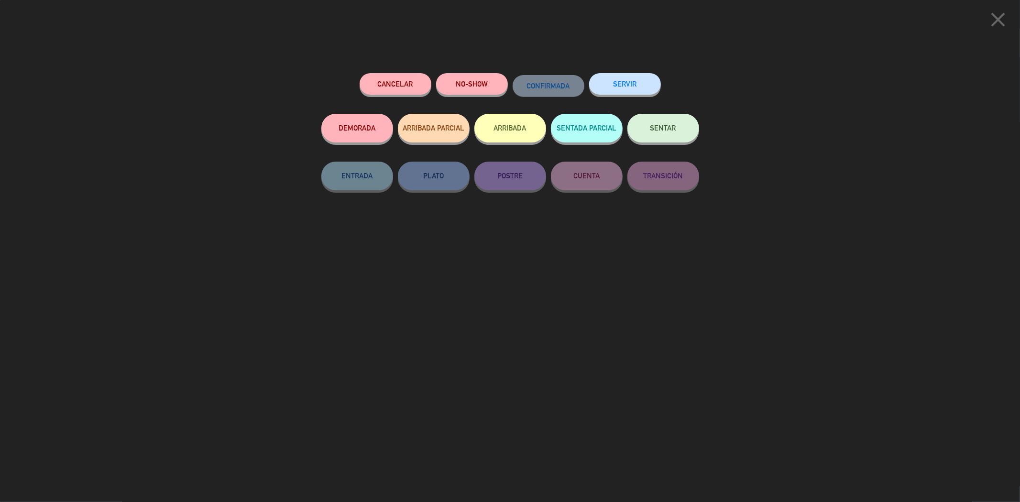
click at [678, 132] on button "SENTAR" at bounding box center [663, 128] width 72 height 29
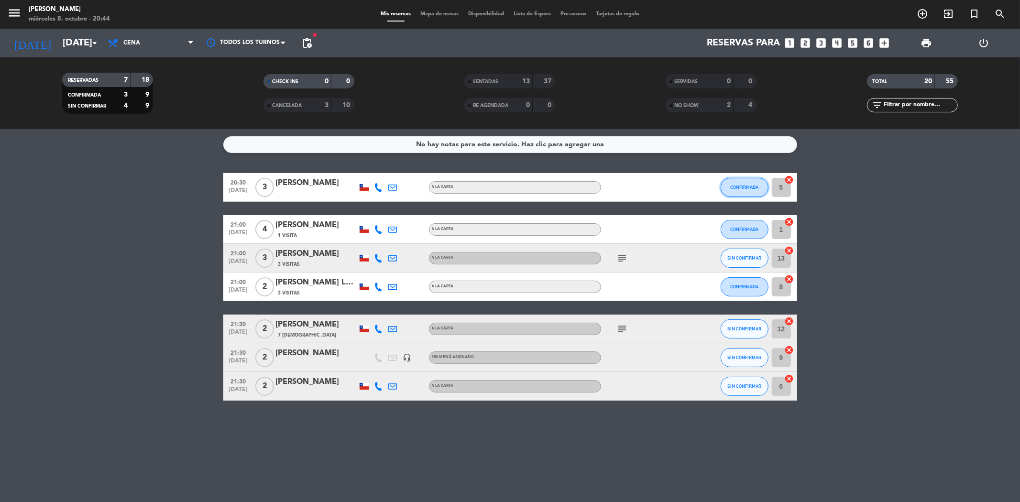
click at [746, 192] on button "CONFIRMADA" at bounding box center [745, 187] width 48 height 19
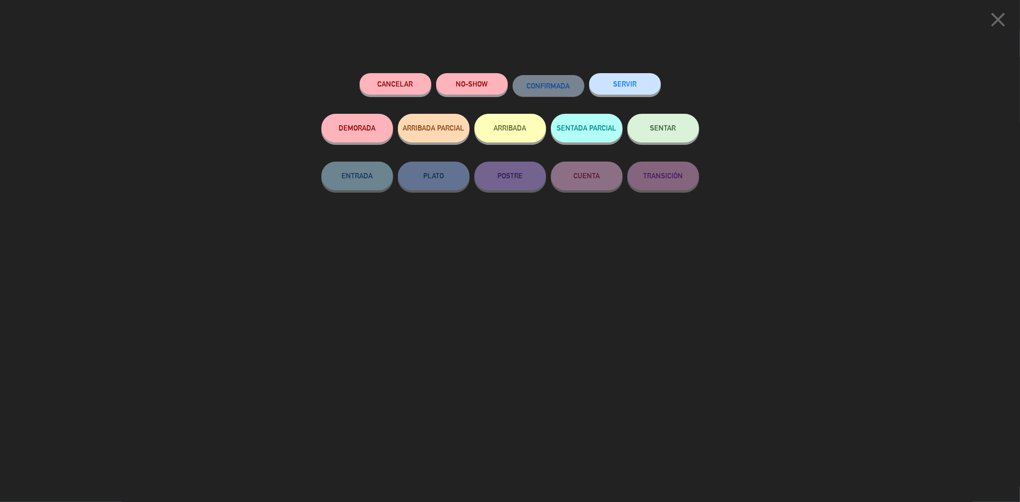
click at [653, 119] on button "SENTAR" at bounding box center [663, 128] width 72 height 29
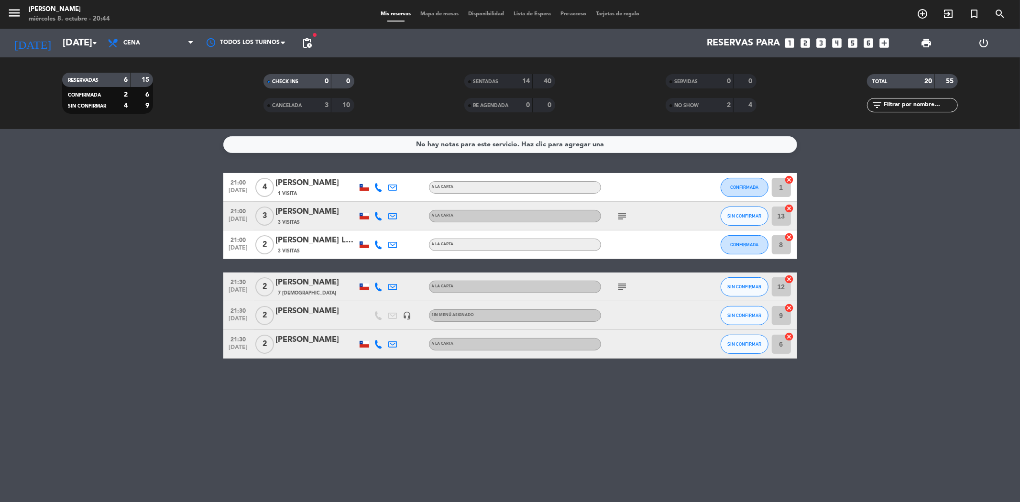
click at [483, 72] on div "SENTADAS 14 40 RE AGENDADA 0 0" at bounding box center [509, 93] width 201 height 53
click at [484, 76] on div "SENTADAS" at bounding box center [489, 81] width 44 height 11
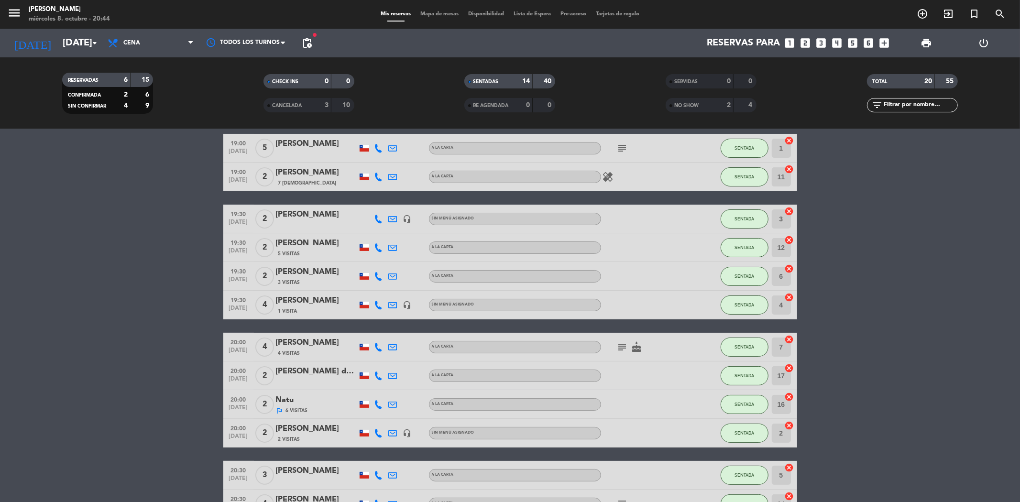
scroll to position [106, 0]
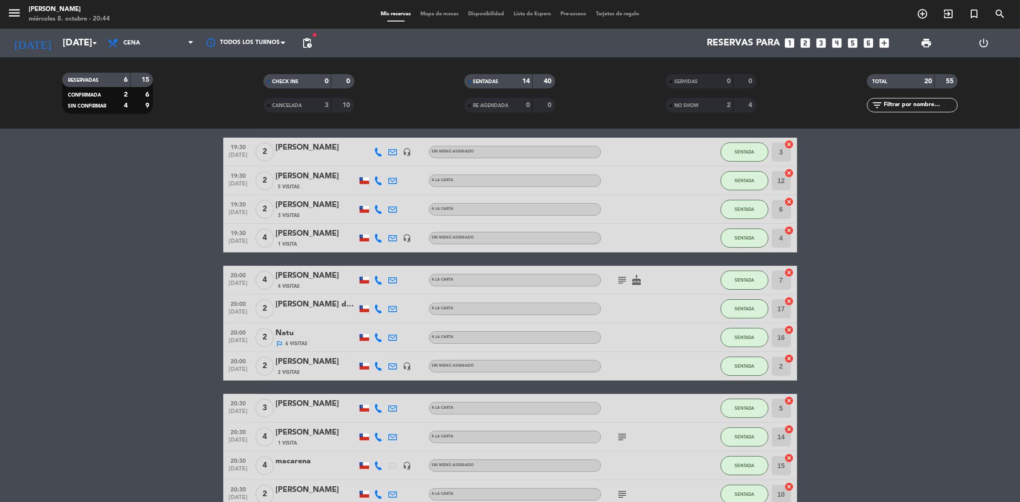
click at [518, 80] on div "14" at bounding box center [520, 81] width 19 height 11
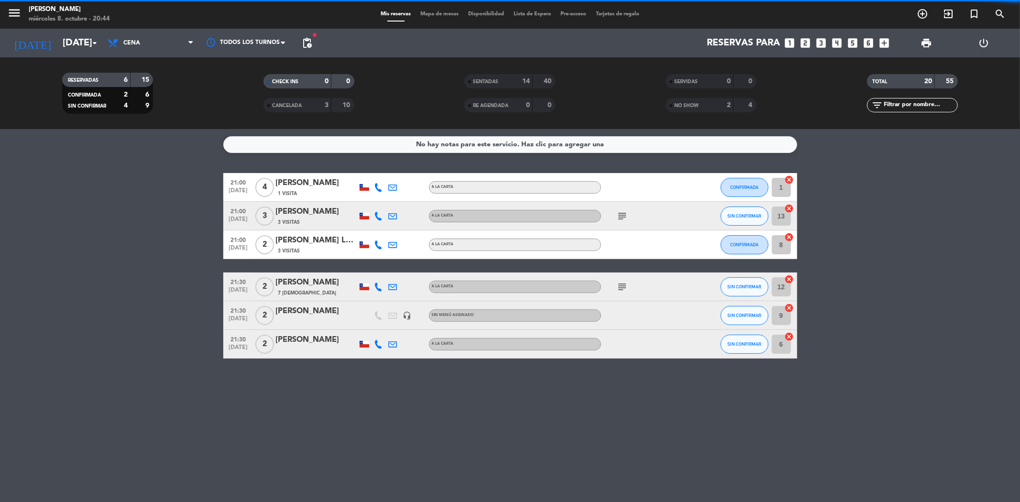
scroll to position [0, 0]
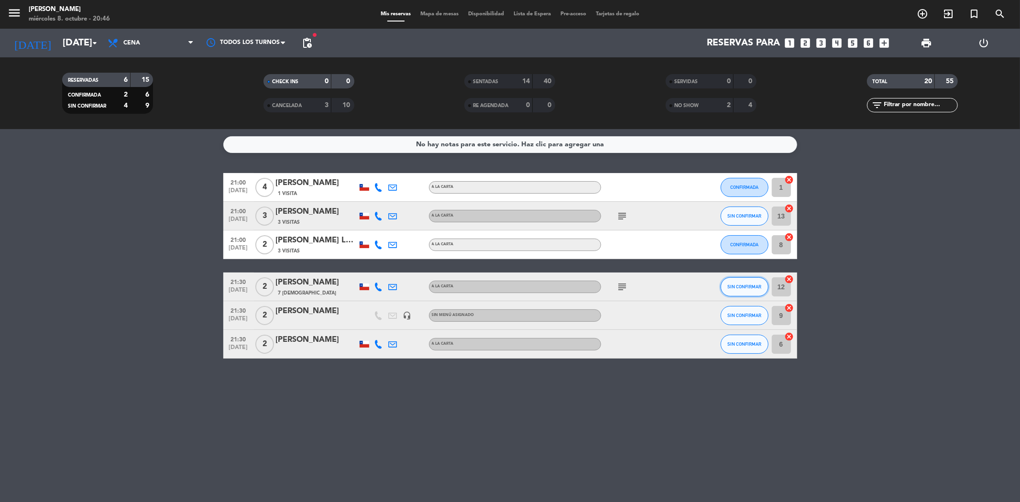
click at [742, 287] on span "SIN CONFIRMAR" at bounding box center [744, 286] width 34 height 5
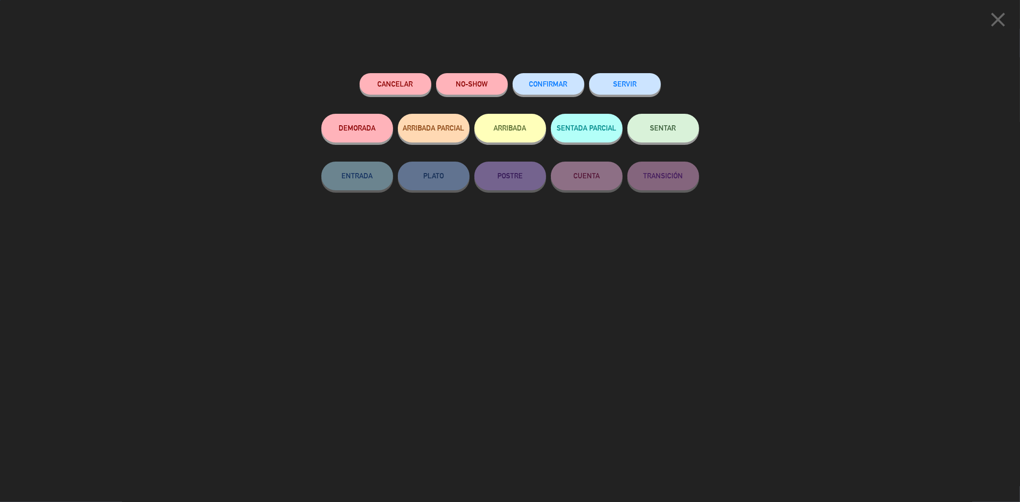
click at [658, 126] on span "SENTAR" at bounding box center [663, 128] width 26 height 8
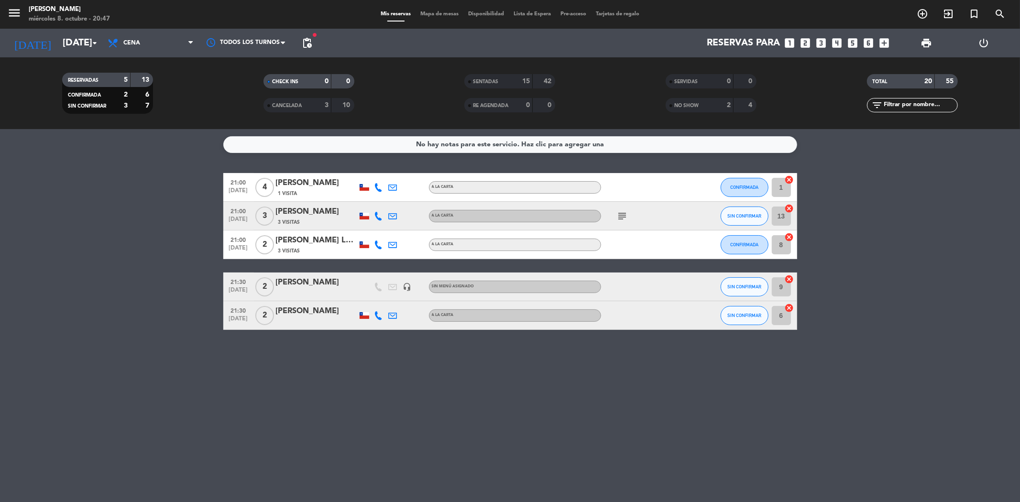
click at [322, 407] on div "No hay notas para este servicio. Haz clic para agregar una 21:00 oct. 8 4 Miche…" at bounding box center [510, 315] width 1020 height 373
click at [151, 358] on div "No hay notas para este servicio. Haz clic para agregar una 21:00 oct. 8 4 Miche…" at bounding box center [510, 315] width 1020 height 373
click at [496, 82] on span "SENTADAS" at bounding box center [485, 81] width 25 height 5
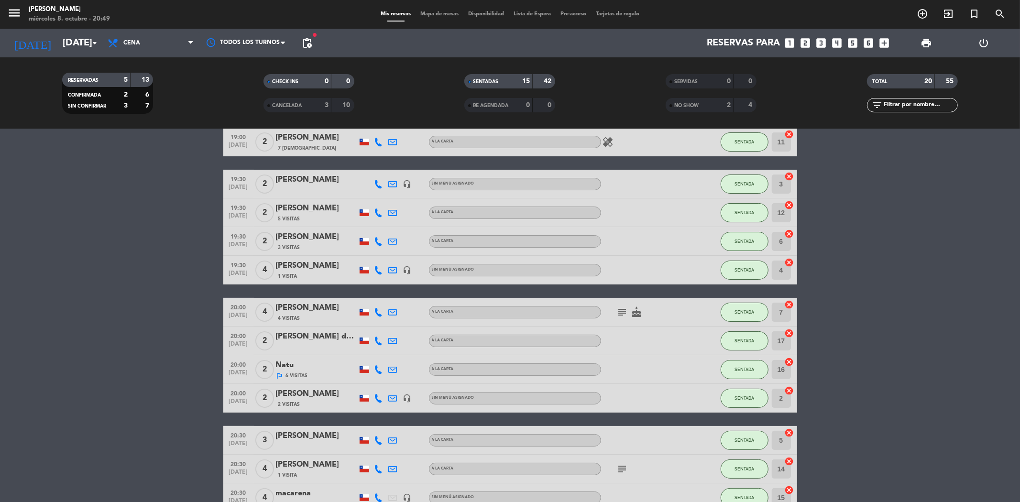
scroll to position [106, 0]
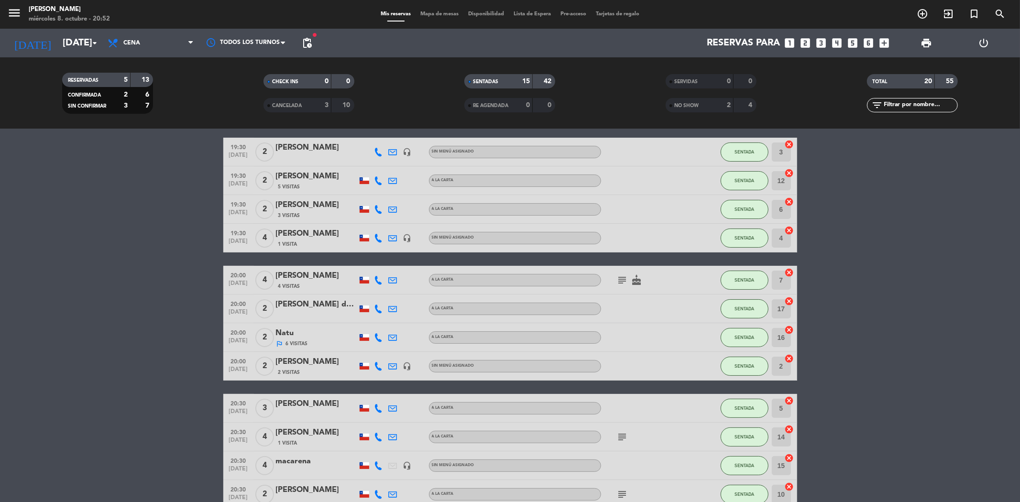
click at [501, 81] on div "SENTADAS" at bounding box center [489, 81] width 44 height 11
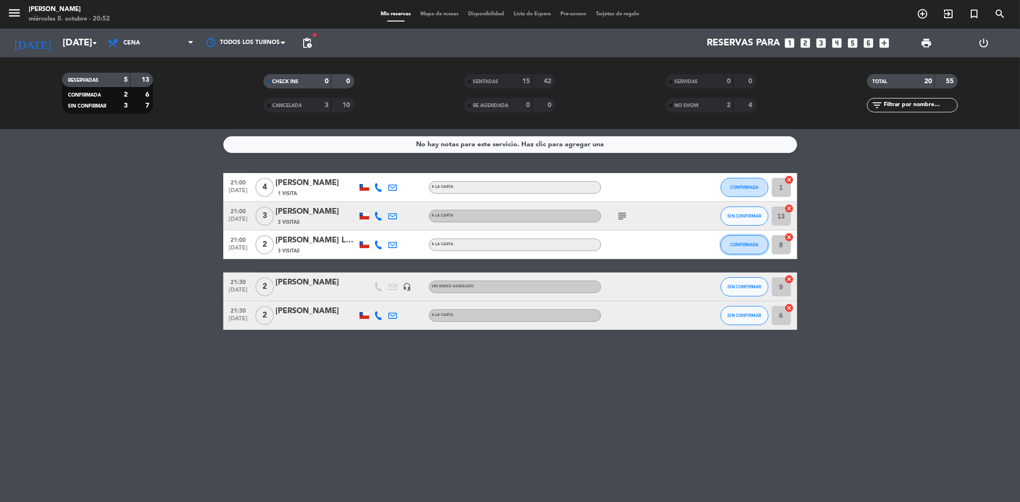
click at [749, 250] on button "CONFIRMADA" at bounding box center [745, 244] width 48 height 19
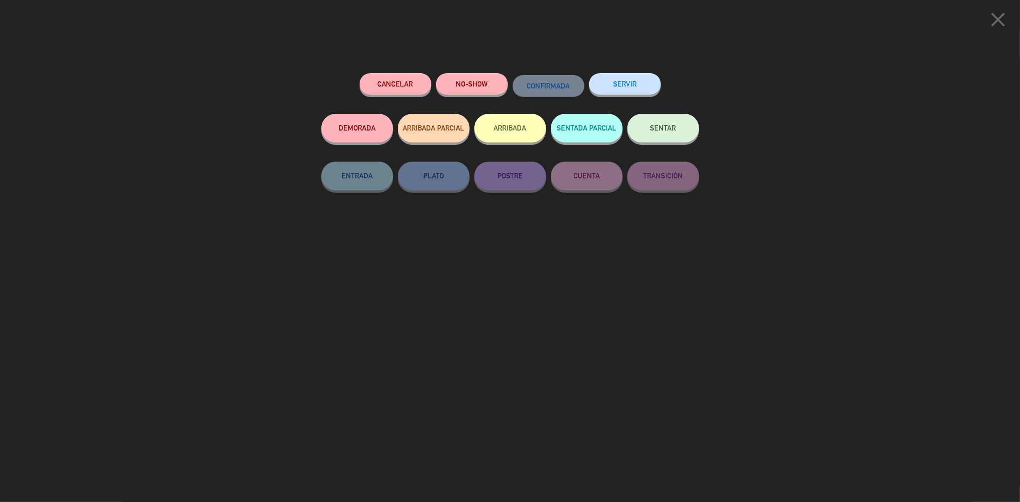
click at [691, 128] on button "SENTAR" at bounding box center [663, 128] width 72 height 29
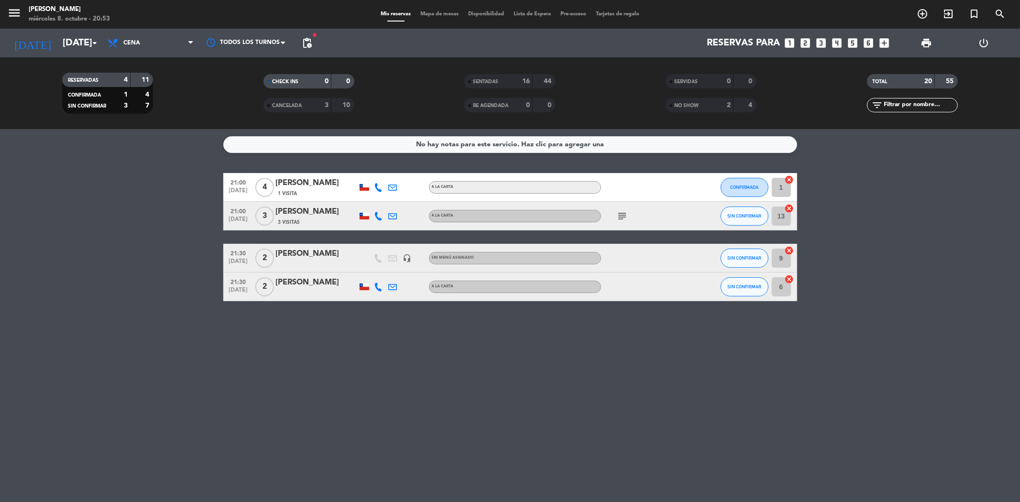
click at [486, 77] on div "SENTADAS" at bounding box center [489, 81] width 44 height 11
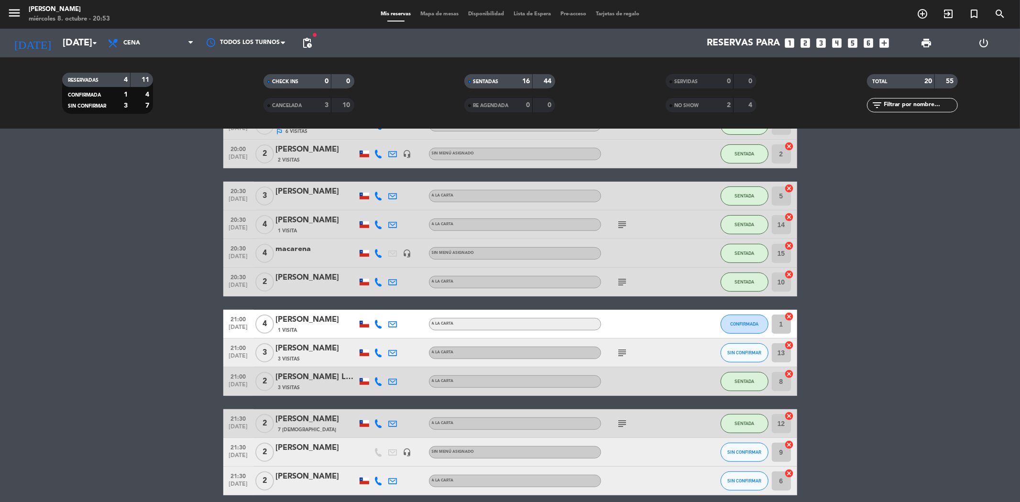
scroll to position [360, 0]
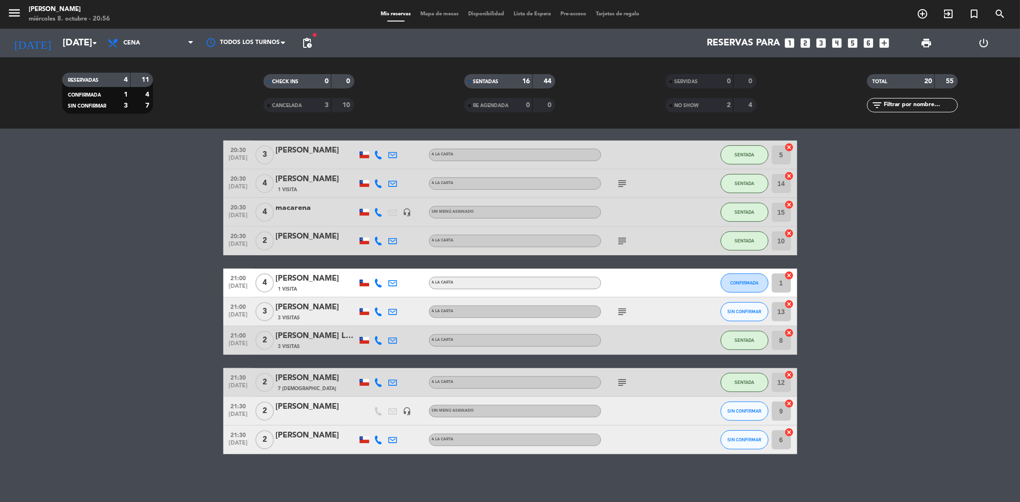
click at [481, 79] on span "SENTADAS" at bounding box center [485, 81] width 25 height 5
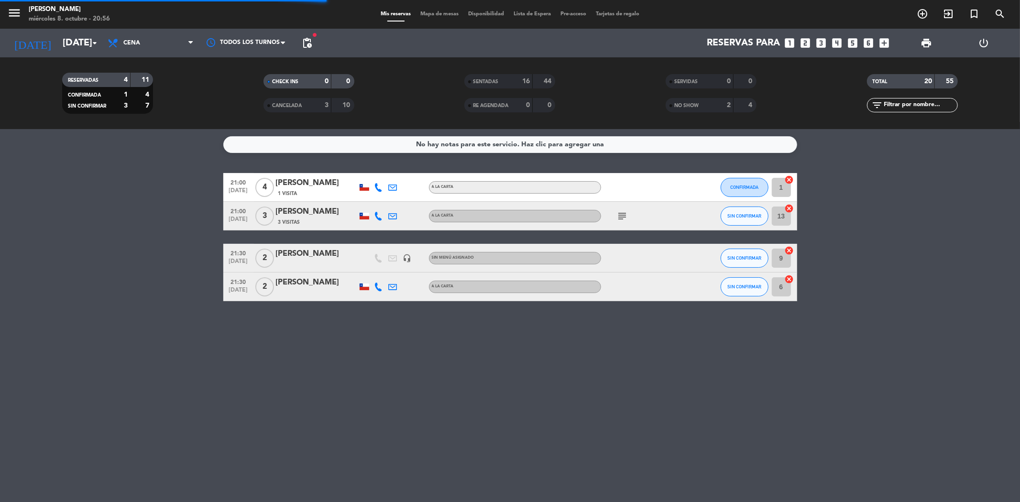
scroll to position [0, 0]
drag, startPoint x: 303, startPoint y: 44, endPoint x: 318, endPoint y: 51, distance: 16.1
click at [303, 45] on span "pending_actions" at bounding box center [306, 42] width 11 height 11
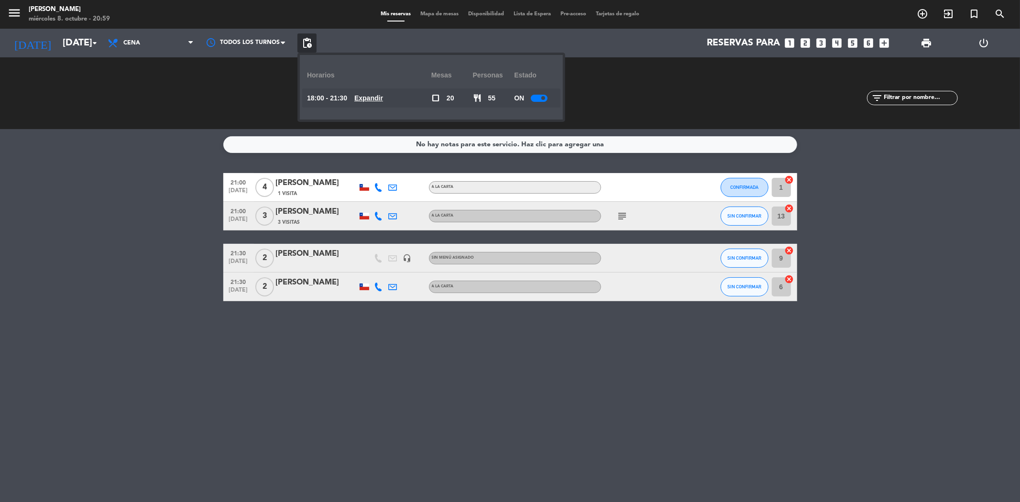
click at [367, 96] on u "Expandir" at bounding box center [368, 98] width 29 height 8
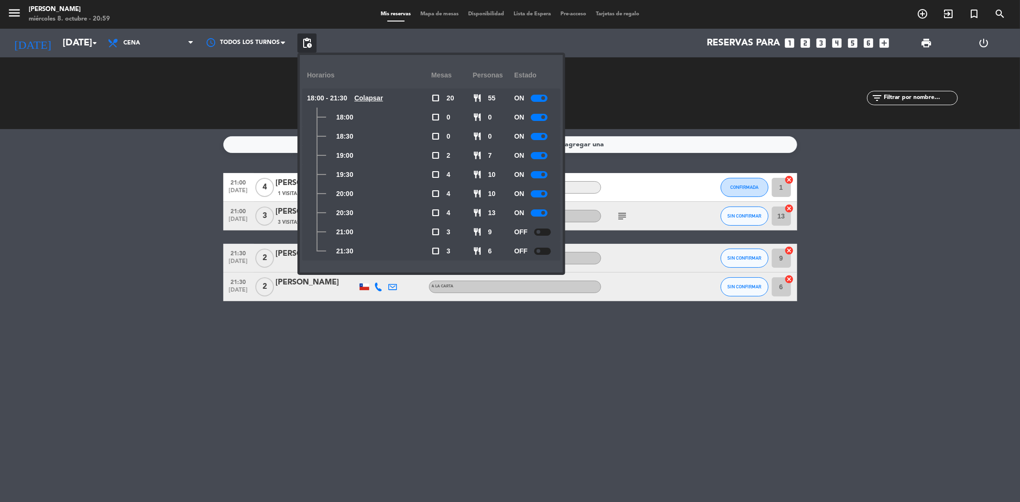
click at [542, 231] on div at bounding box center [542, 232] width 17 height 7
click at [500, 360] on div "No hay notas para este servicio. Haz clic para agregar una 21:00 oct. 8 4 Miche…" at bounding box center [510, 315] width 1020 height 373
